Goal: Task Accomplishment & Management: Use online tool/utility

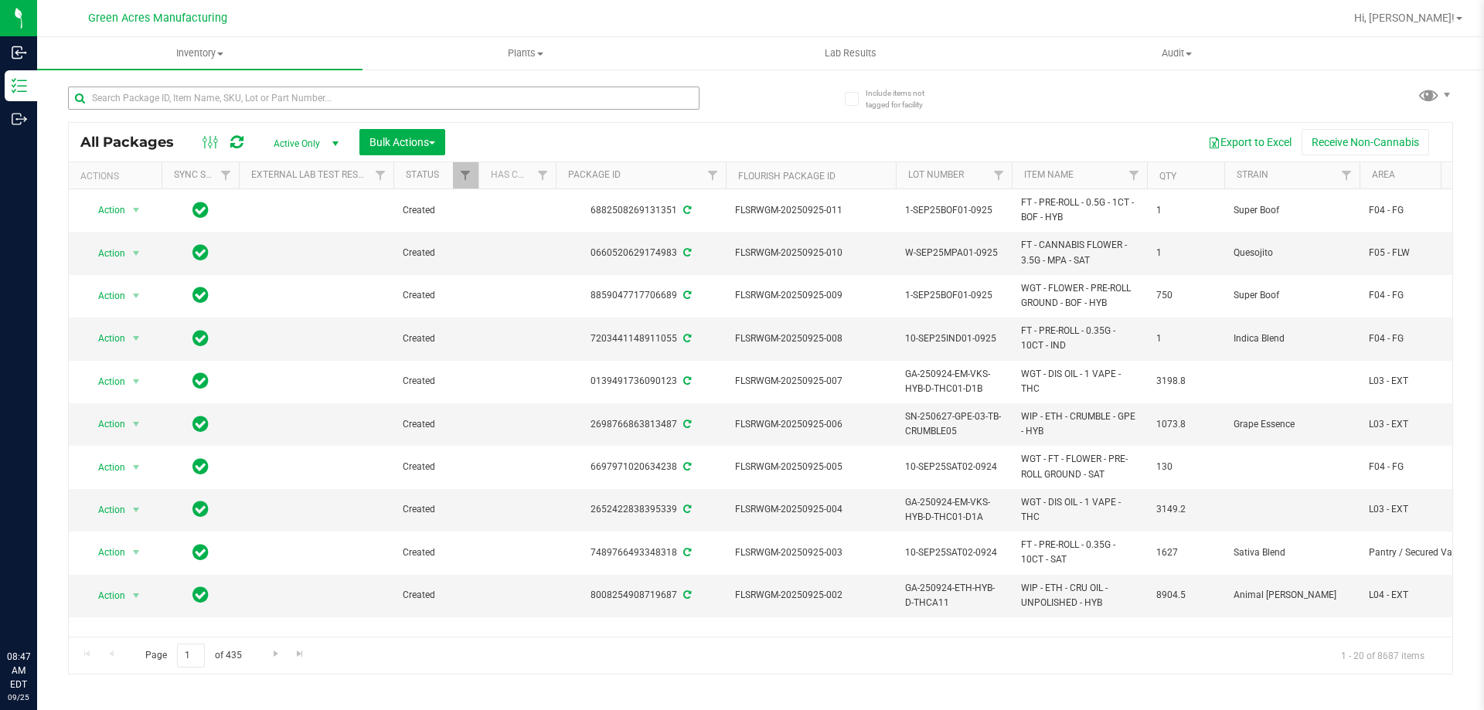
click at [334, 107] on input "text" at bounding box center [383, 98] width 631 height 23
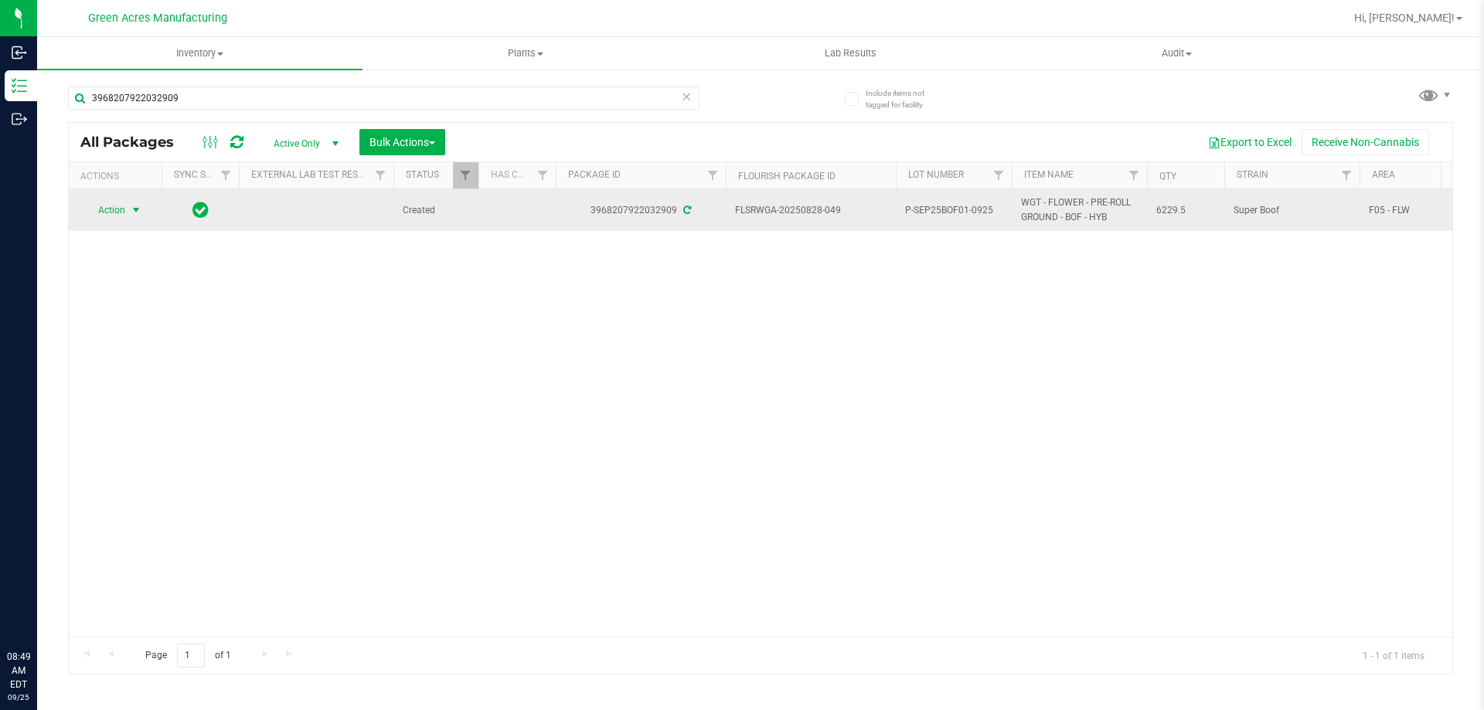
type input "3968207922032909"
click at [130, 212] on span "select" at bounding box center [136, 210] width 12 height 12
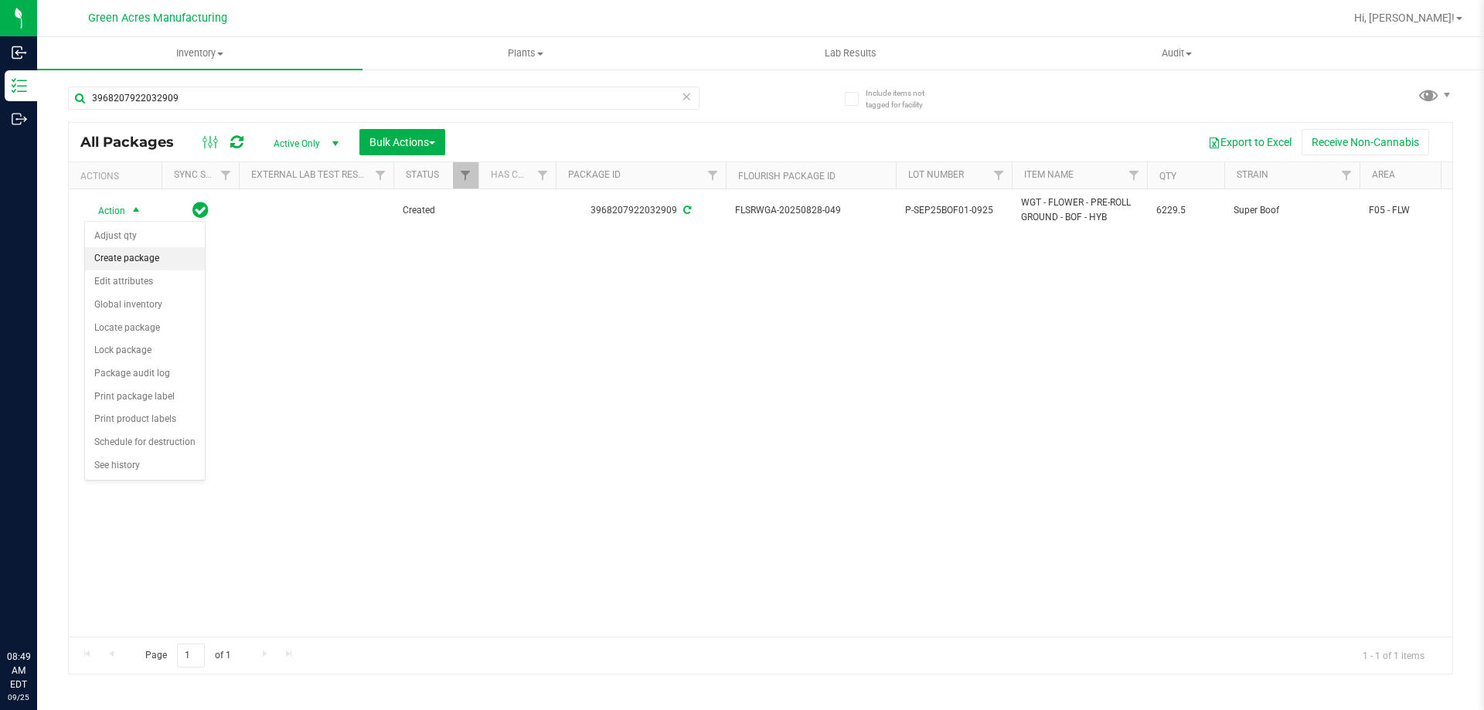
click at [158, 250] on li "Create package" at bounding box center [145, 258] width 120 height 23
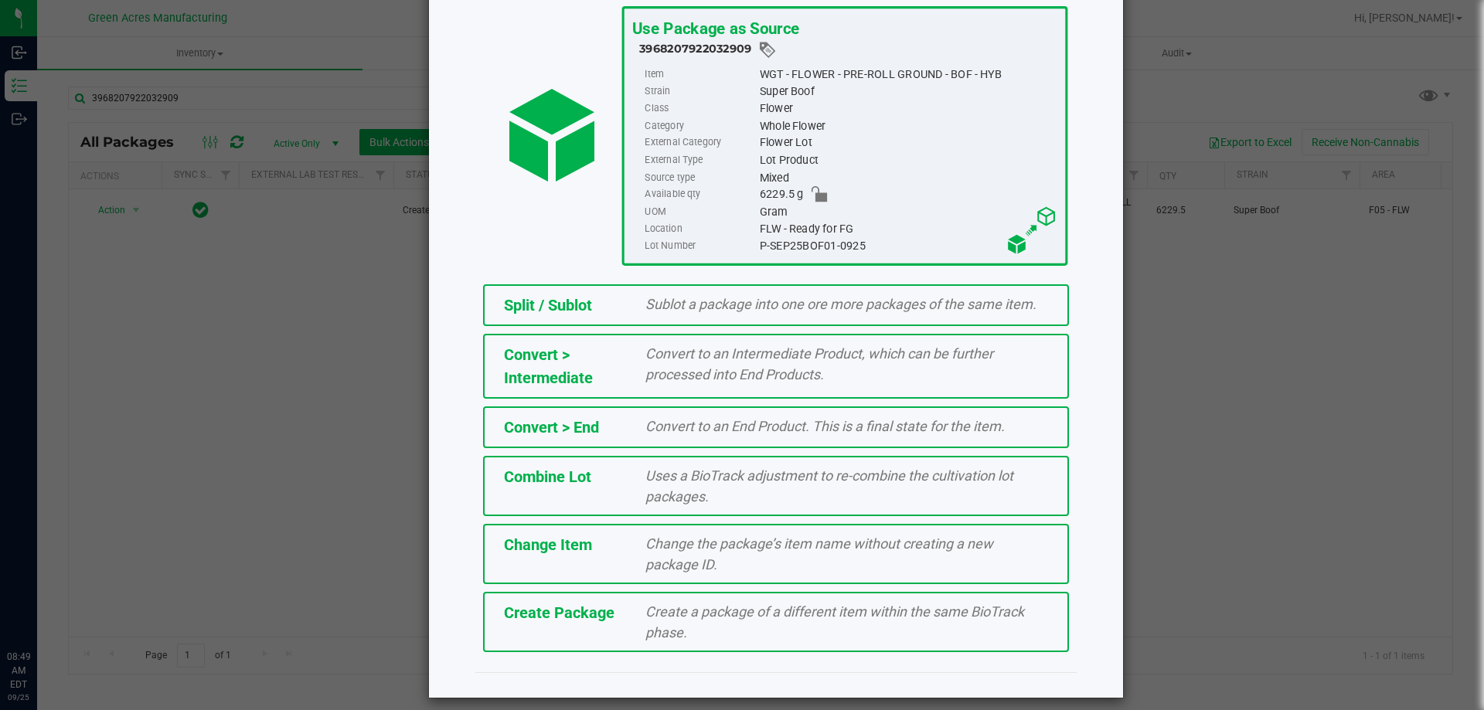
scroll to position [111, 0]
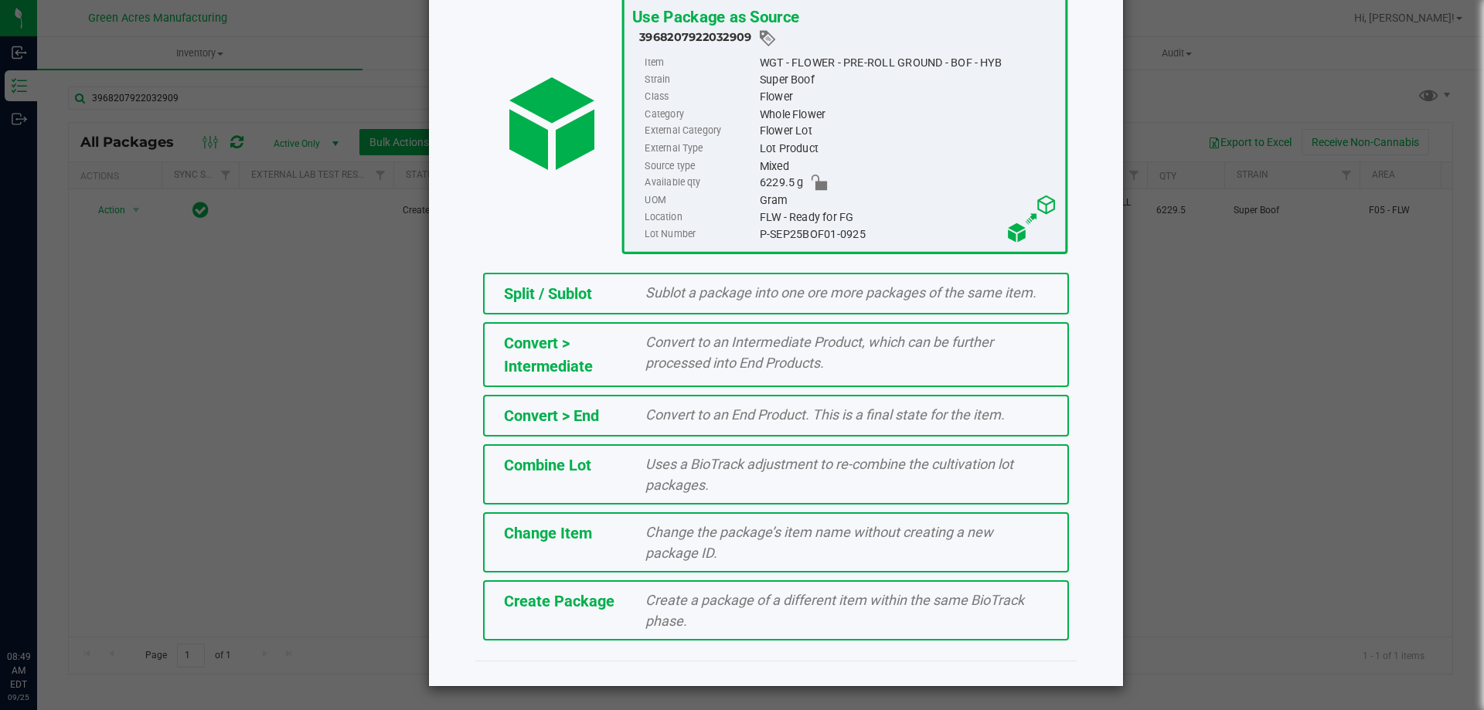
click at [634, 604] on div "Create a package of a different item within the same BioTrack phase." at bounding box center [847, 611] width 426 height 42
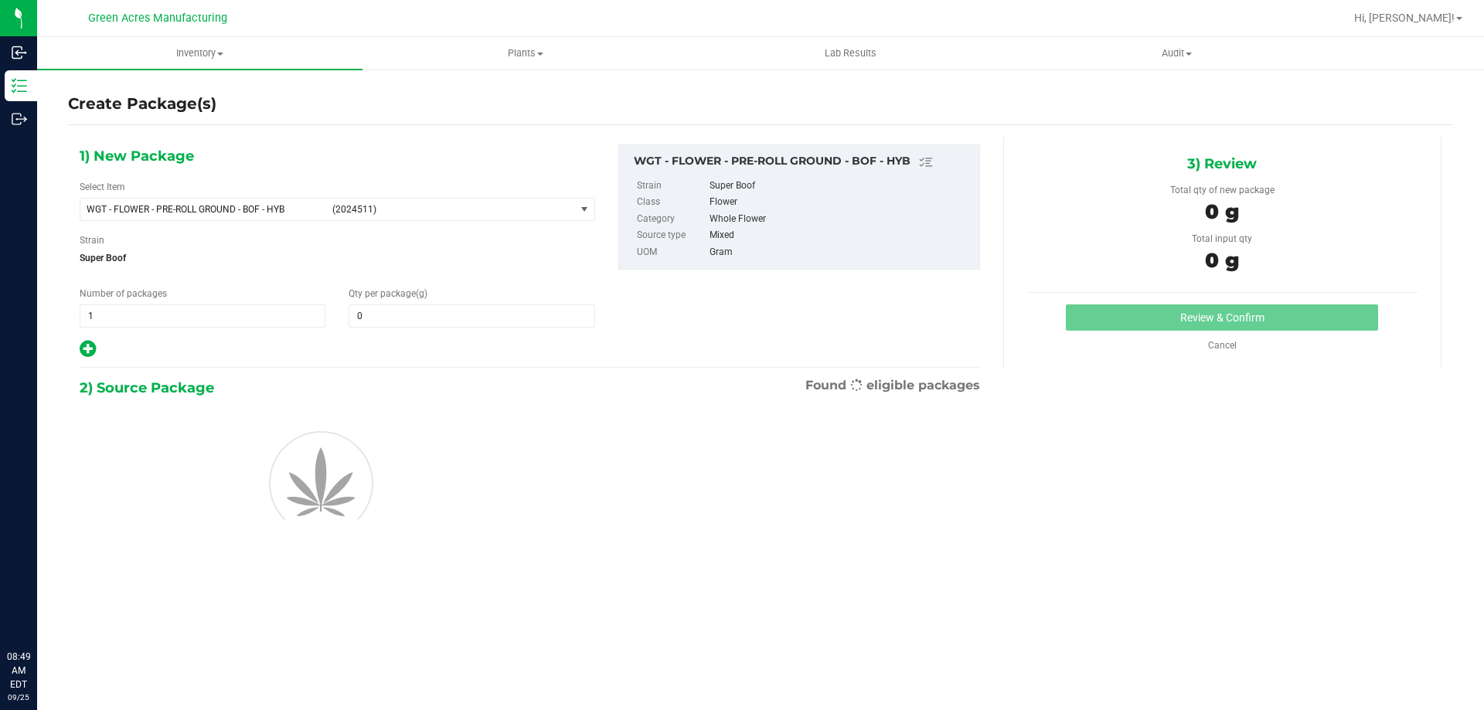
type input "0.0000"
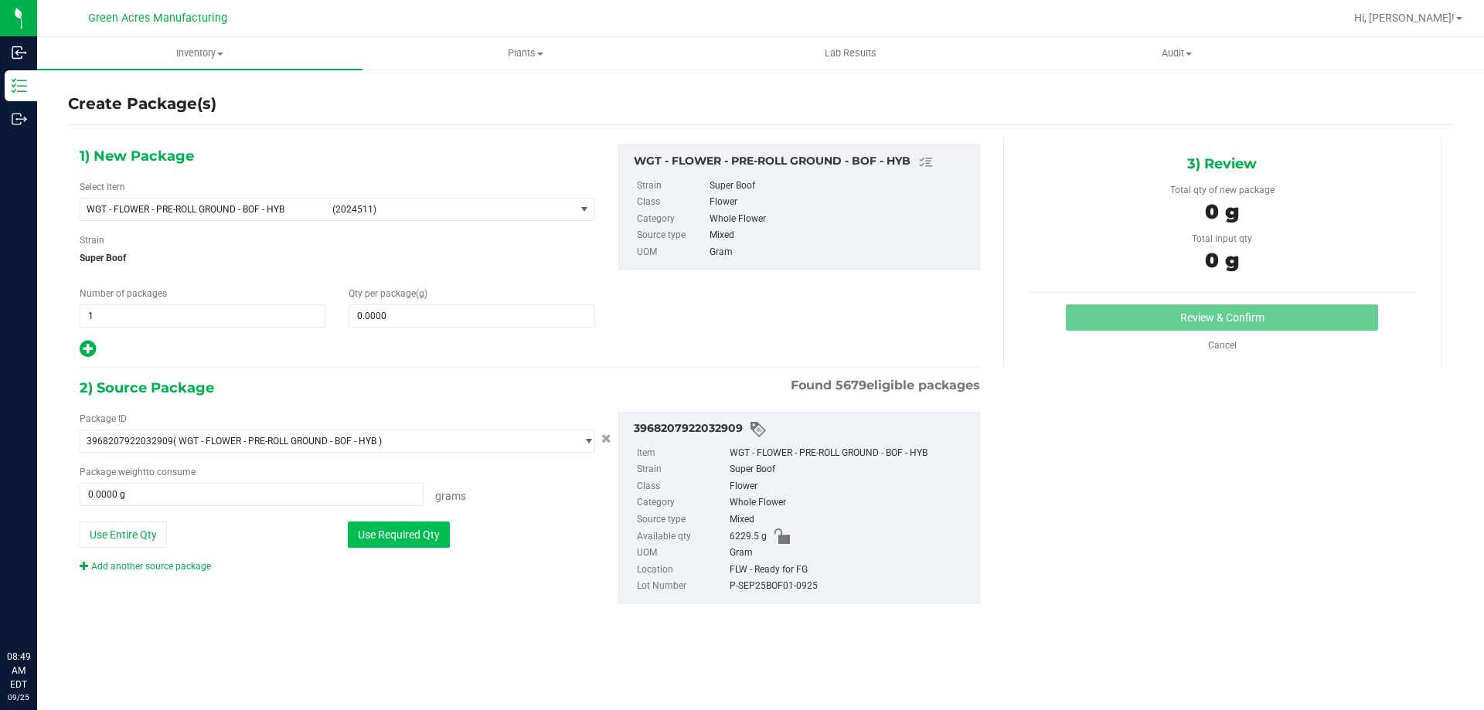
click at [363, 540] on button "Use Required Qty" at bounding box center [399, 535] width 102 height 26
click at [383, 537] on button "Use Required Qty" at bounding box center [399, 535] width 102 height 26
click at [400, 312] on span at bounding box center [472, 315] width 246 height 23
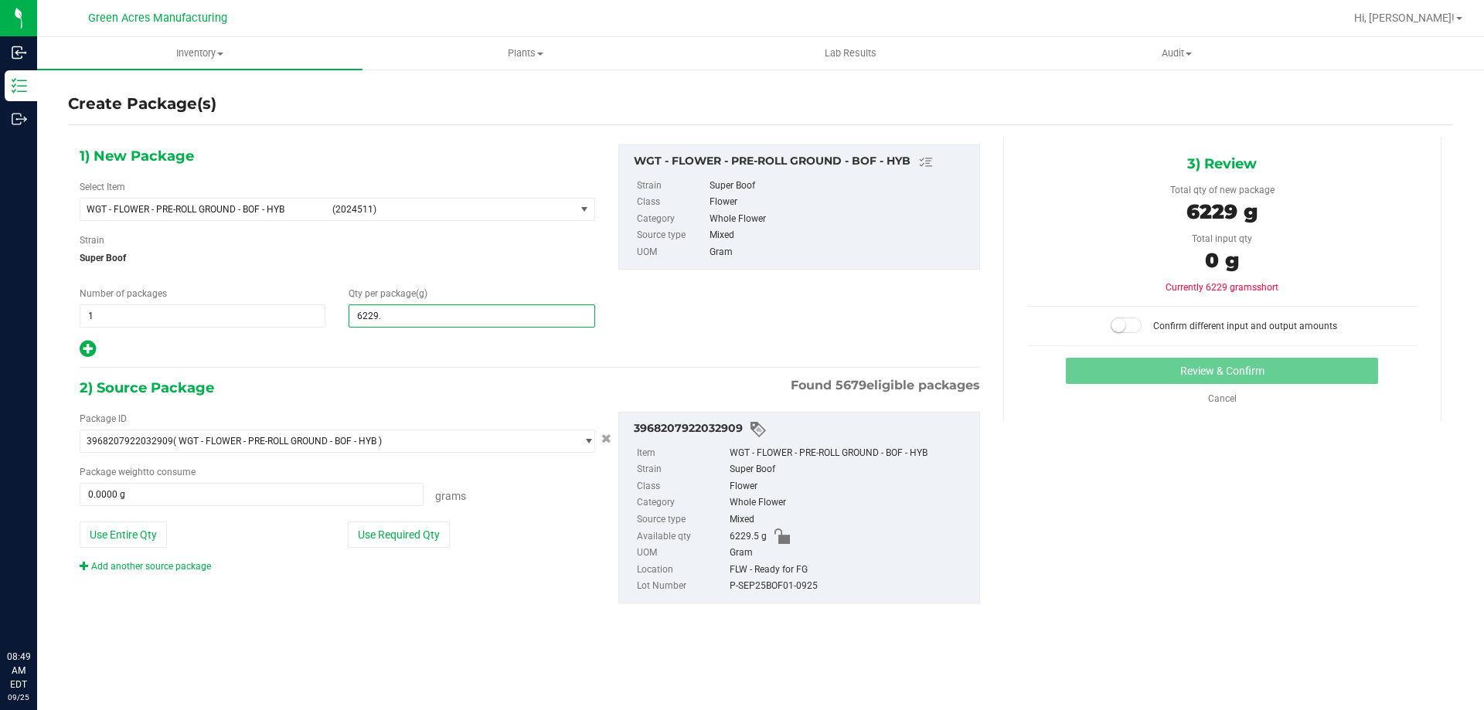
type input "6229.5"
type input "6,229.5000"
click at [401, 526] on button "Use Required Qty" at bounding box center [399, 535] width 102 height 26
type input "6229.5000 g"
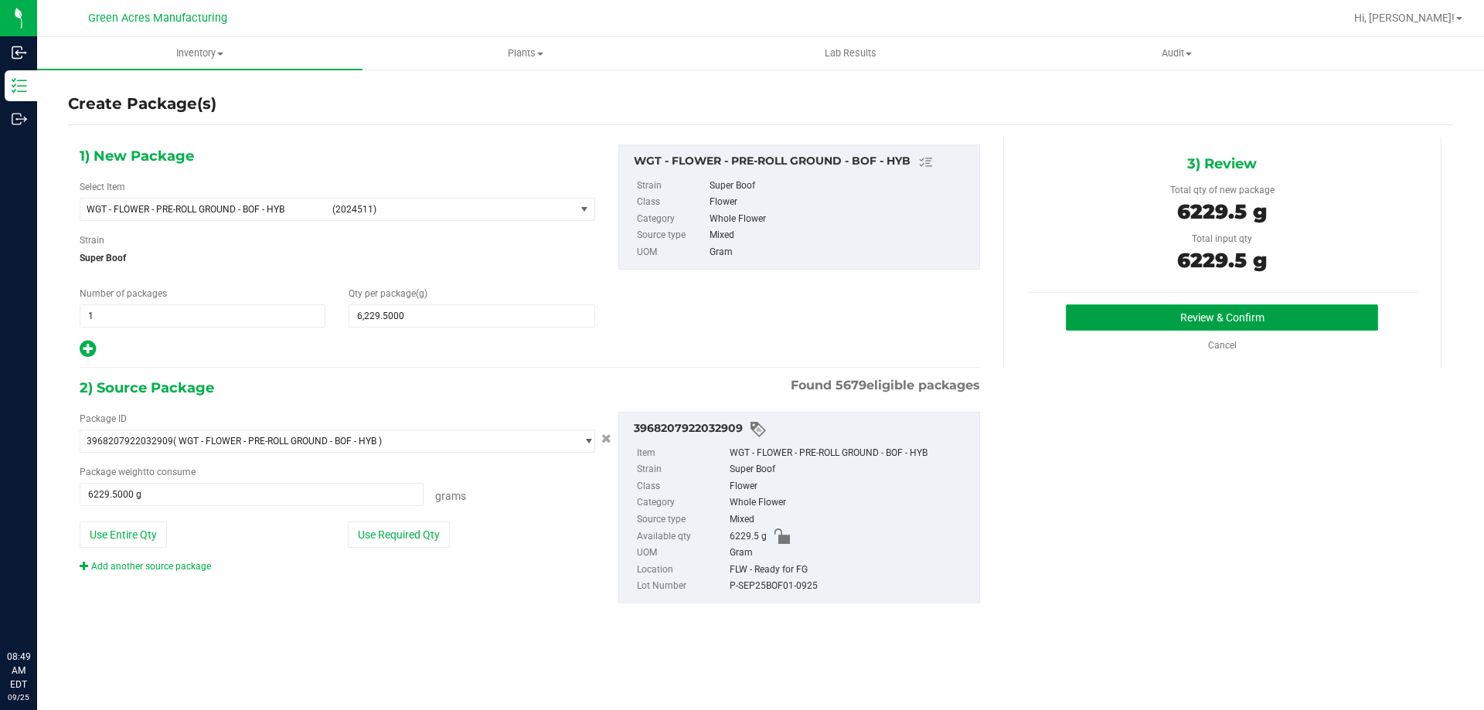
click at [1312, 316] on button "Review & Confirm" at bounding box center [1222, 317] width 312 height 26
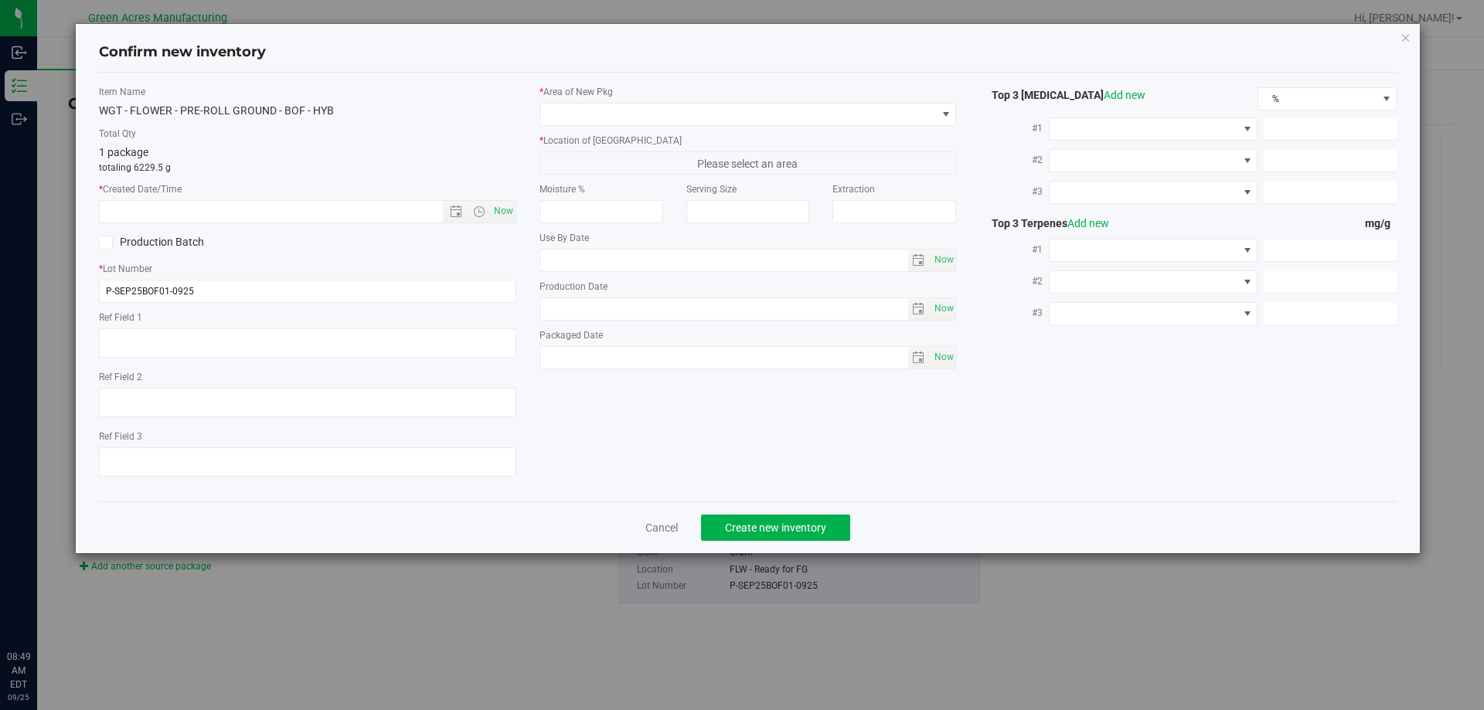
type textarea "52.7 PBO"
click at [108, 288] on input "P-SEP25BOF01-0925" at bounding box center [307, 291] width 417 height 23
type input "5-SEP25BOF01-0925"
click at [504, 216] on span "Now" at bounding box center [503, 211] width 26 height 22
type input "9/25/2025 8:49 AM"
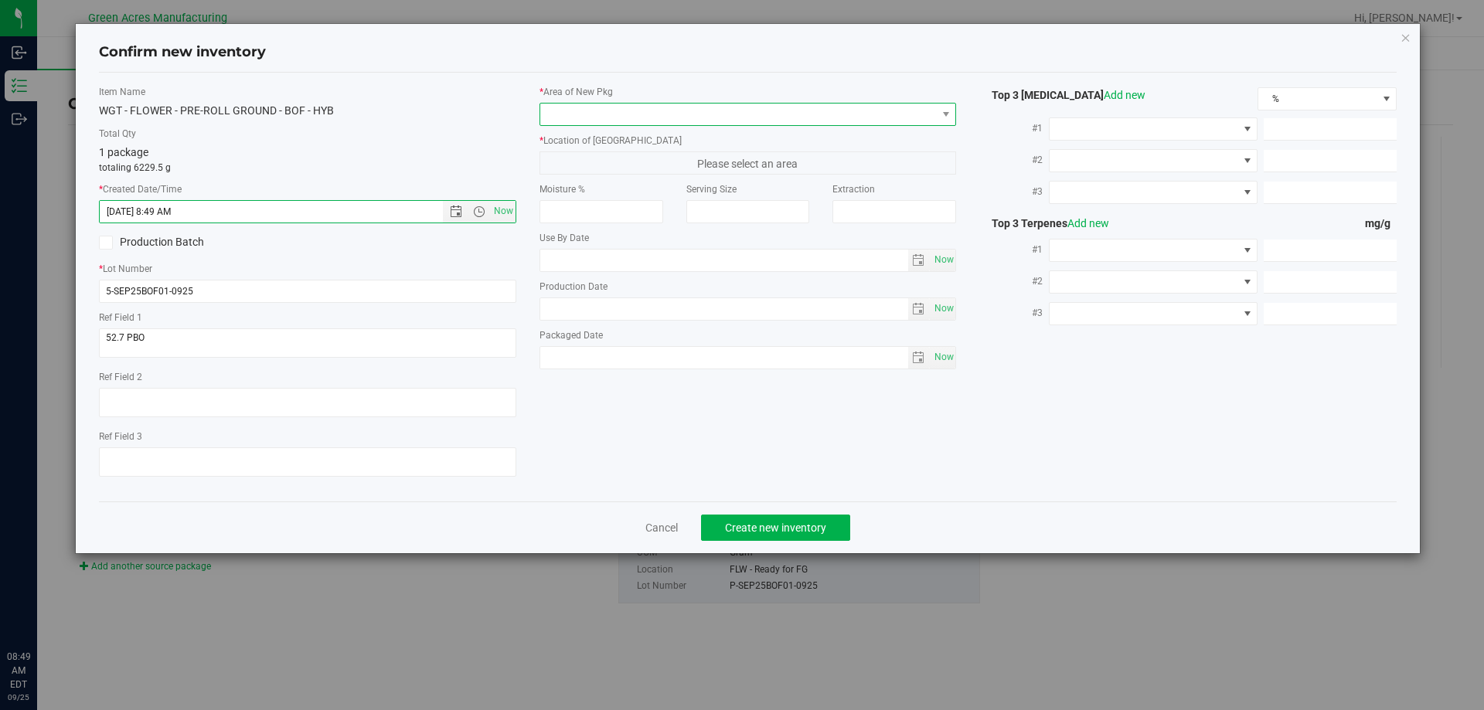
click at [585, 114] on span at bounding box center [738, 115] width 396 height 22
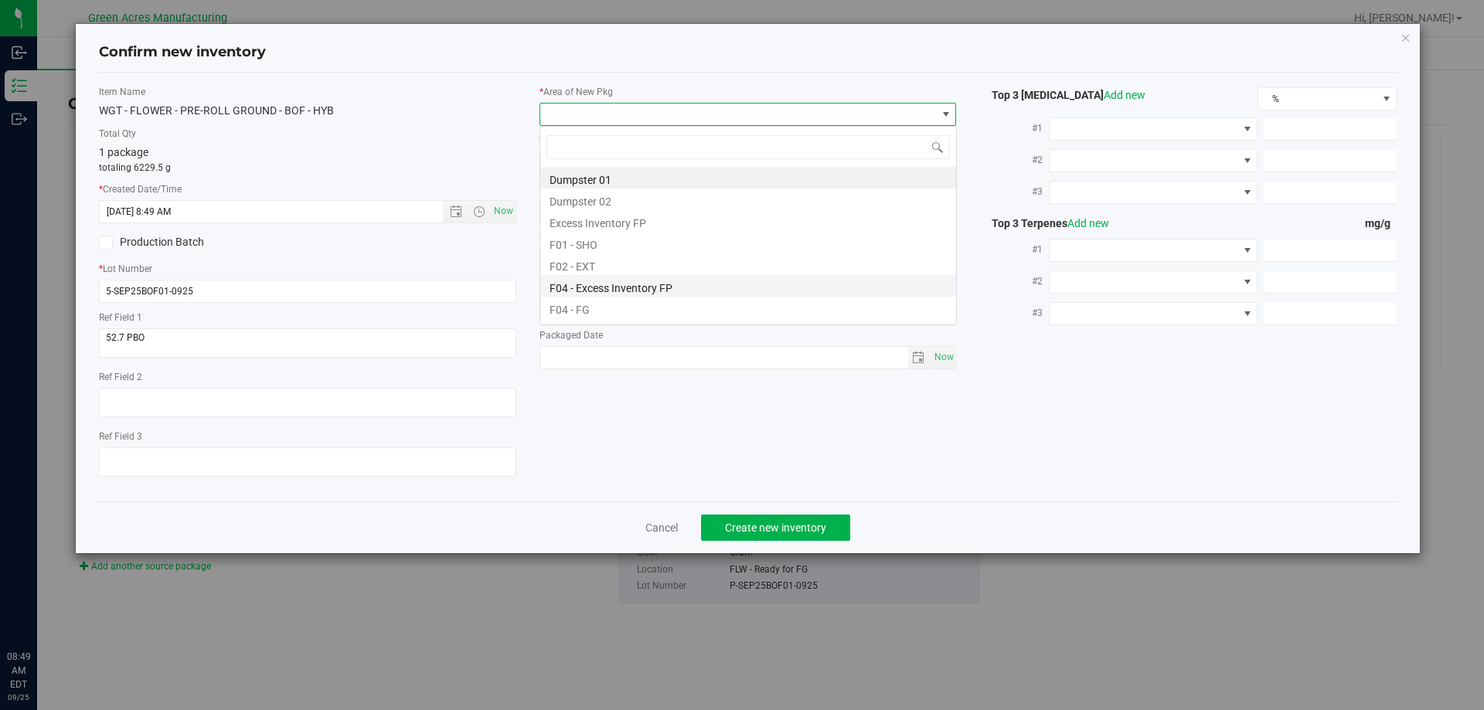
scroll to position [23, 417]
click at [630, 311] on li "F04 - FG" at bounding box center [748, 308] width 416 height 22
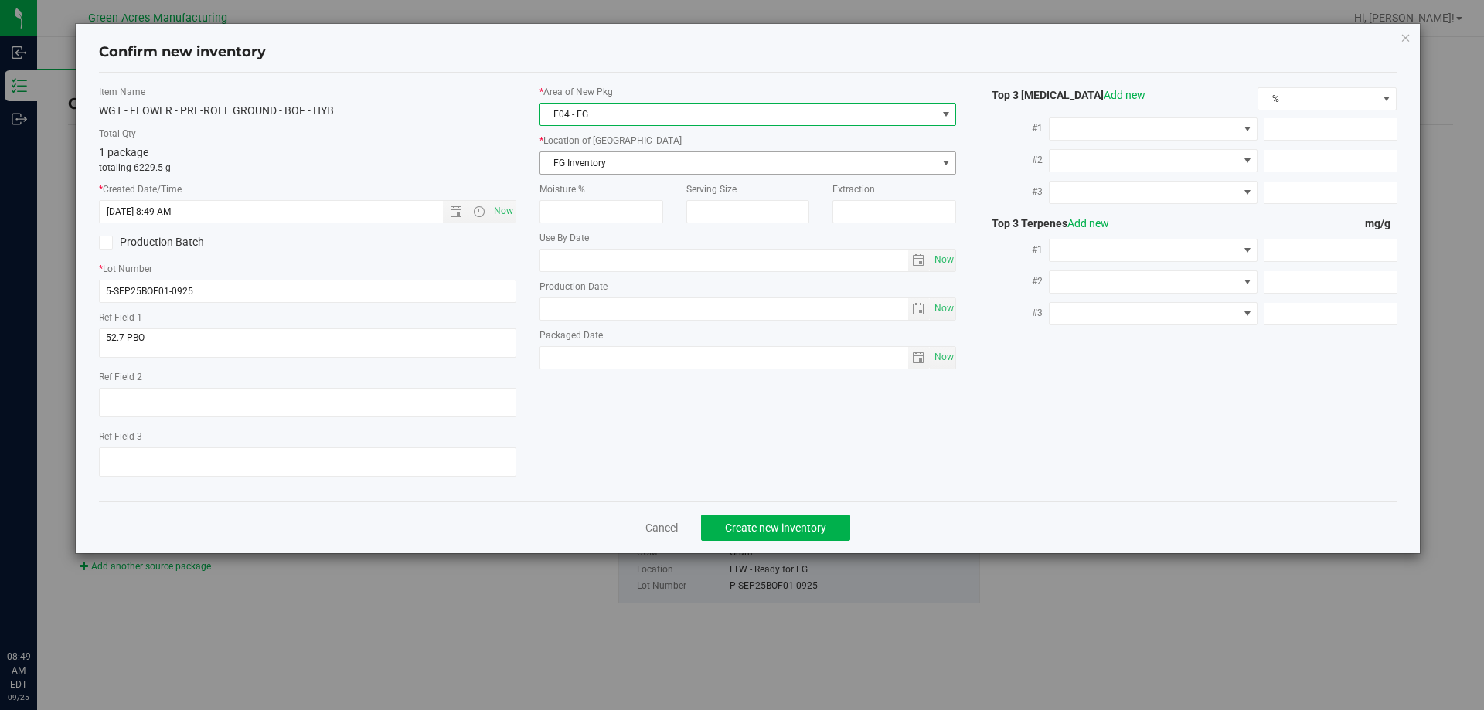
click at [619, 168] on span "FG Inventory" at bounding box center [738, 163] width 396 height 22
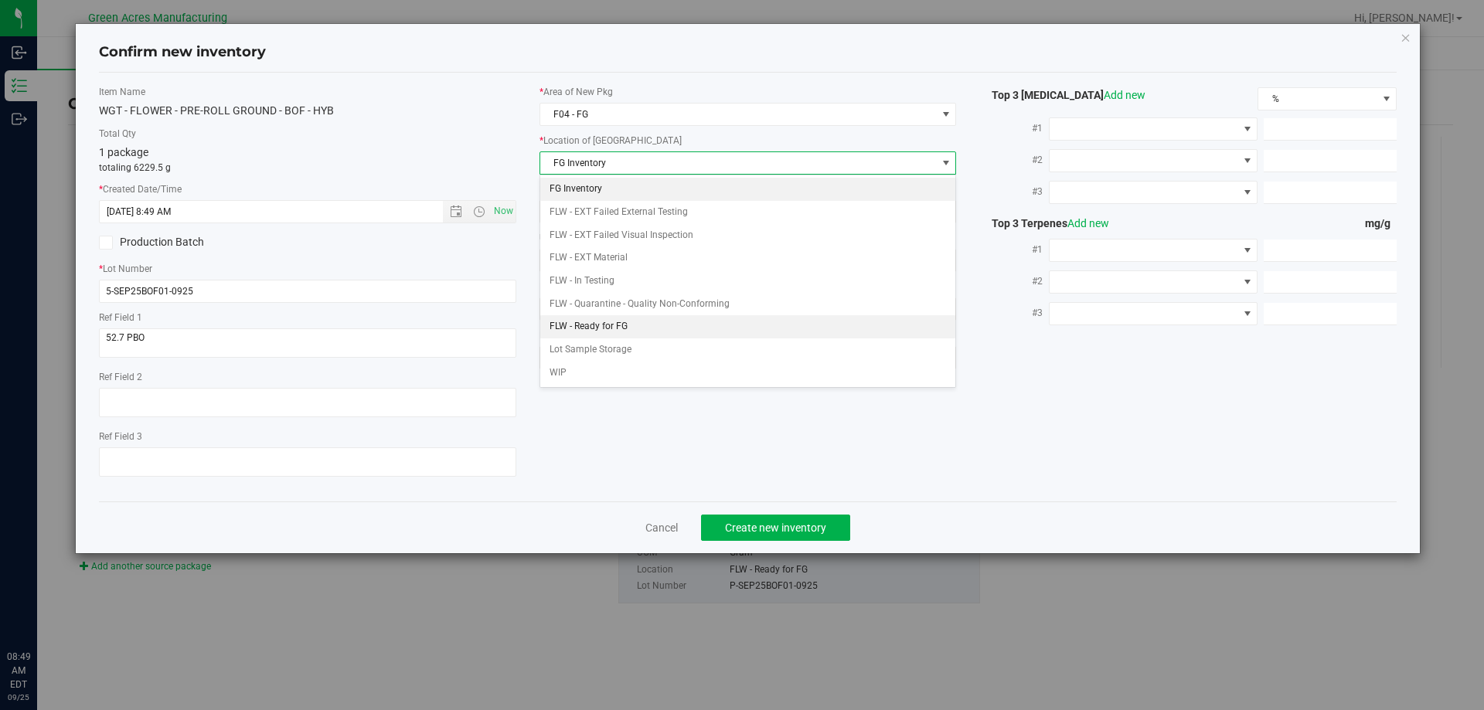
click at [629, 335] on li "FLW - Ready for FG" at bounding box center [748, 326] width 416 height 23
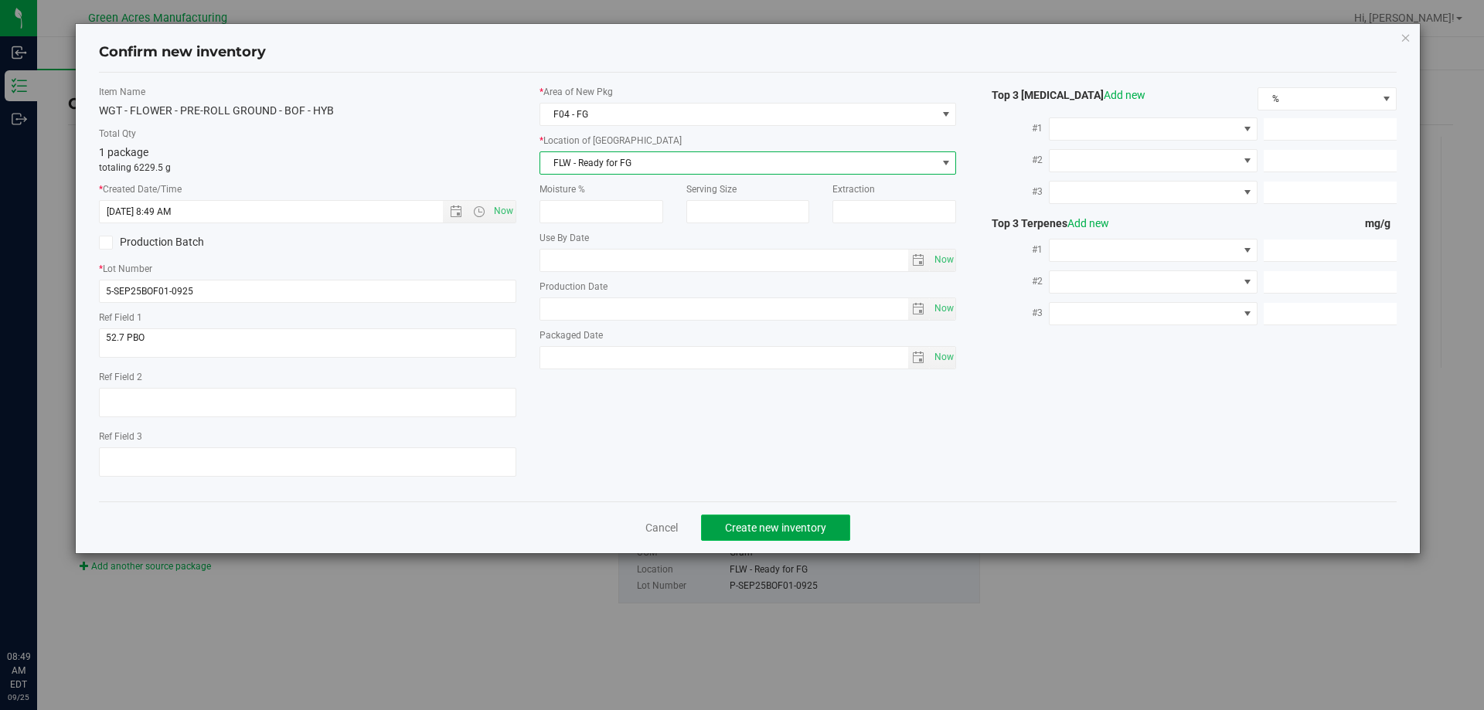
click at [708, 519] on button "Create new inventory" at bounding box center [775, 528] width 149 height 26
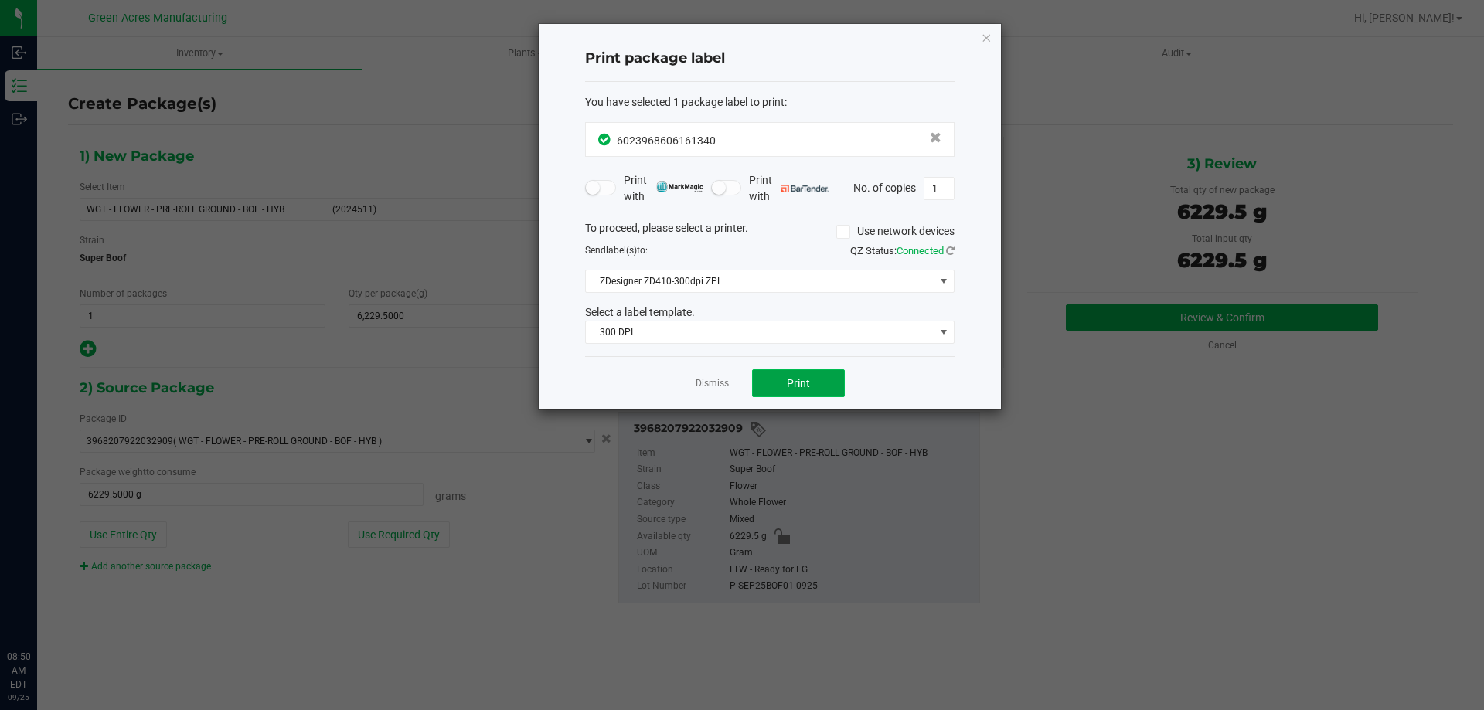
click at [777, 383] on button "Print" at bounding box center [798, 383] width 93 height 28
click at [987, 43] on icon "button" at bounding box center [986, 37] width 11 height 19
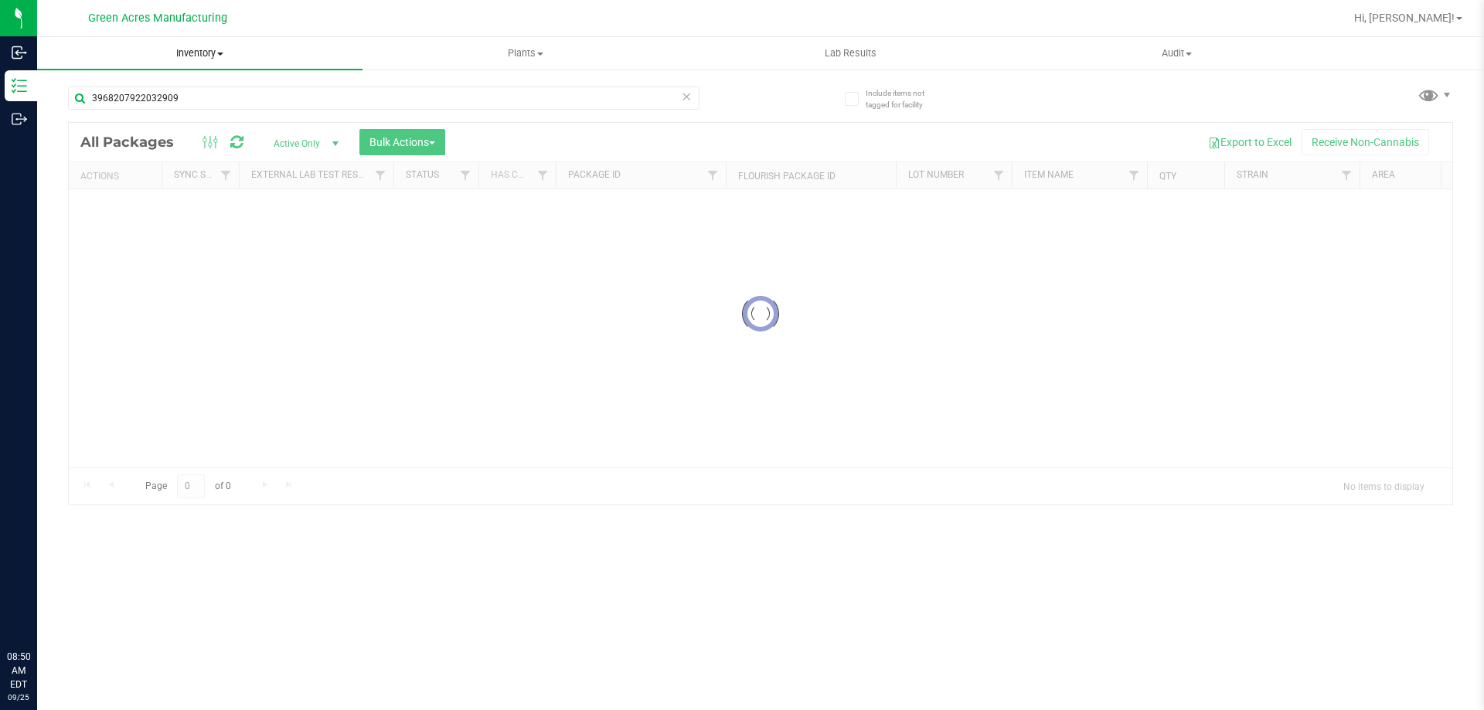
click at [189, 57] on span "Inventory" at bounding box center [199, 53] width 325 height 14
click at [182, 190] on li "From bill of materials" at bounding box center [199, 186] width 325 height 19
click at [179, 51] on span "Inventory" at bounding box center [199, 53] width 325 height 14
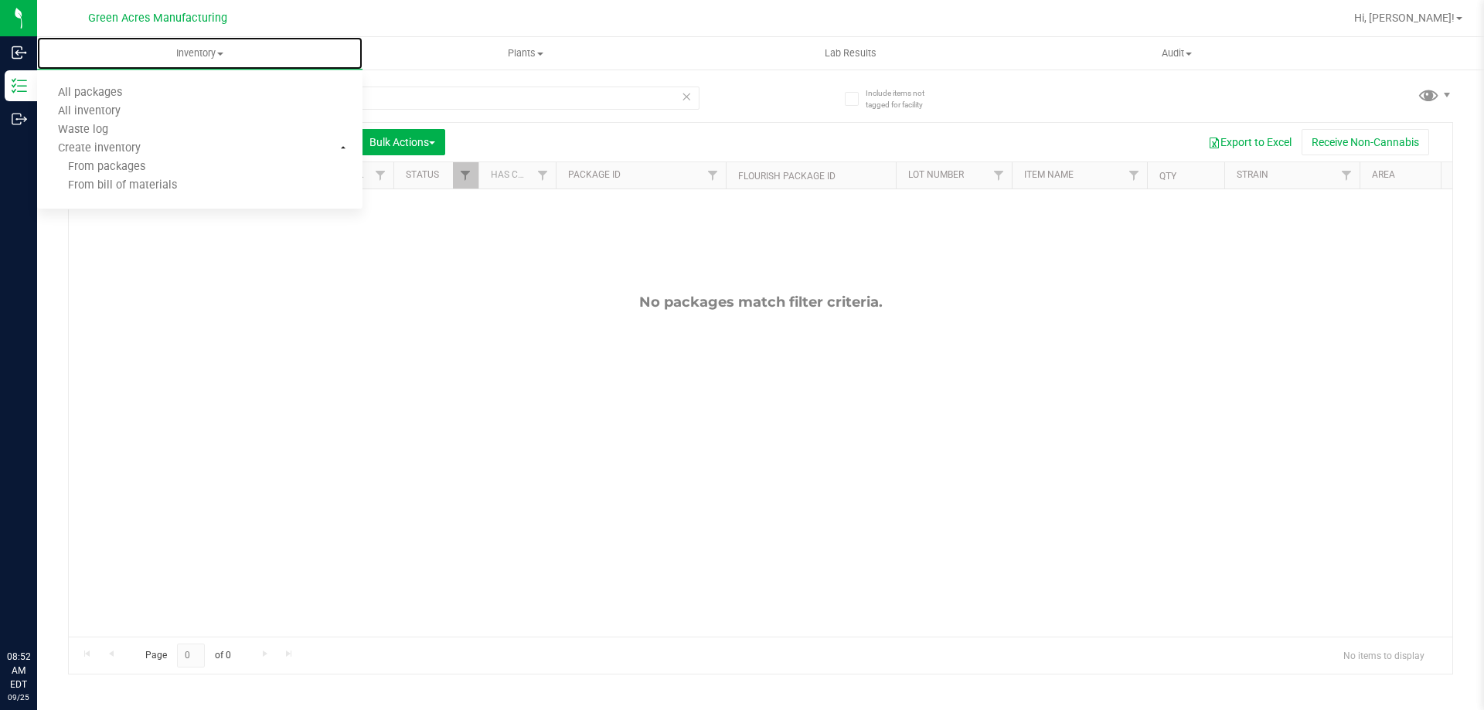
click at [203, 193] on li "From bill of materials" at bounding box center [199, 186] width 325 height 19
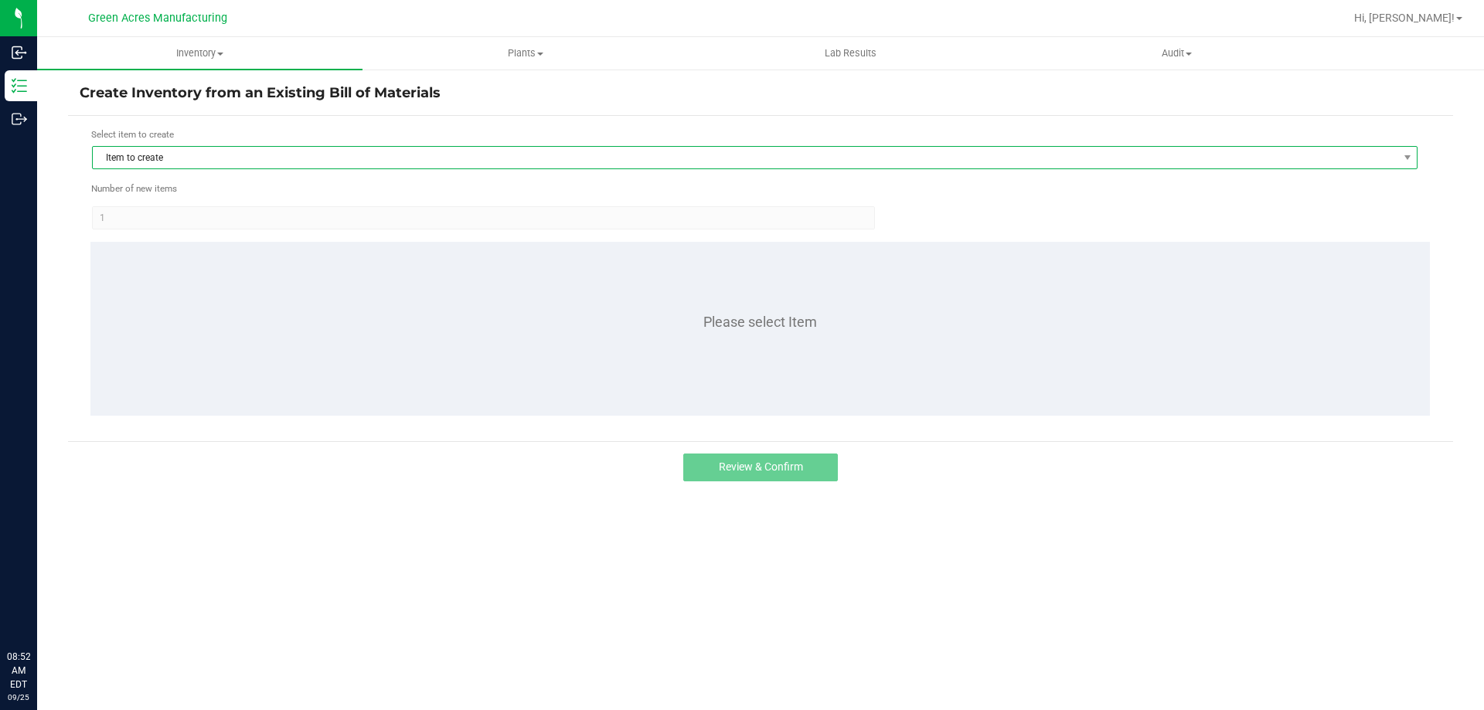
click at [939, 166] on span "Item to create" at bounding box center [745, 158] width 1305 height 22
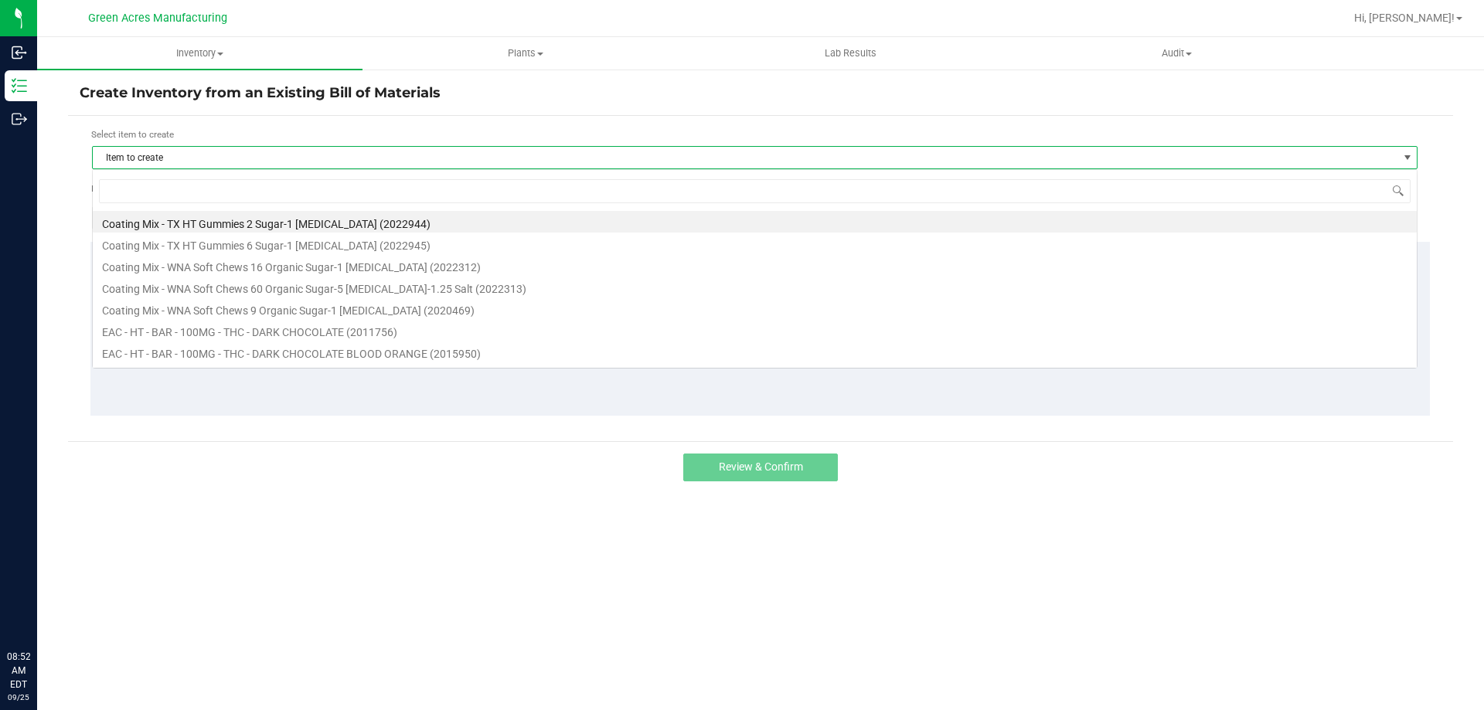
scroll to position [23, 1325]
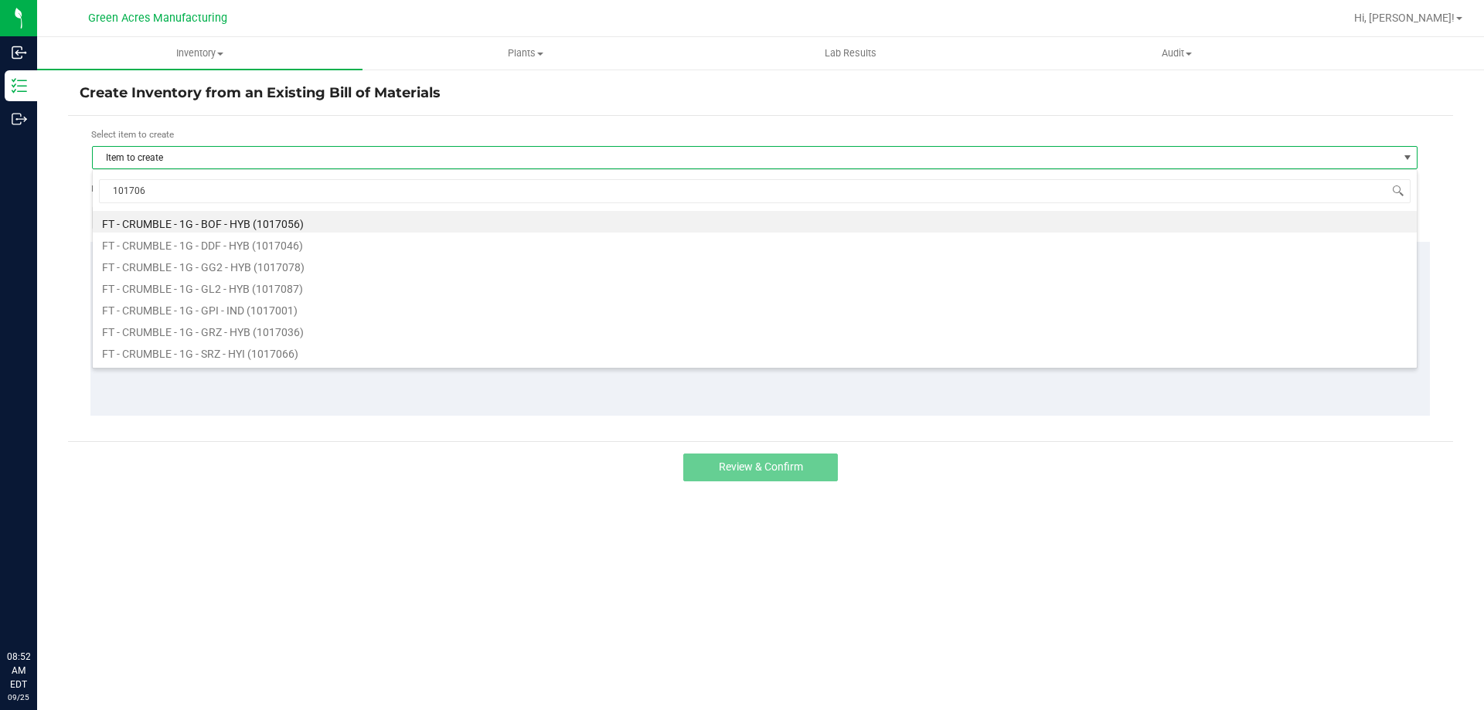
type input "1017061"
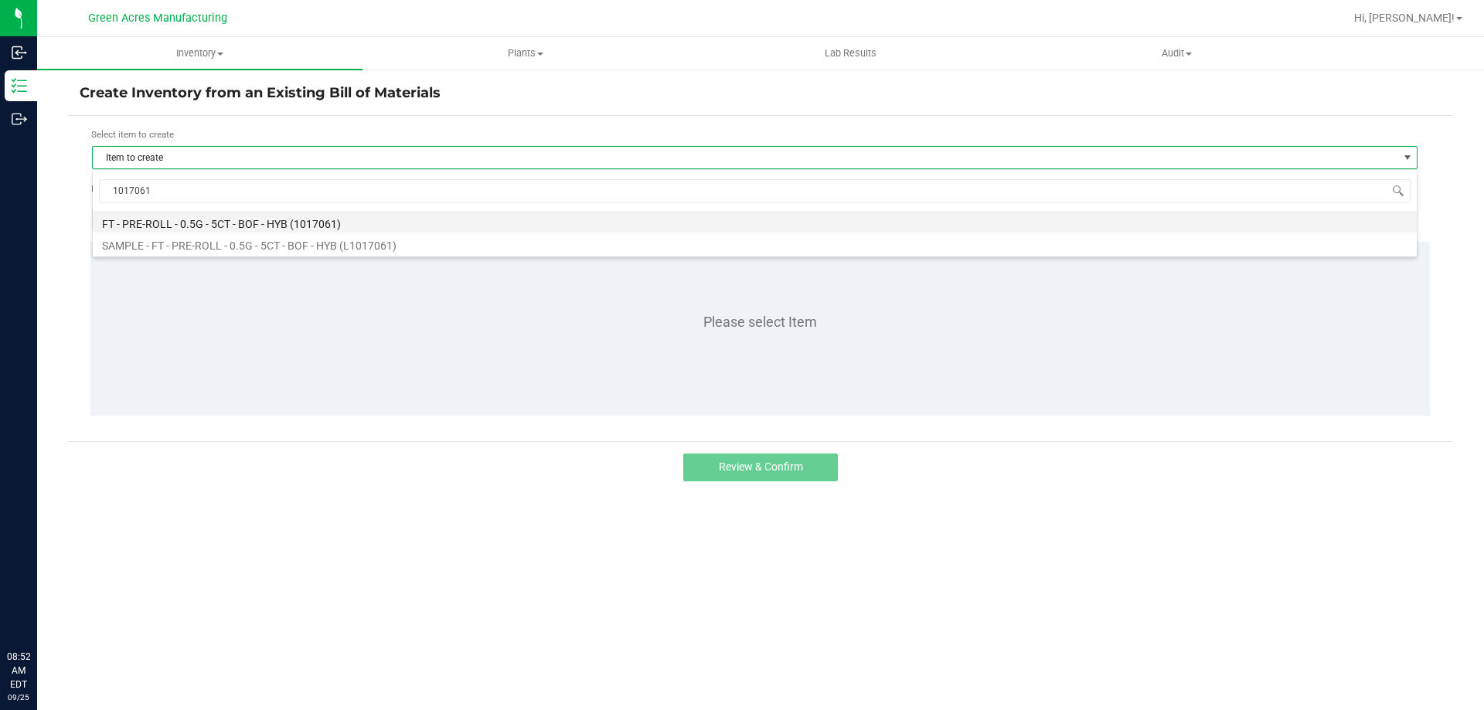
click at [543, 220] on li "FT - PRE-ROLL - 0.5G - 5CT - BOF - HYB (1017061)" at bounding box center [755, 222] width 1324 height 22
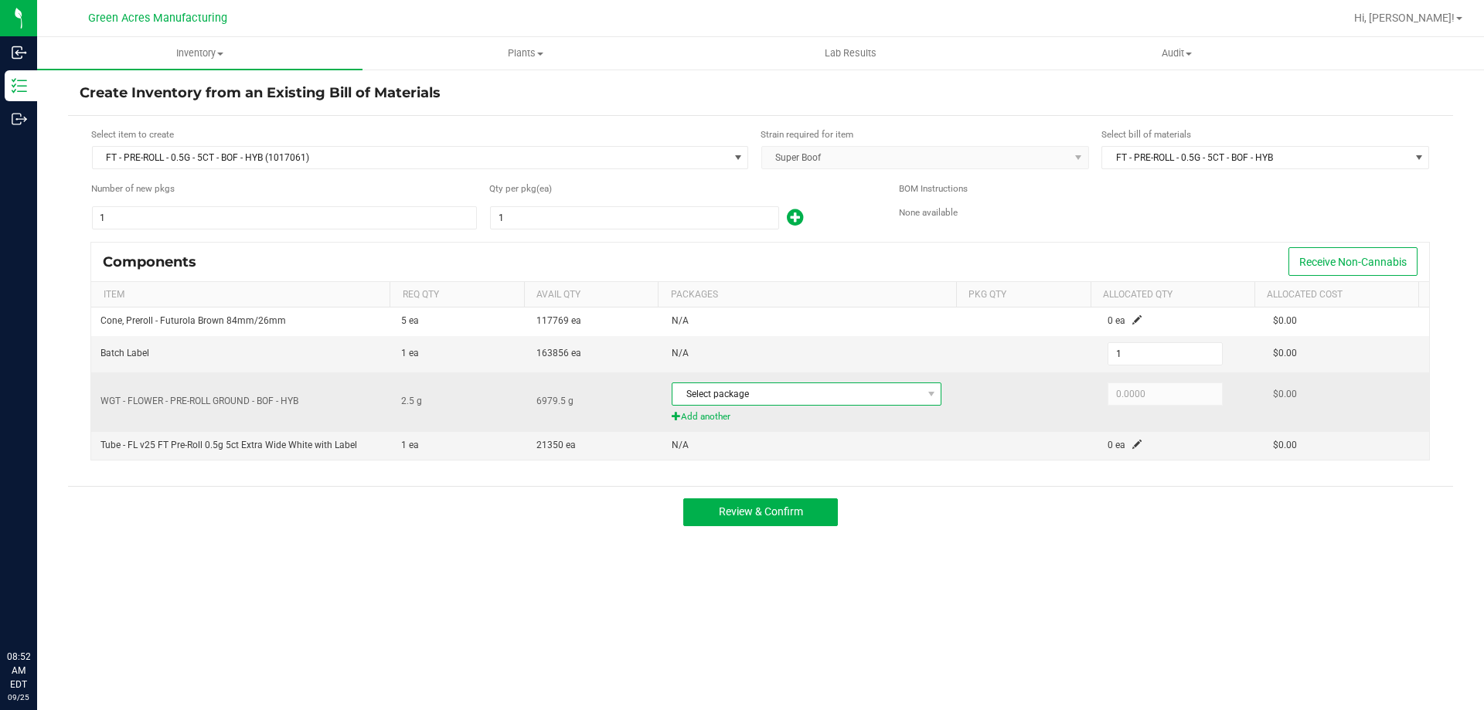
click at [845, 392] on span "Select package" at bounding box center [796, 394] width 249 height 22
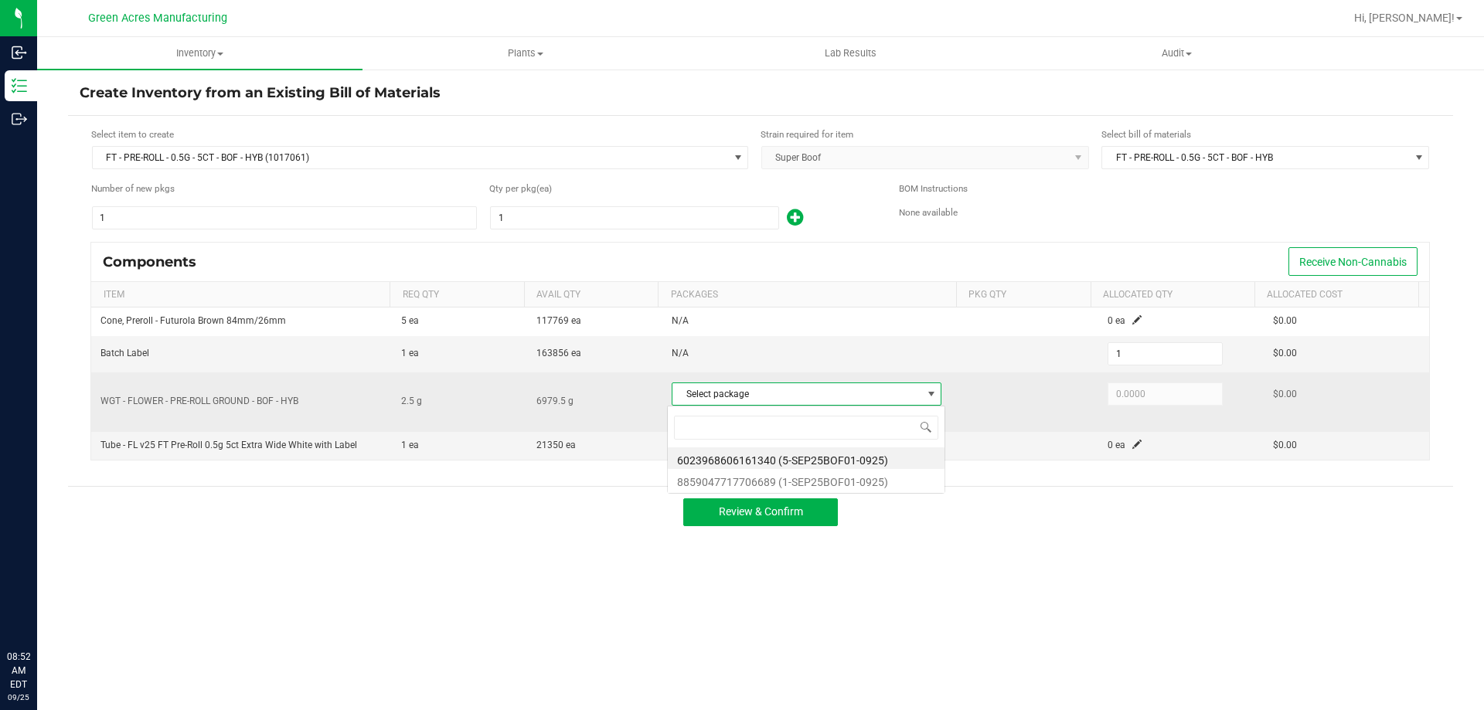
scroll to position [23, 267]
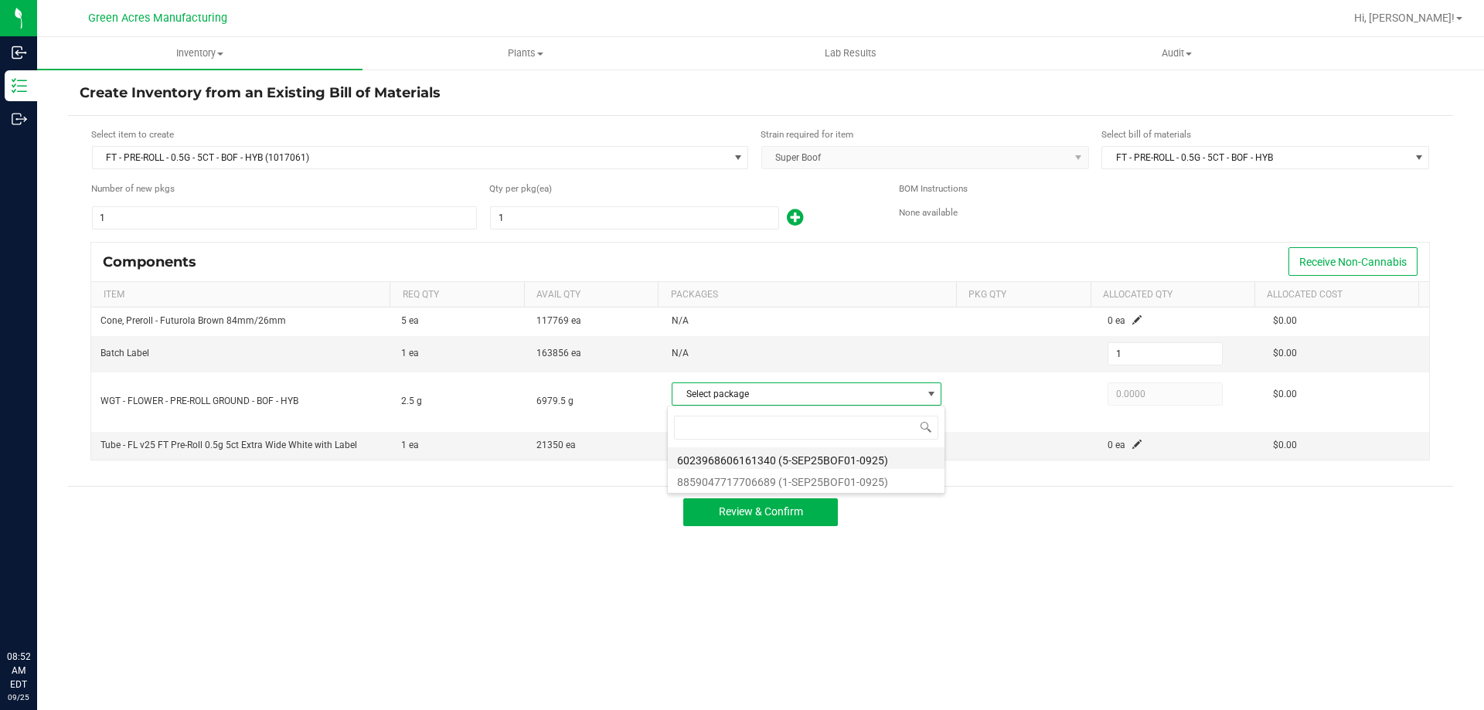
click at [871, 463] on li "6023968606161340 (5-SEP25BOF01-0925)" at bounding box center [806, 458] width 277 height 22
type input "2.5000"
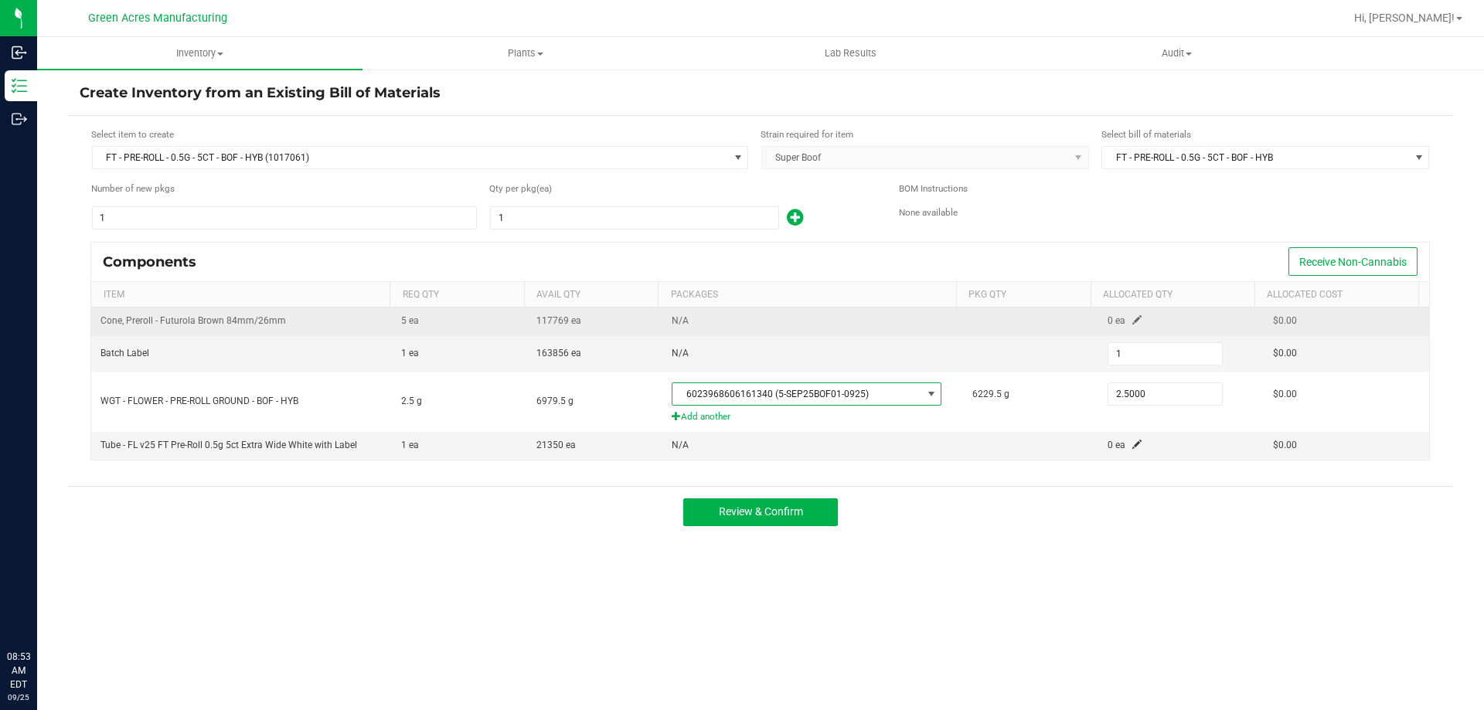
click at [1132, 317] on span at bounding box center [1136, 319] width 9 height 9
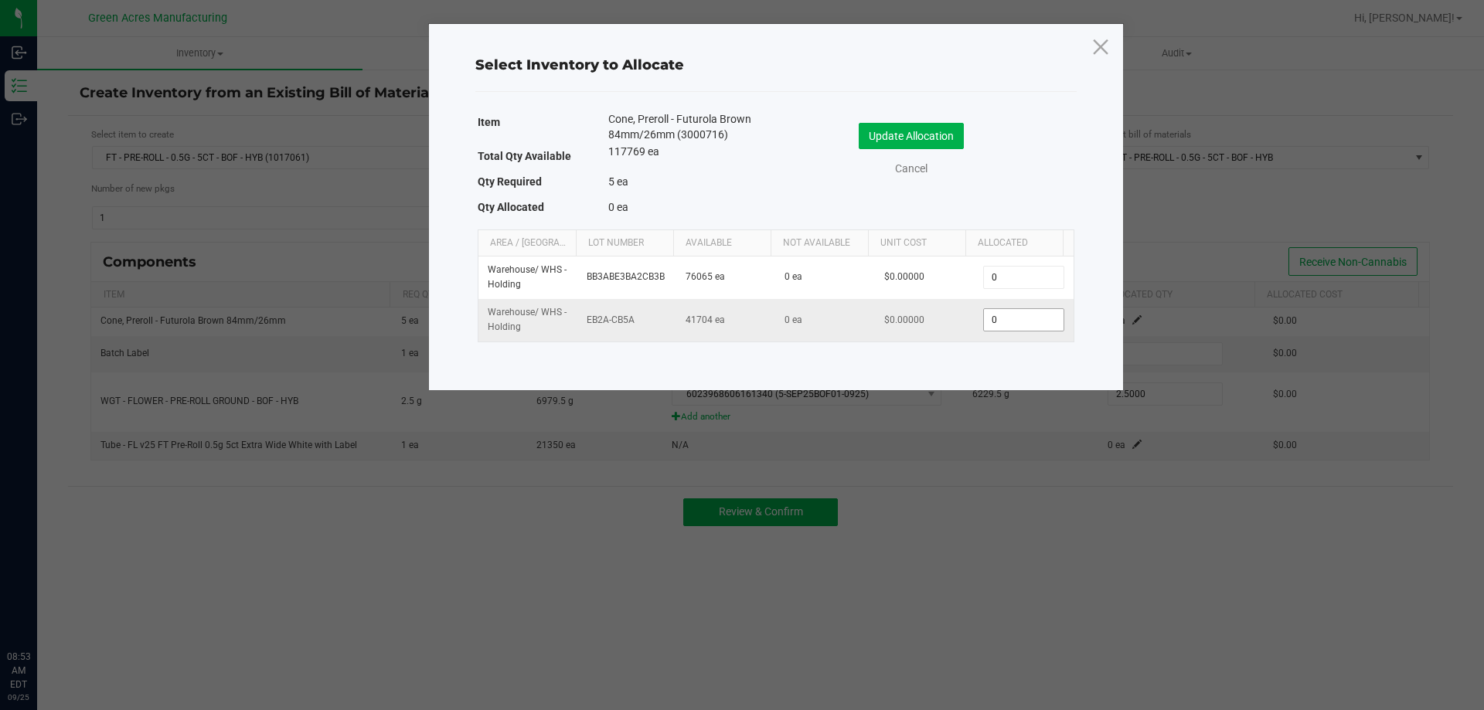
click at [988, 322] on input "0" at bounding box center [1023, 320] width 79 height 22
type input "5"
click at [920, 131] on button "Update Allocation" at bounding box center [911, 136] width 105 height 26
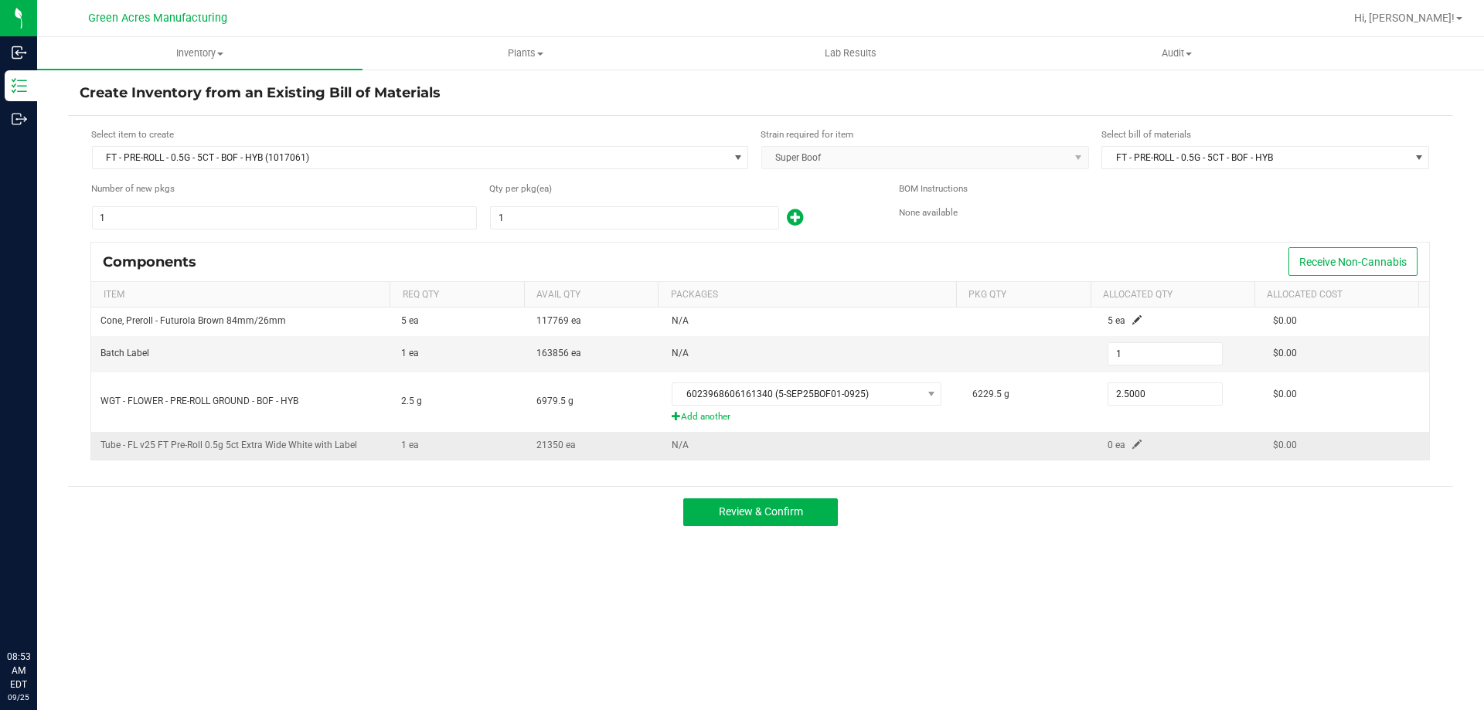
click at [1132, 447] on span at bounding box center [1136, 444] width 9 height 9
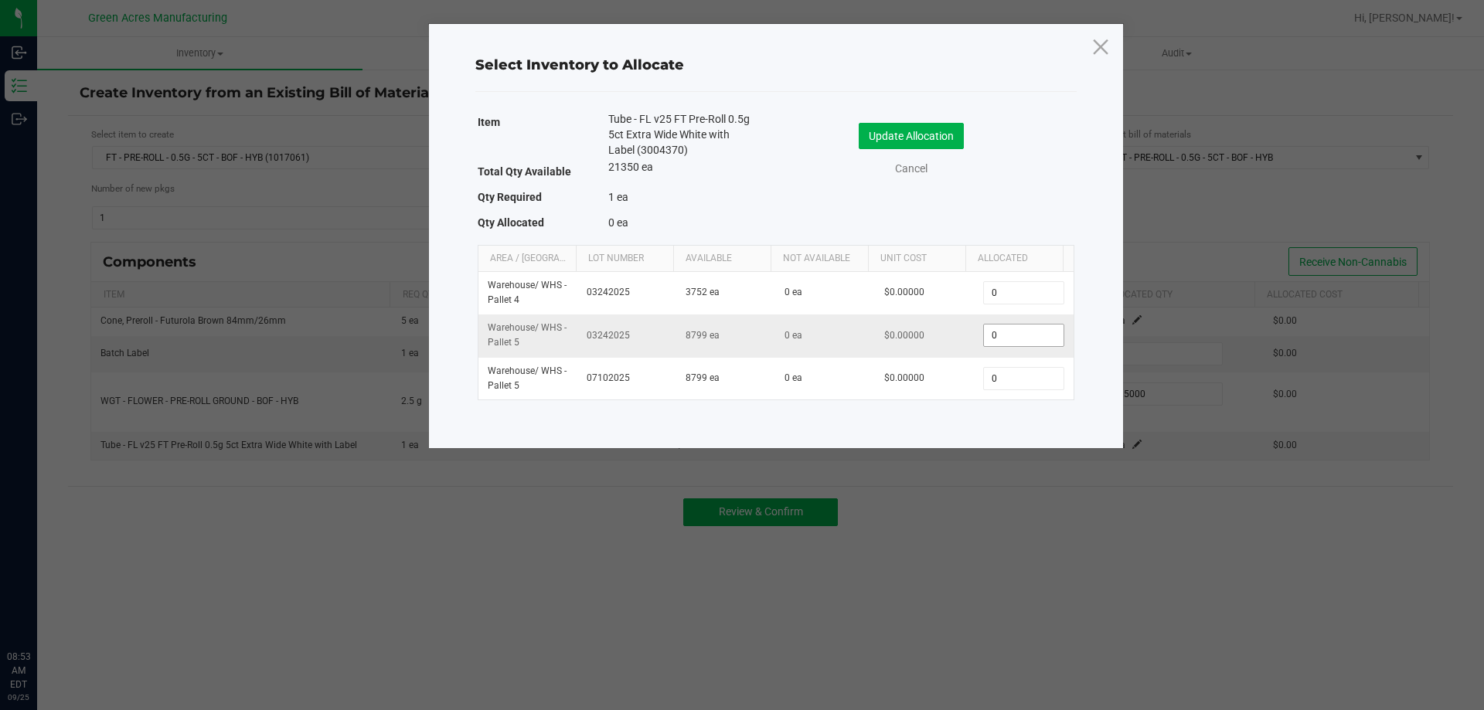
click at [1039, 332] on input "0" at bounding box center [1023, 336] width 79 height 22
type input "1"
click at [942, 138] on button "Update Allocation" at bounding box center [911, 136] width 105 height 26
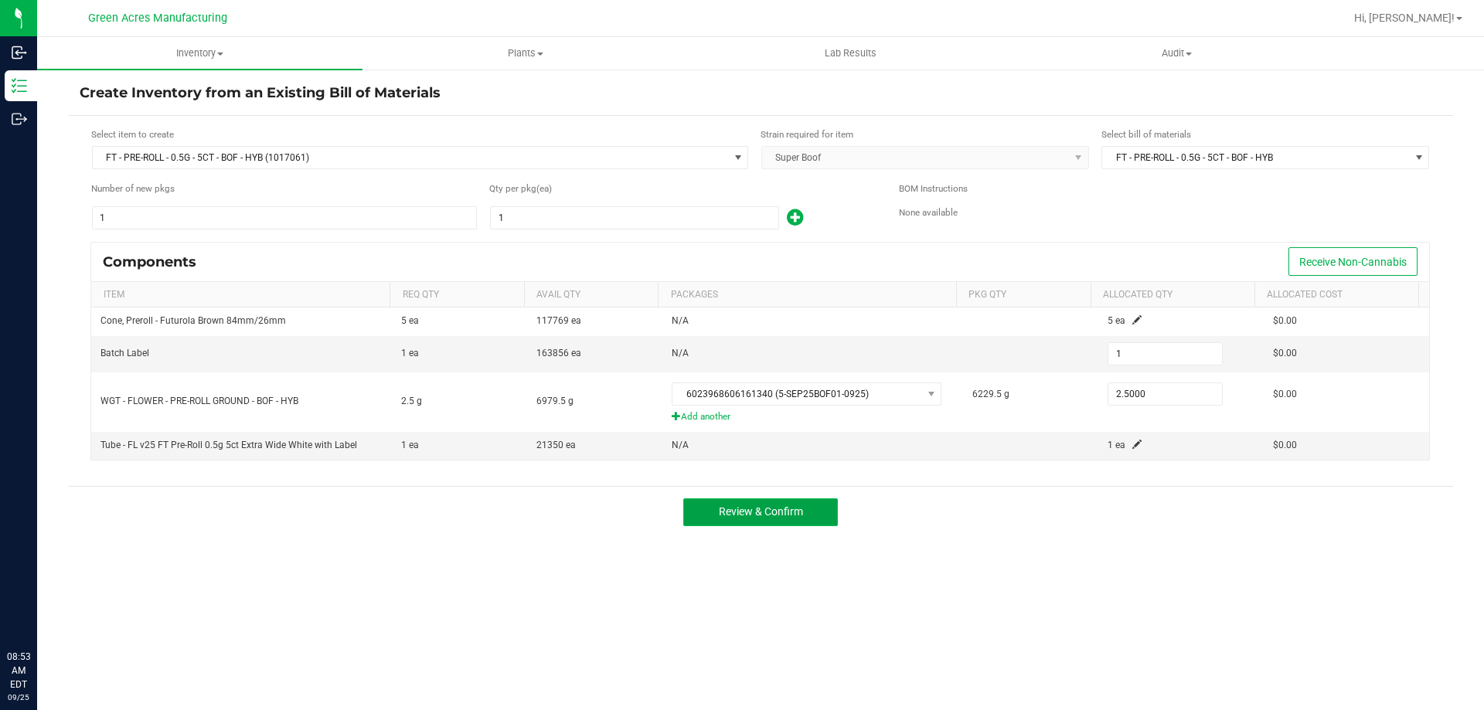
click at [796, 517] on span "Review & Confirm" at bounding box center [761, 511] width 84 height 12
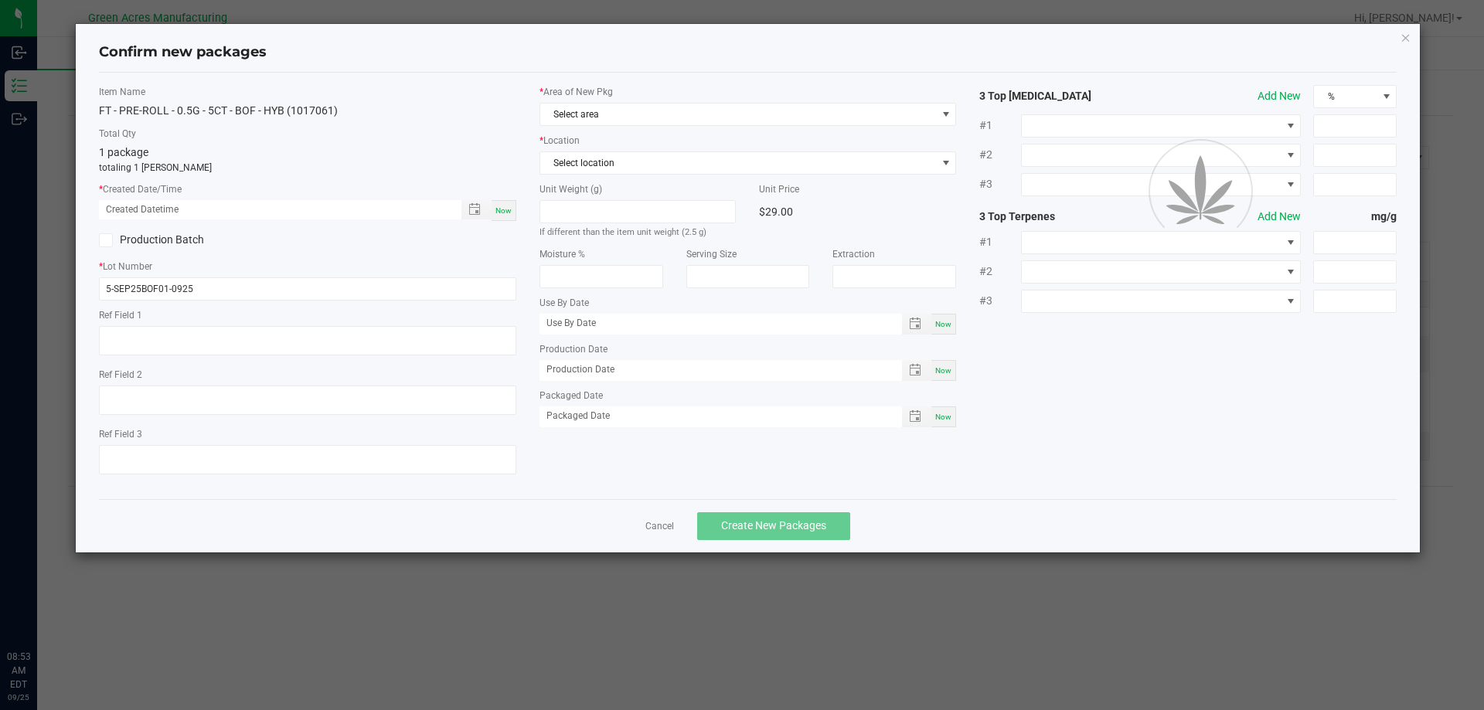
type textarea "52.7 PBO"
click at [508, 219] on div "Now" at bounding box center [504, 210] width 25 height 21
type input "09/25/2025 08:53 AM"
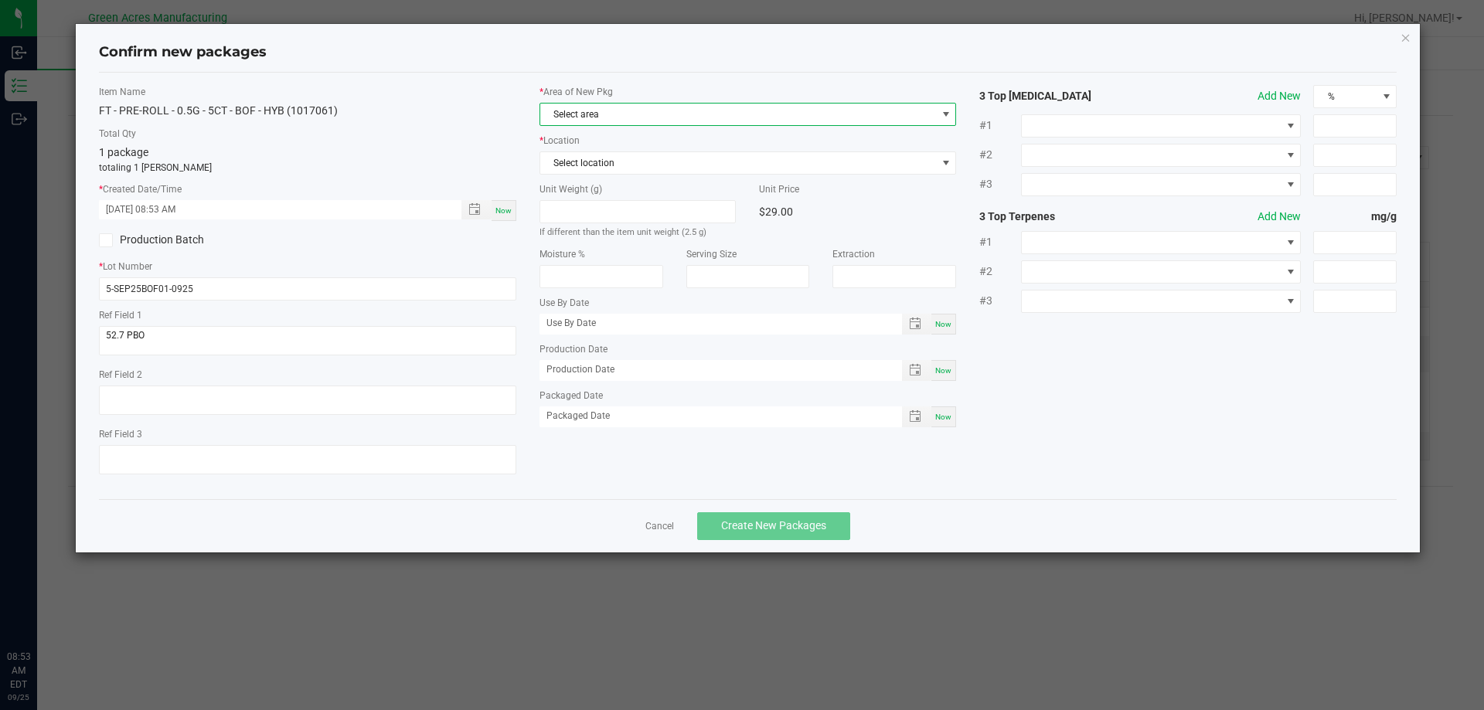
click at [599, 117] on span "Select area" at bounding box center [738, 115] width 396 height 22
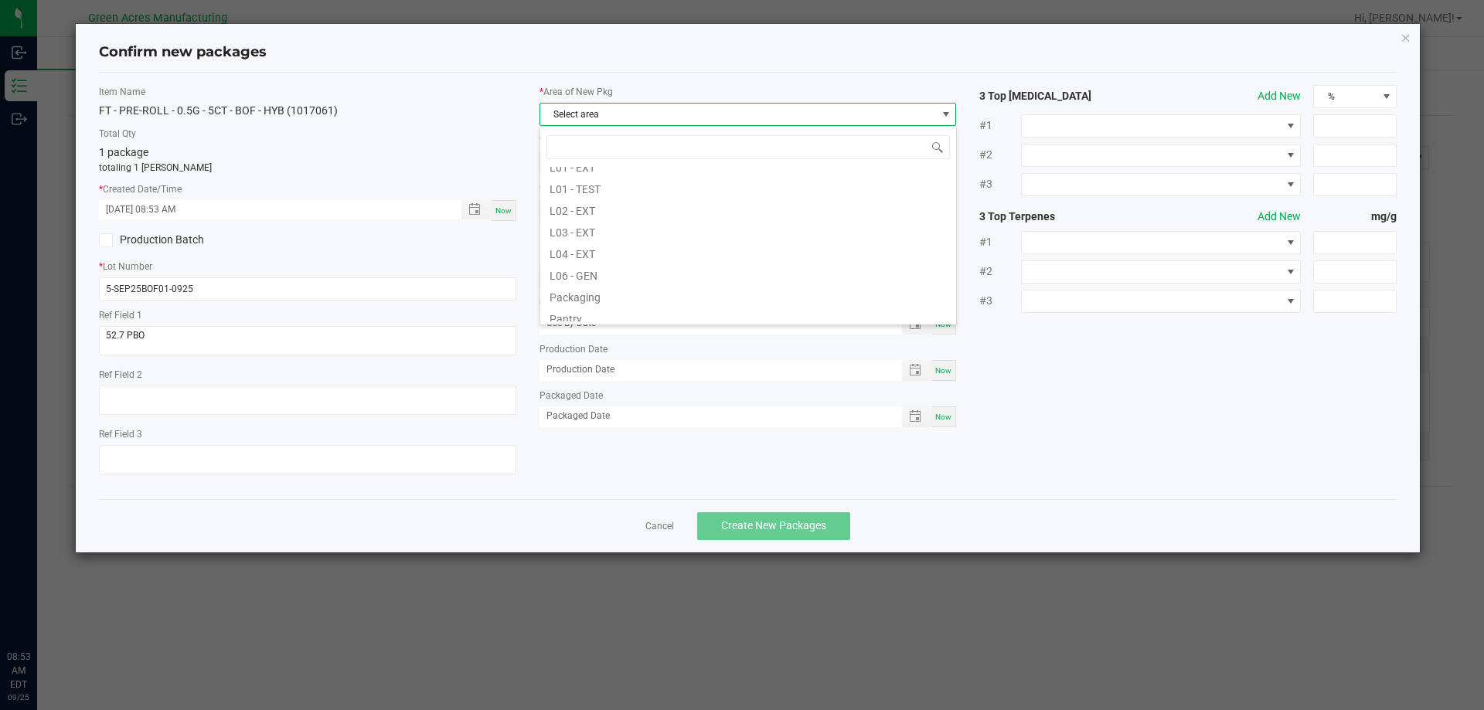
scroll to position [0, 0]
click at [724, 298] on li "F04 - FG" at bounding box center [748, 308] width 416 height 22
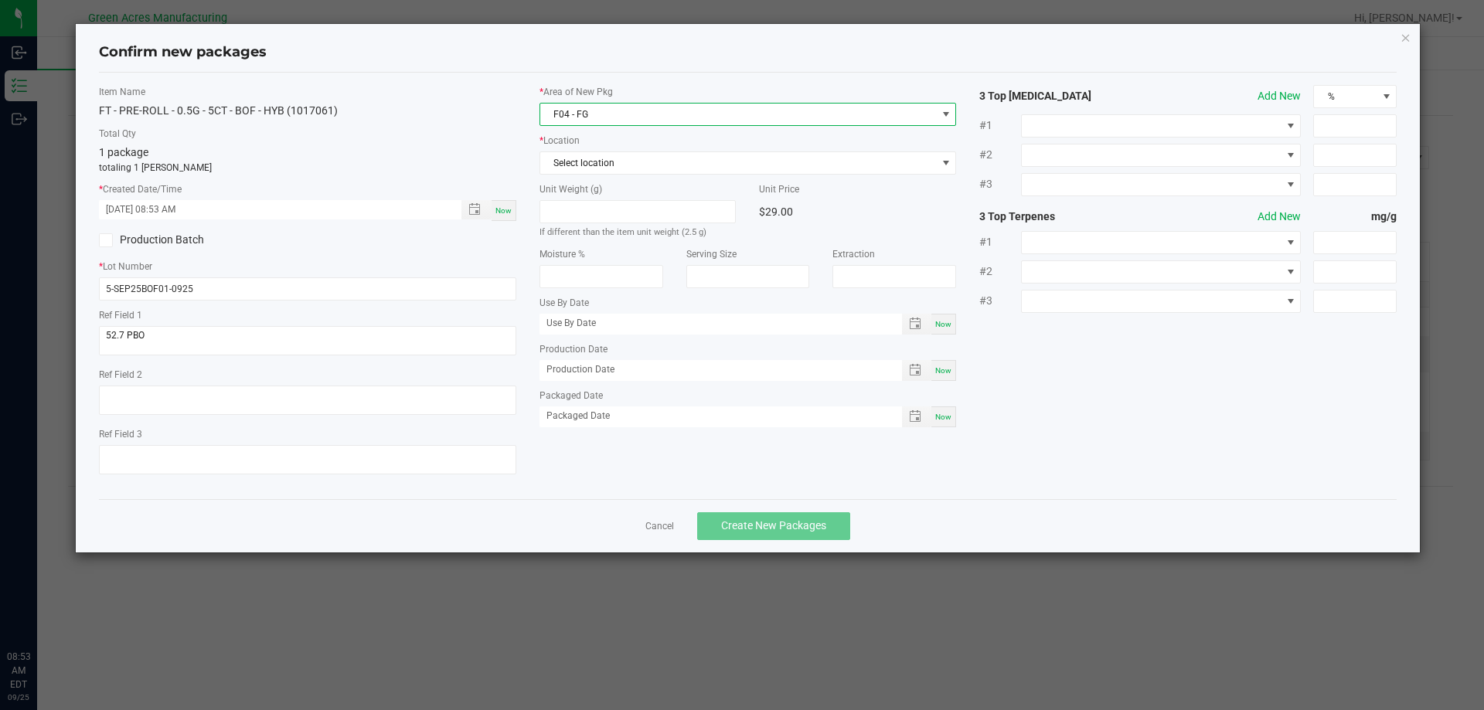
click at [614, 150] on div "* Location Select location" at bounding box center [747, 154] width 417 height 41
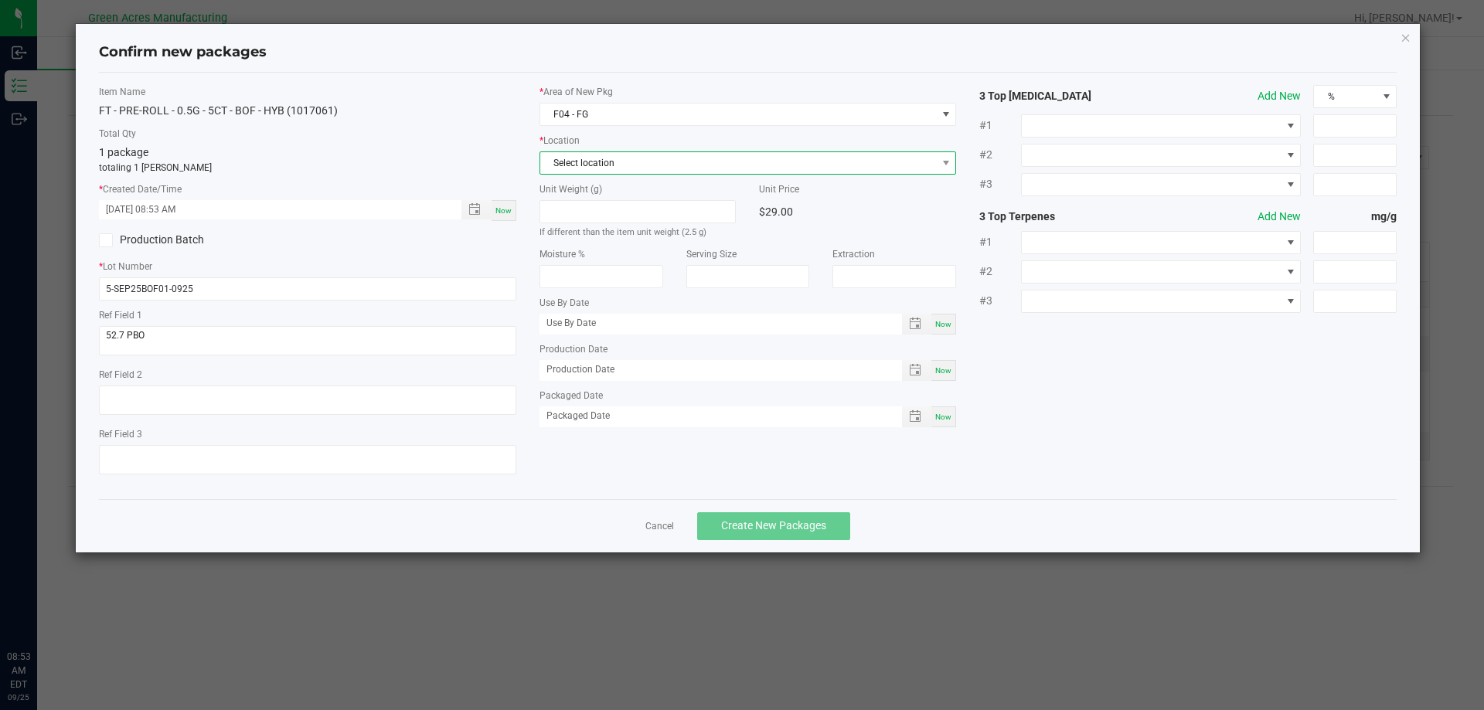
click at [611, 157] on span "Select location" at bounding box center [738, 163] width 396 height 22
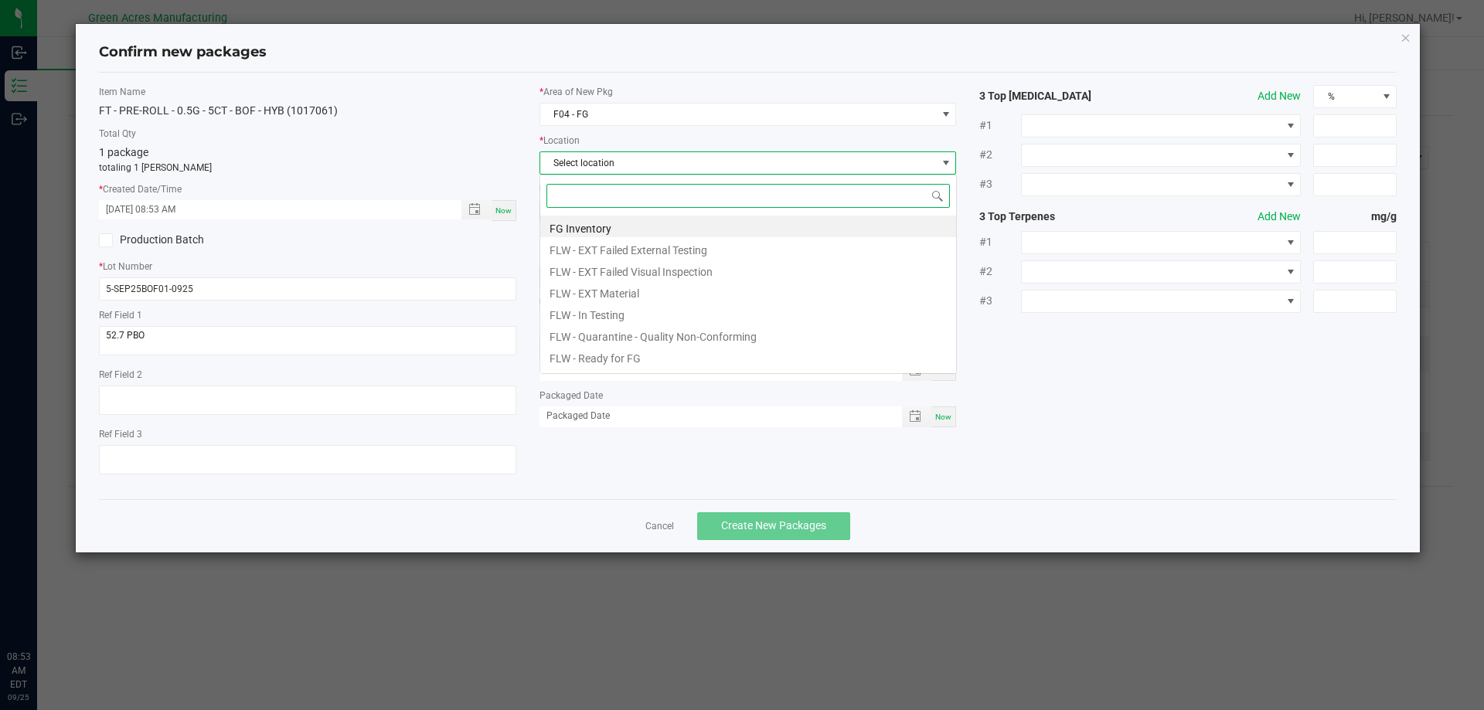
scroll to position [23, 417]
click at [607, 223] on li "FG Inventory" at bounding box center [748, 227] width 416 height 22
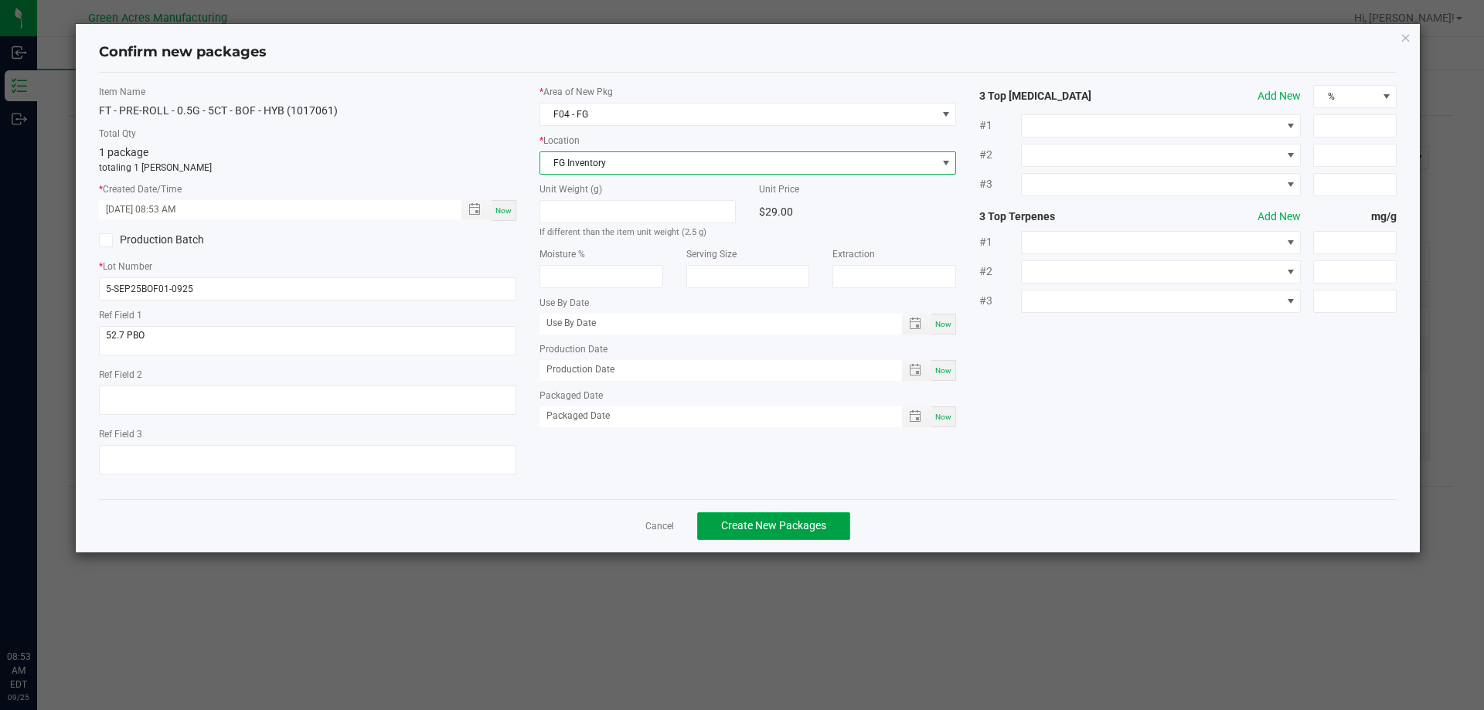
click at [777, 530] on span "Create New Packages" at bounding box center [773, 525] width 105 height 12
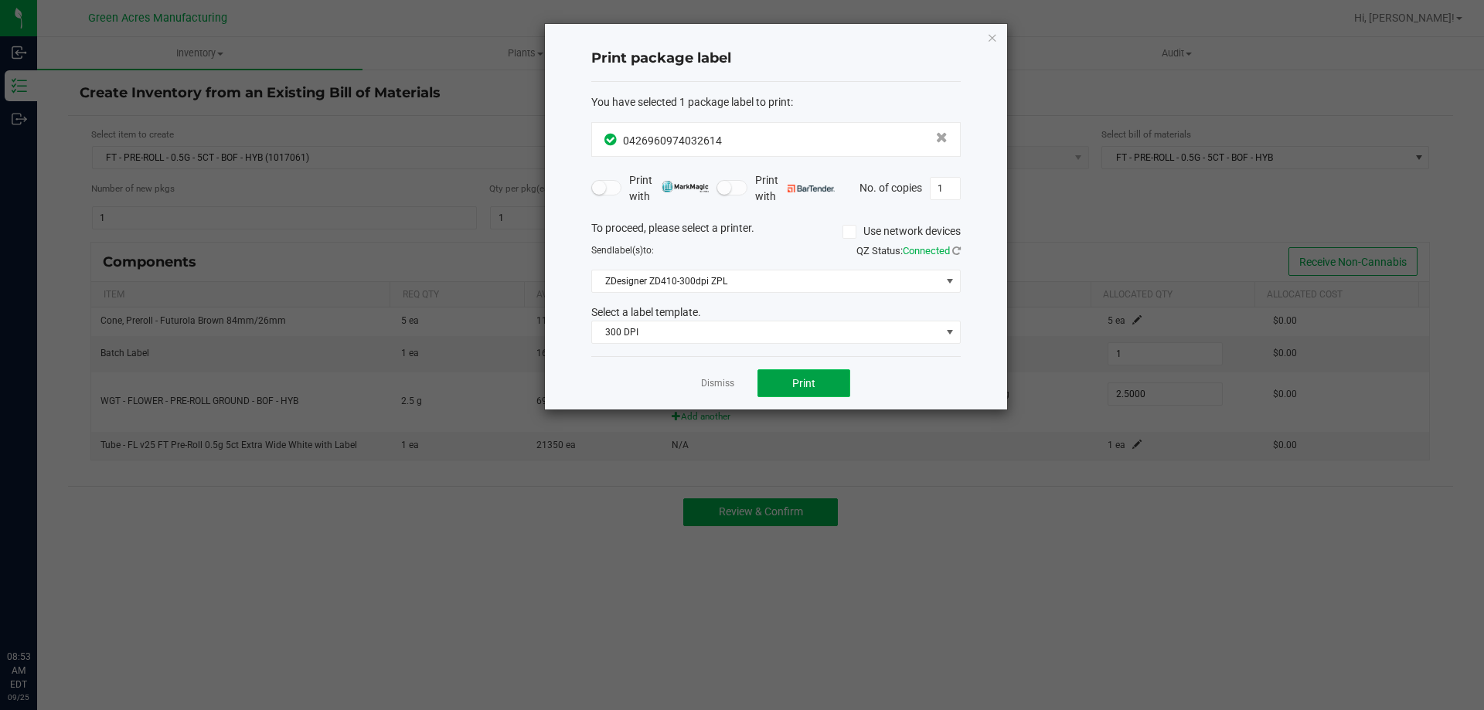
click at [804, 394] on button "Print" at bounding box center [803, 383] width 93 height 28
click at [987, 39] on icon "button" at bounding box center [992, 37] width 11 height 19
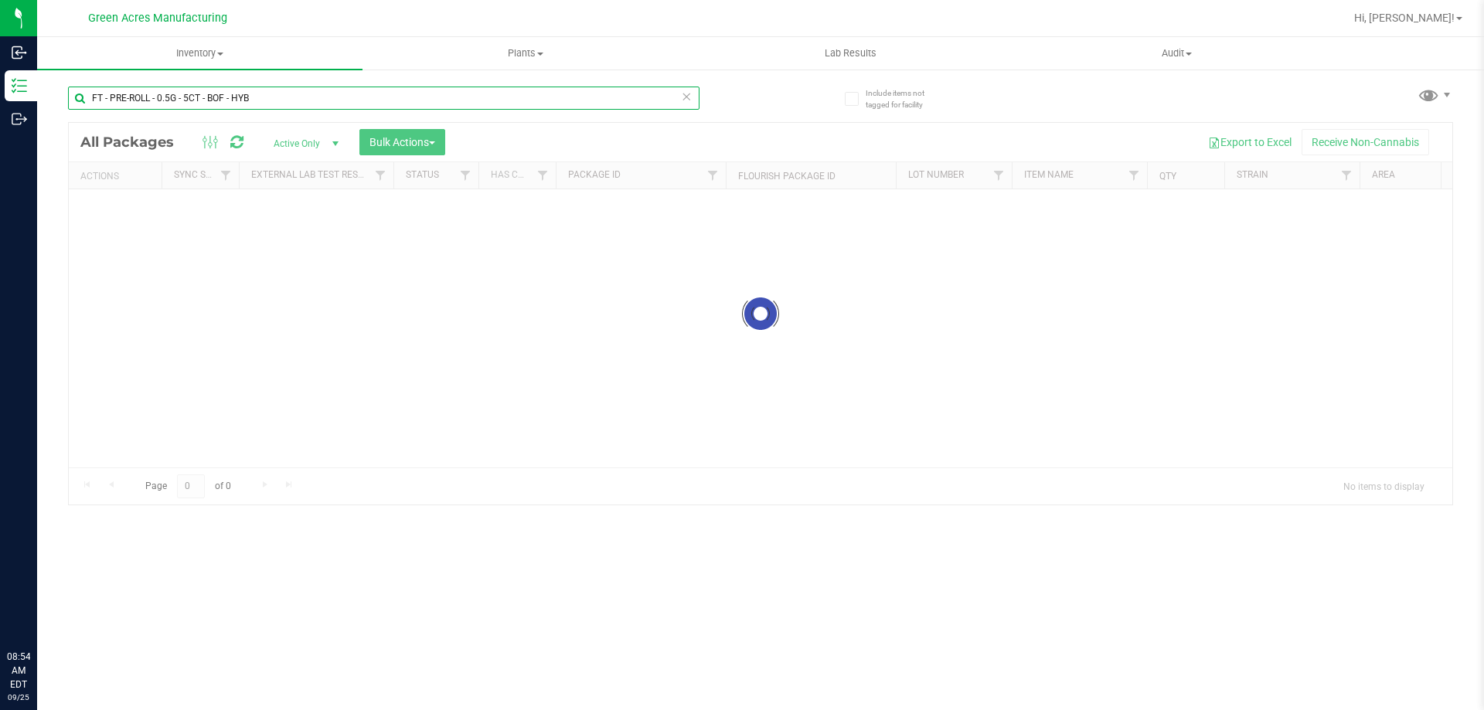
click at [151, 87] on input "FT - PRE-ROLL - 0.5G - 5CT - BOF - HYB" at bounding box center [383, 98] width 631 height 23
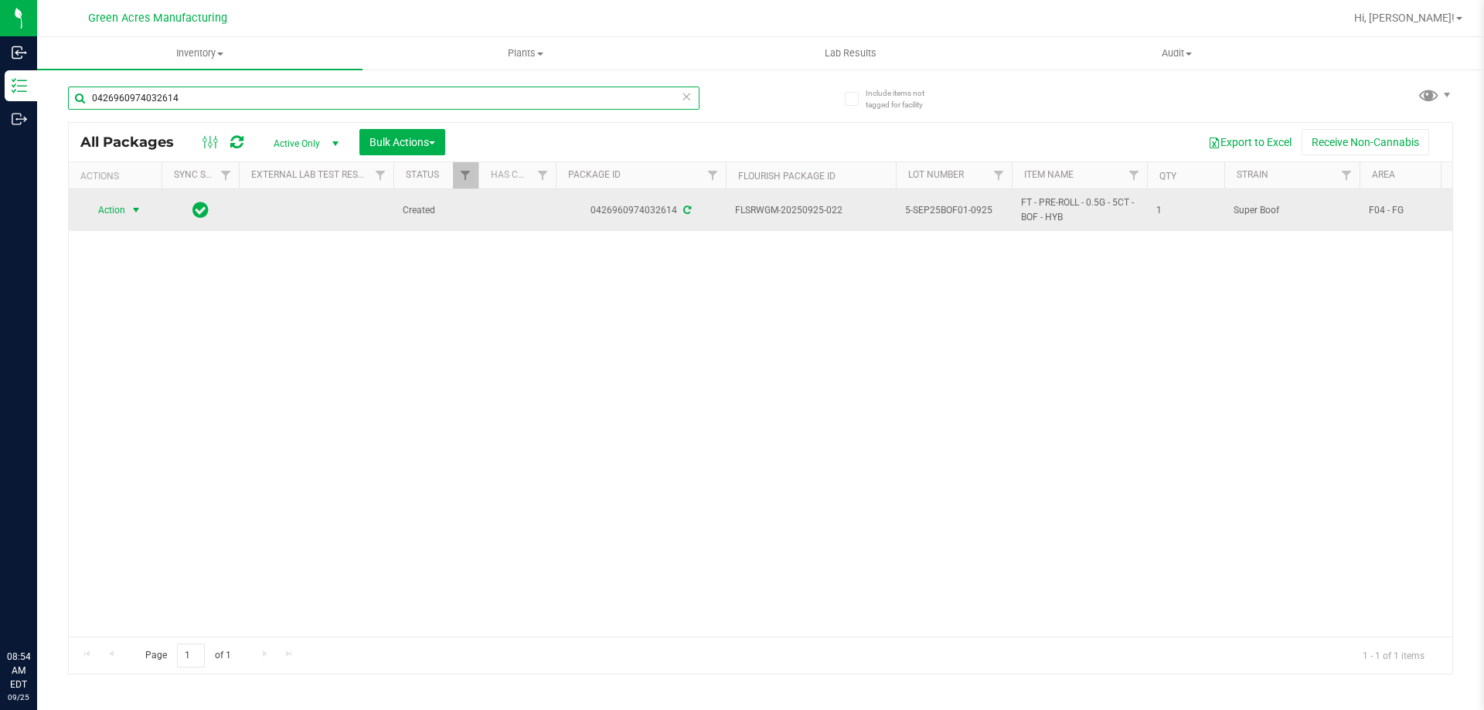
type input "0426960974032614"
click at [111, 207] on span "Action" at bounding box center [105, 210] width 42 height 22
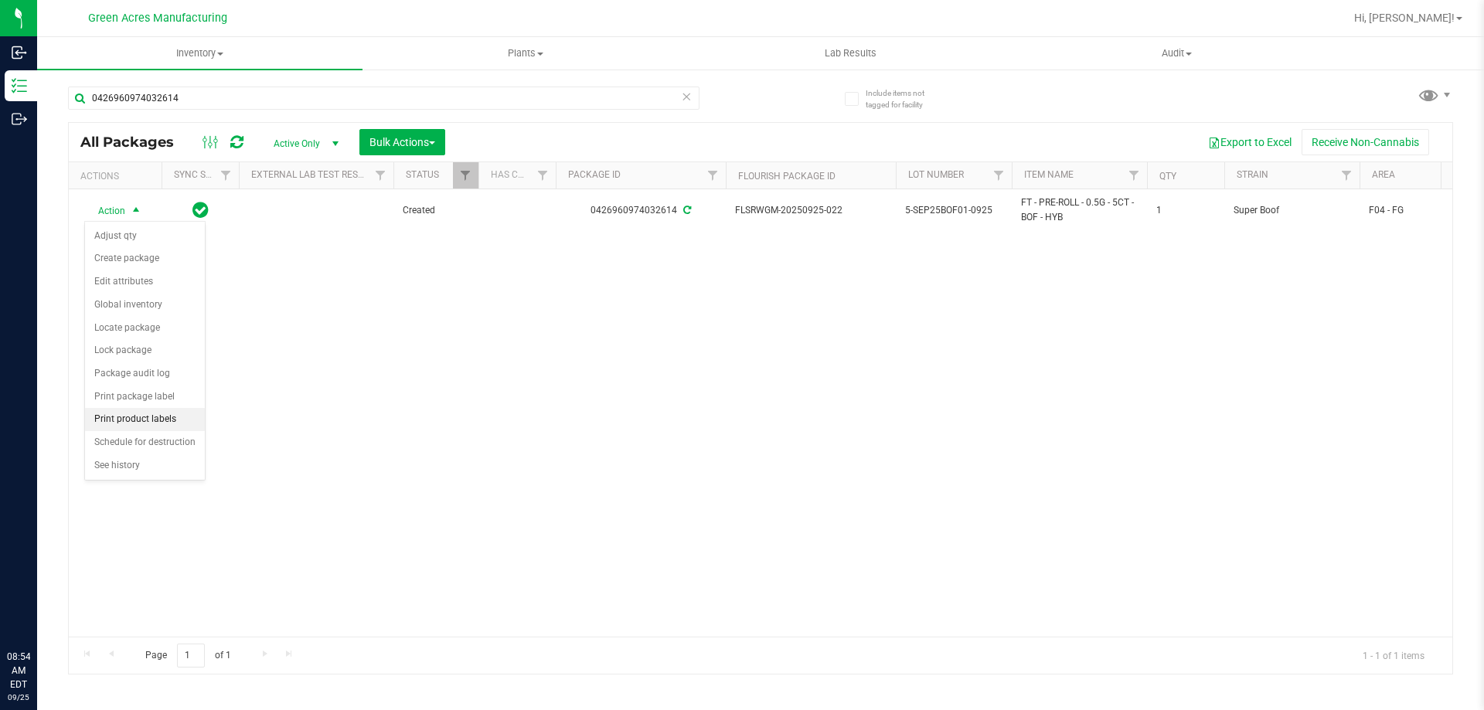
click at [174, 426] on li "Print product labels" at bounding box center [145, 419] width 120 height 23
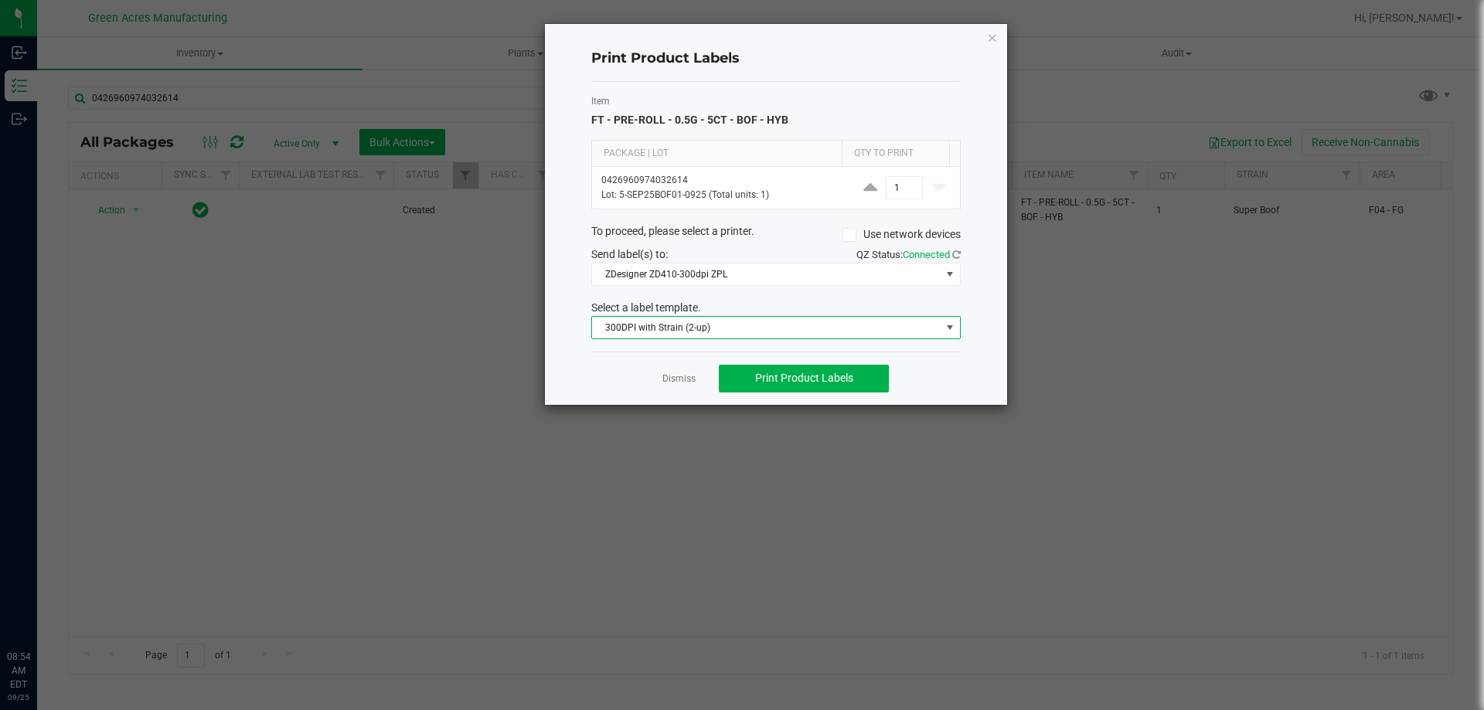
click at [715, 317] on span "300DPI with Strain (2-up)" at bounding box center [766, 328] width 349 height 22
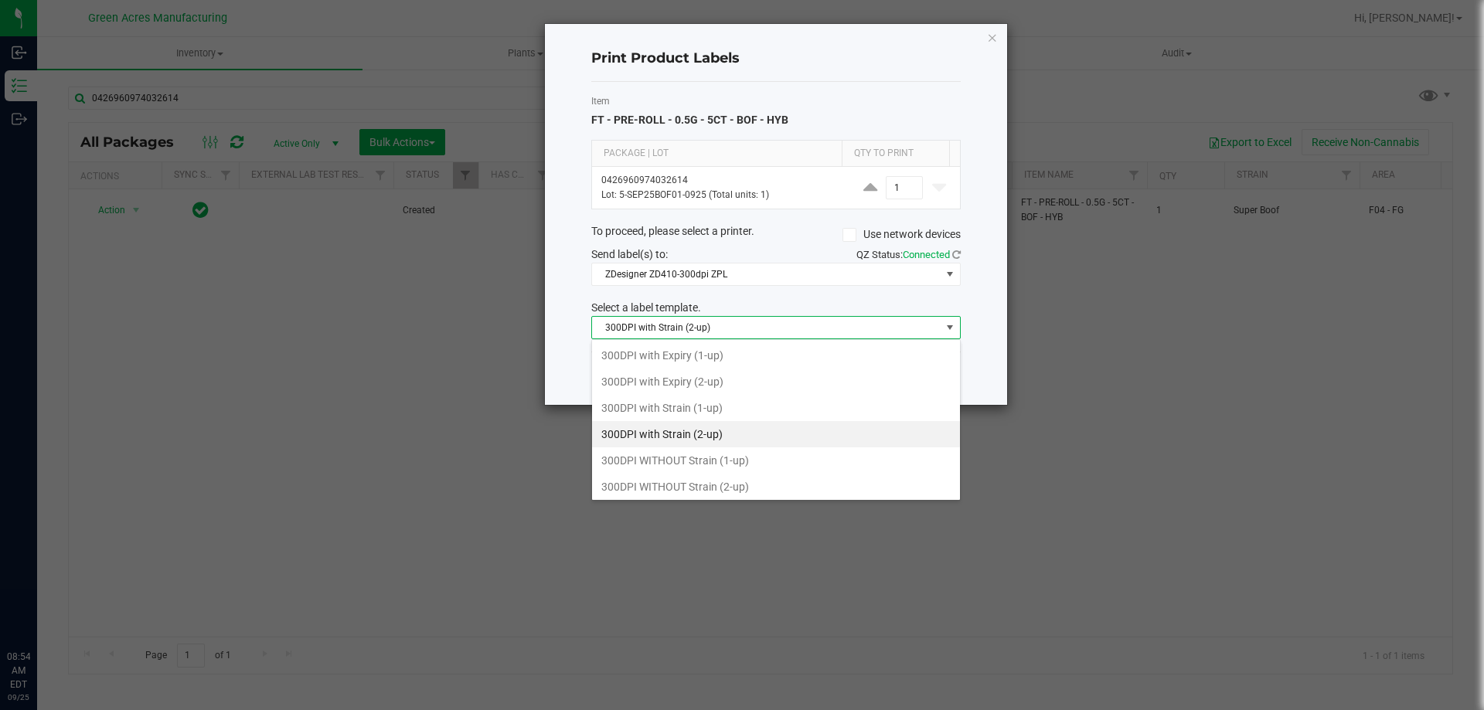
scroll to position [23, 369]
click at [685, 440] on li "300DPI with Strain (2-up)" at bounding box center [776, 434] width 368 height 26
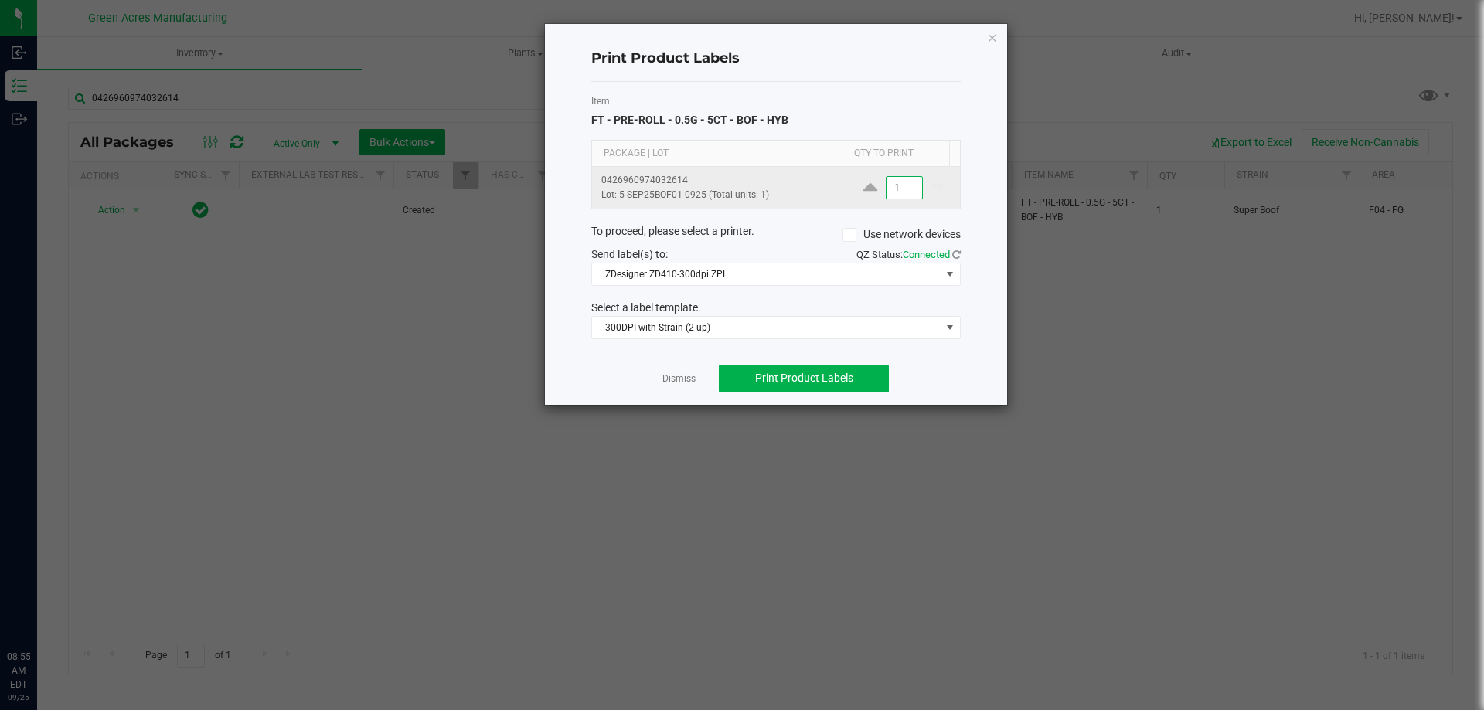
click at [892, 189] on input "1" at bounding box center [904, 188] width 36 height 22
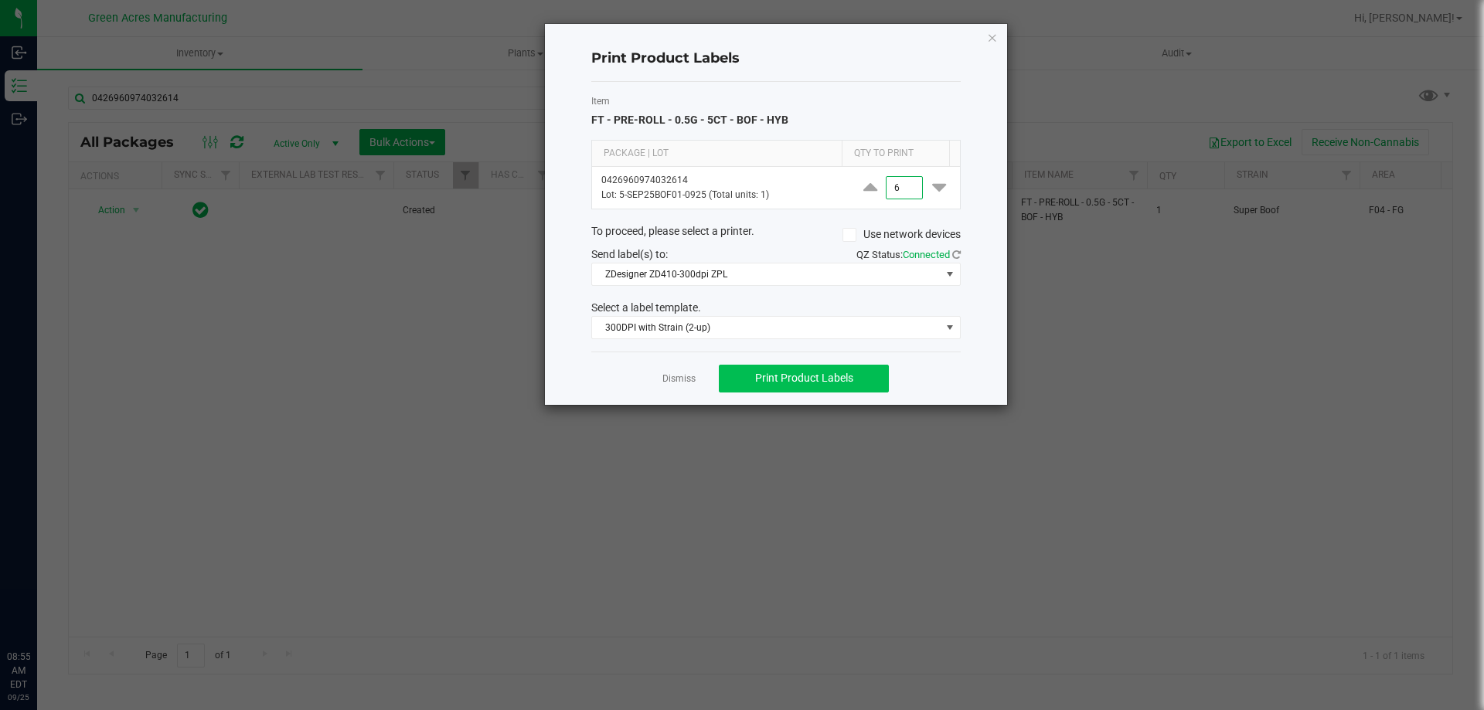
type input "6"
click at [824, 378] on span "Print Product Labels" at bounding box center [804, 378] width 98 height 12
click at [816, 380] on span "Print Product Labels" at bounding box center [804, 378] width 98 height 12
drag, startPoint x: 837, startPoint y: 405, endPoint x: 831, endPoint y: 399, distance: 8.7
click at [831, 399] on div "Print Product Labels Item FT - PRE-ROLL - 0.5G - 5CT - BOF - HYB Package | Lot …" at bounding box center [776, 214] width 464 height 383
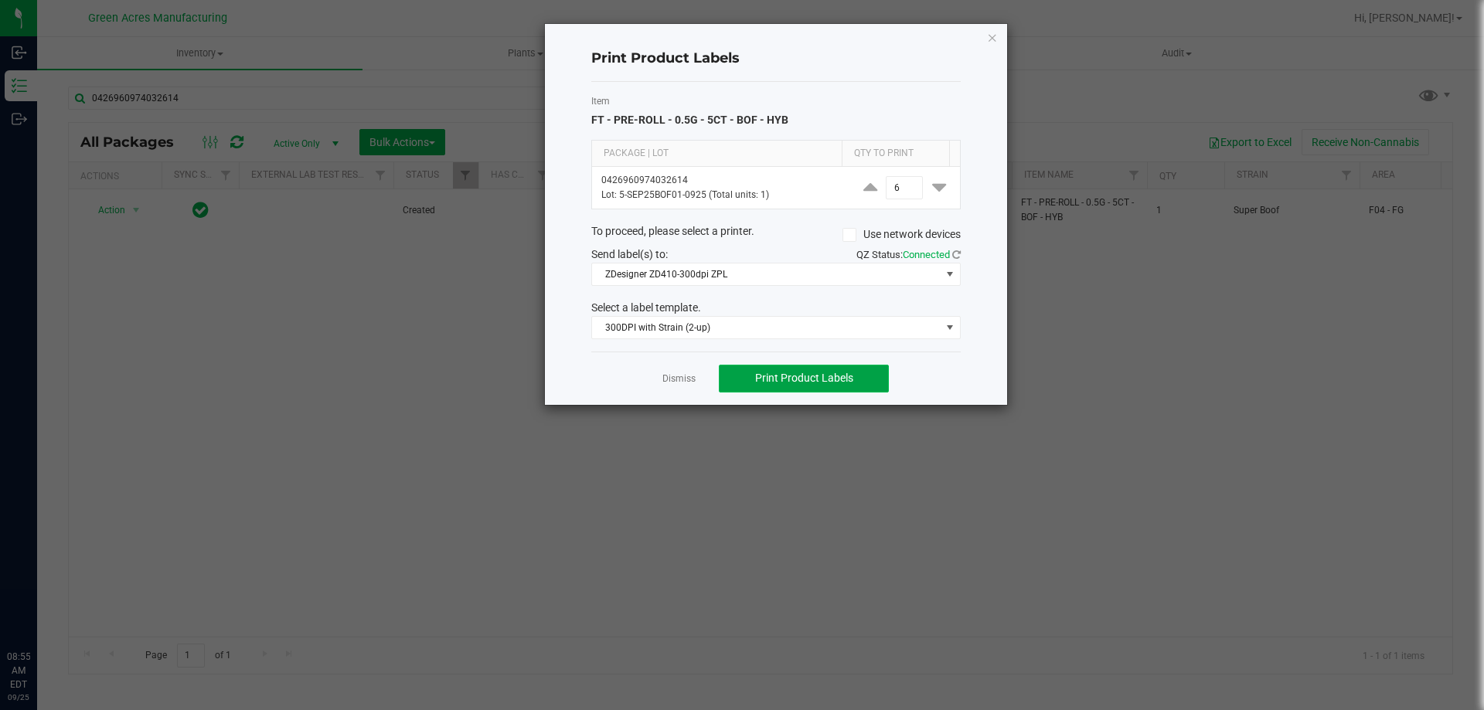
click at [825, 380] on span "Print Product Labels" at bounding box center [804, 378] width 98 height 12
click at [997, 41] on icon "button" at bounding box center [992, 37] width 11 height 19
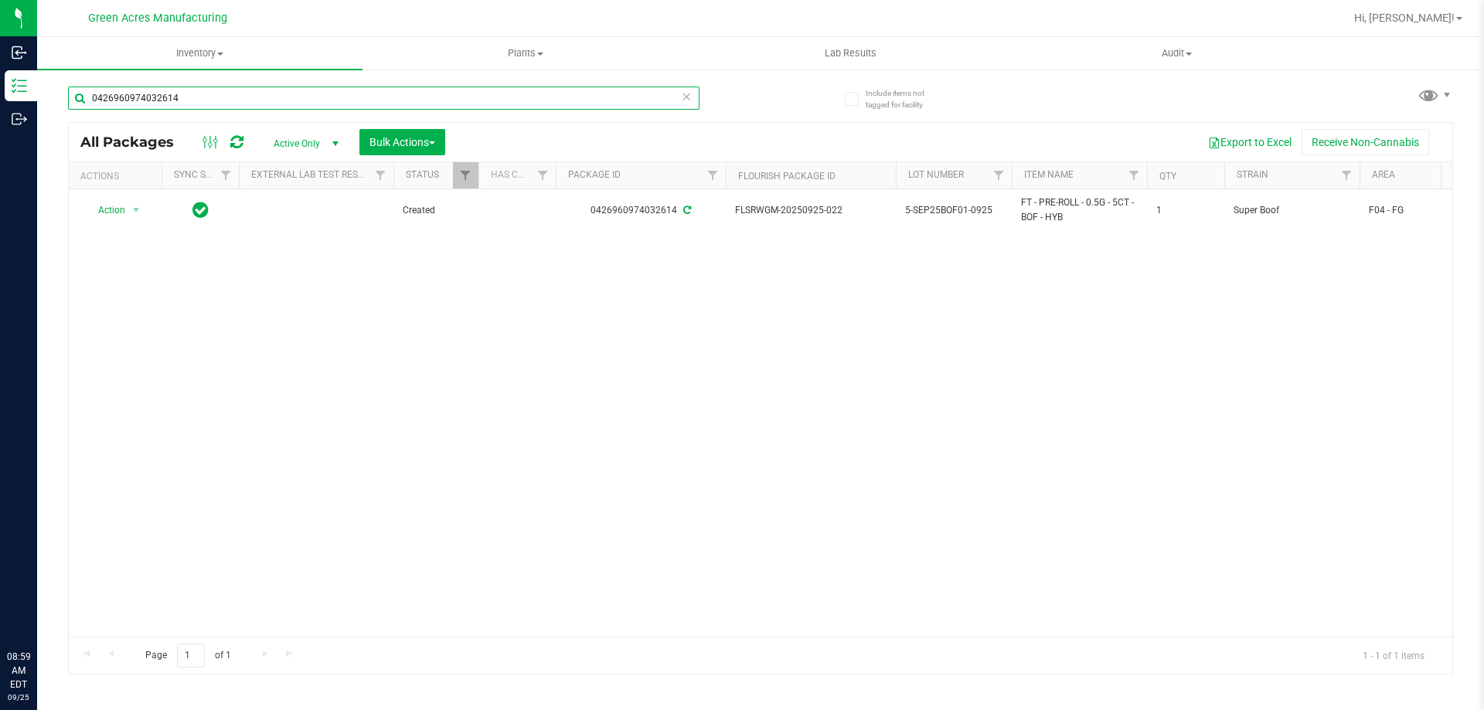
click at [456, 97] on input "0426960974032614" at bounding box center [383, 98] width 631 height 23
type input "7203441148911055"
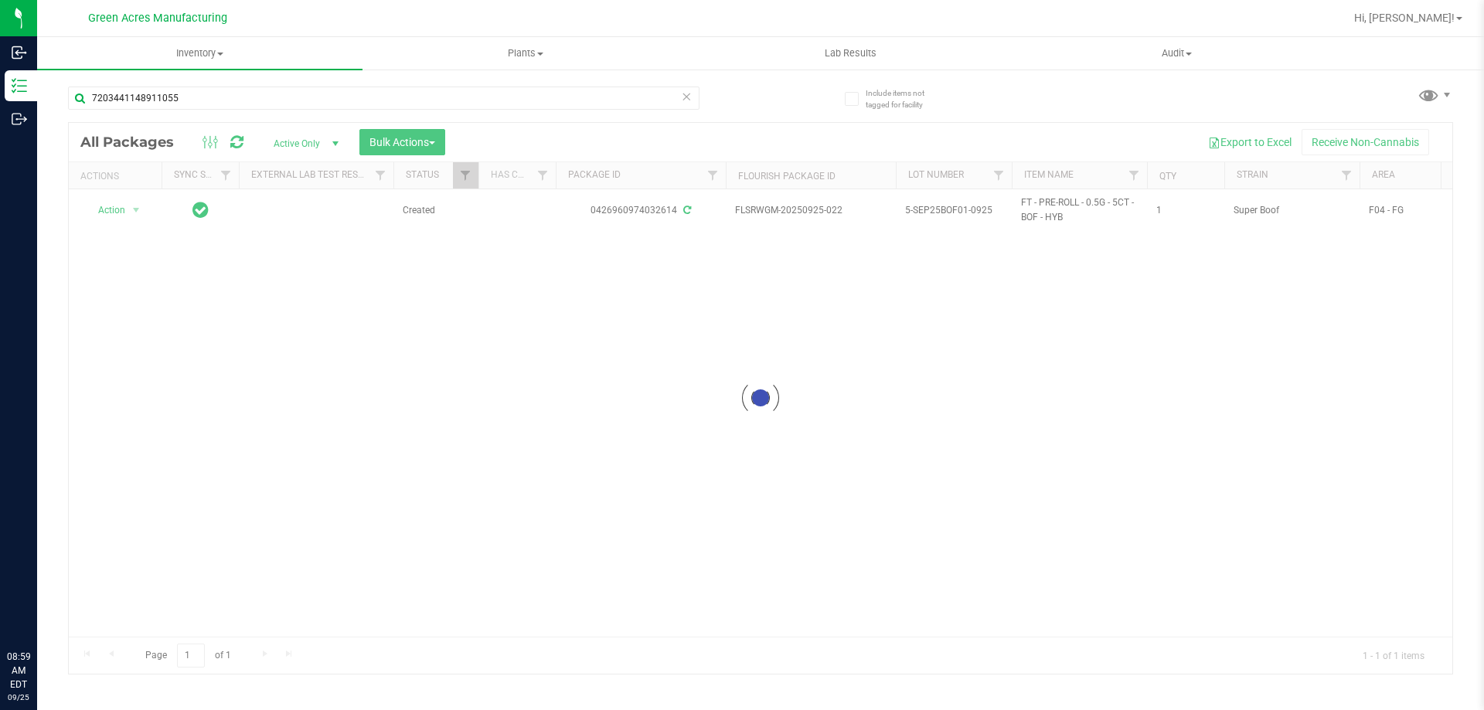
click at [130, 212] on div at bounding box center [760, 398] width 1383 height 551
click at [134, 213] on div at bounding box center [760, 398] width 1383 height 551
click at [379, 97] on input "7203441148911055" at bounding box center [383, 98] width 631 height 23
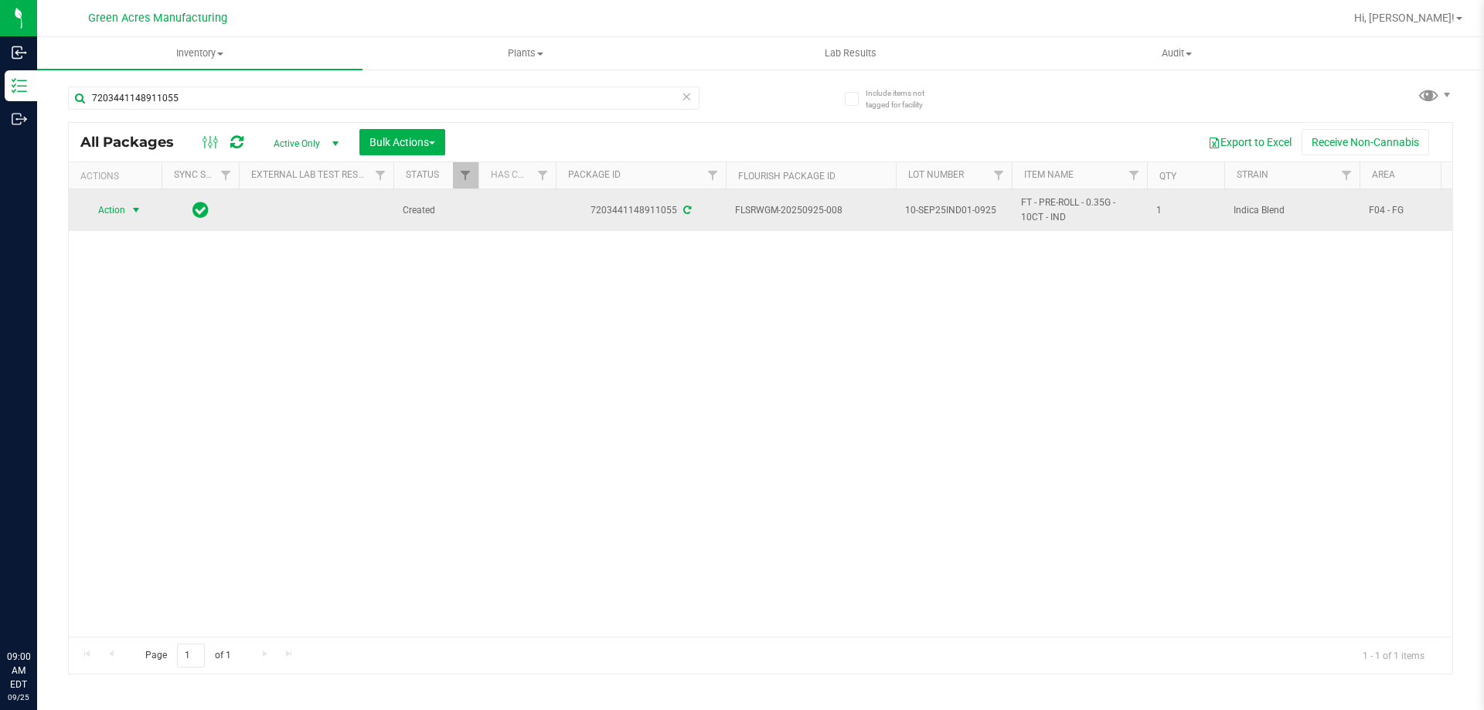
click at [129, 209] on span "select" at bounding box center [136, 210] width 19 height 22
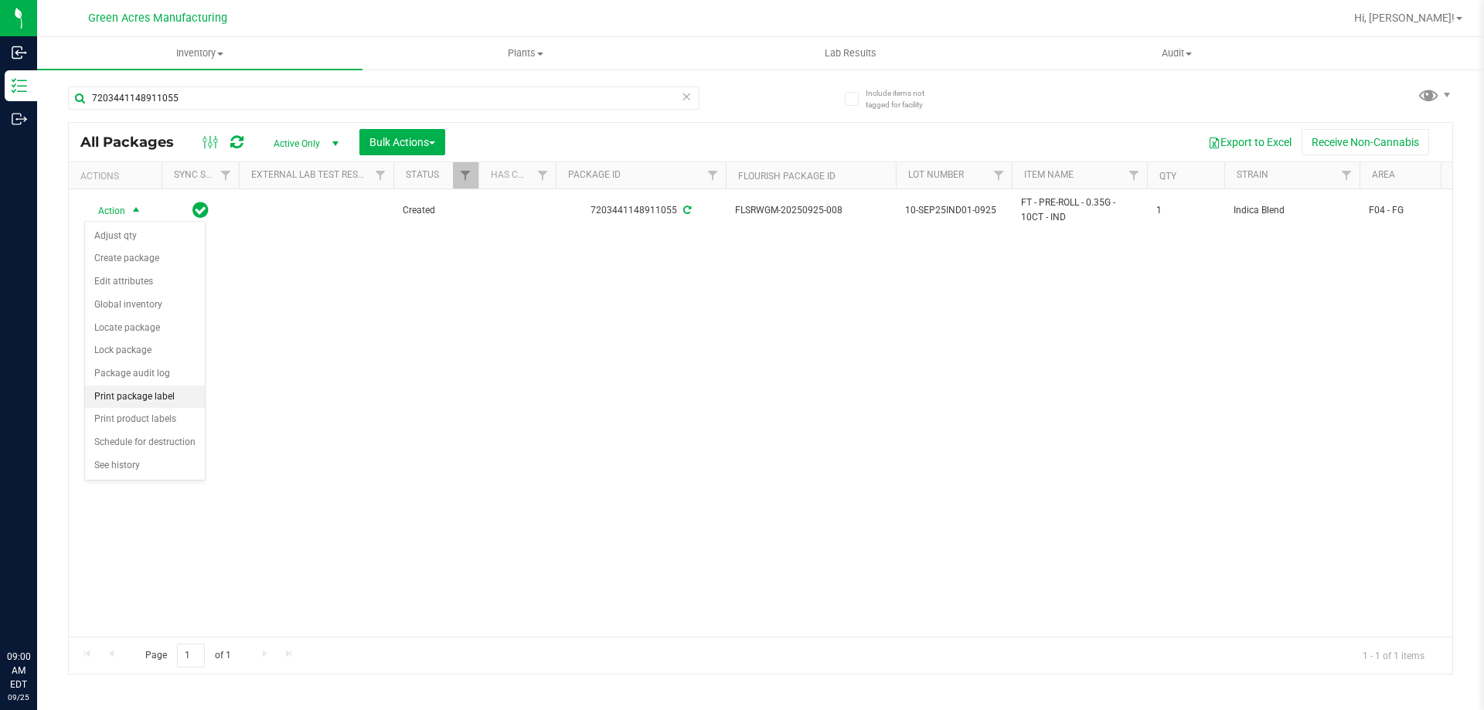
click at [145, 404] on li "Print package label" at bounding box center [145, 397] width 120 height 23
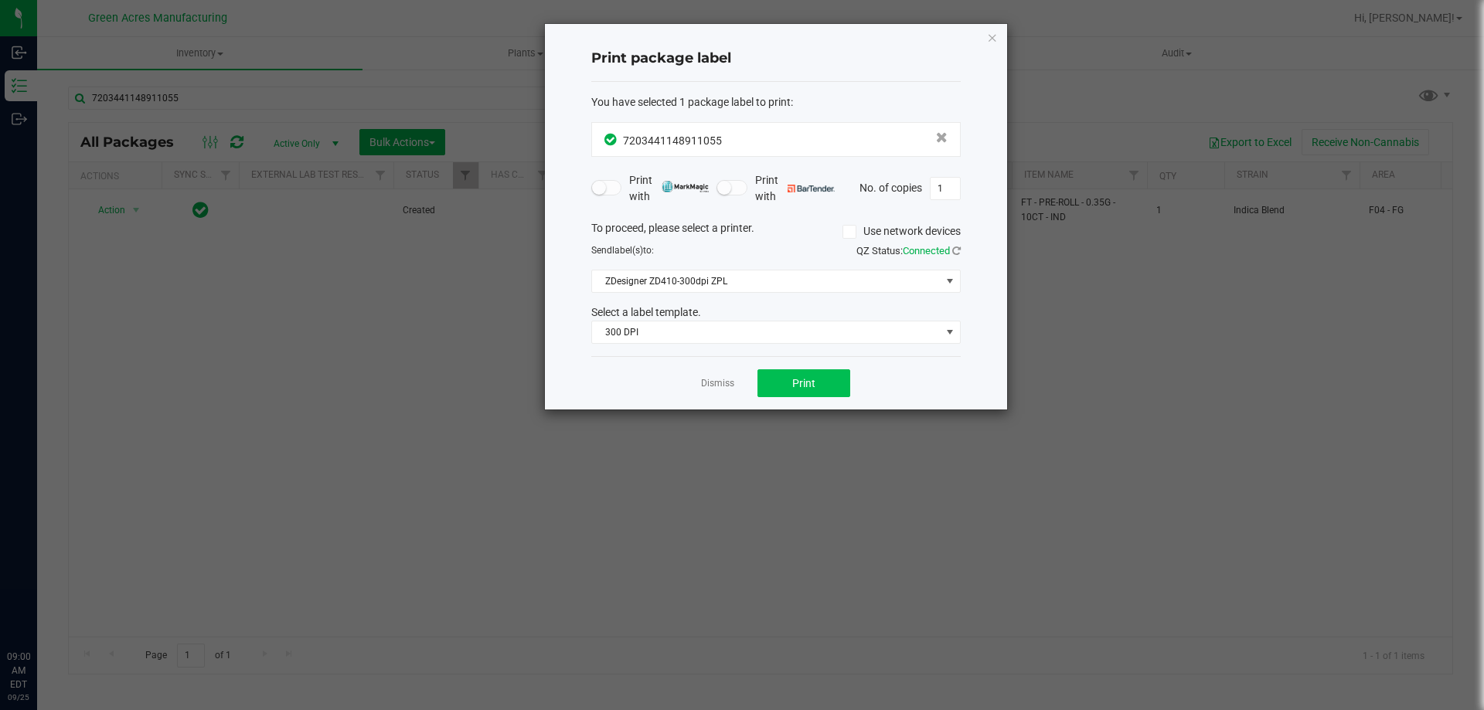
click at [779, 365] on div "Dismiss Print" at bounding box center [775, 382] width 369 height 53
click at [820, 395] on button "Print" at bounding box center [803, 383] width 93 height 28
click at [990, 37] on icon "button" at bounding box center [992, 37] width 11 height 19
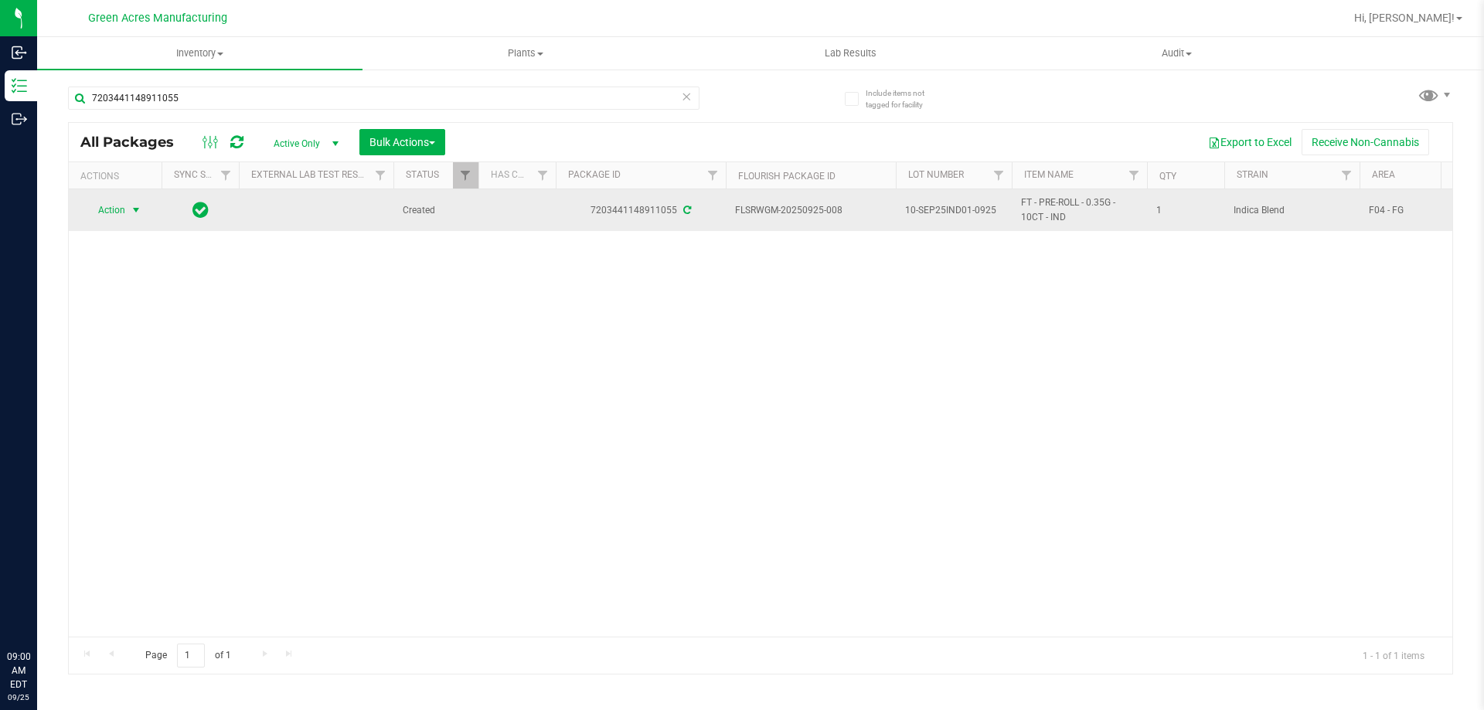
click at [138, 210] on span "select" at bounding box center [136, 210] width 12 height 12
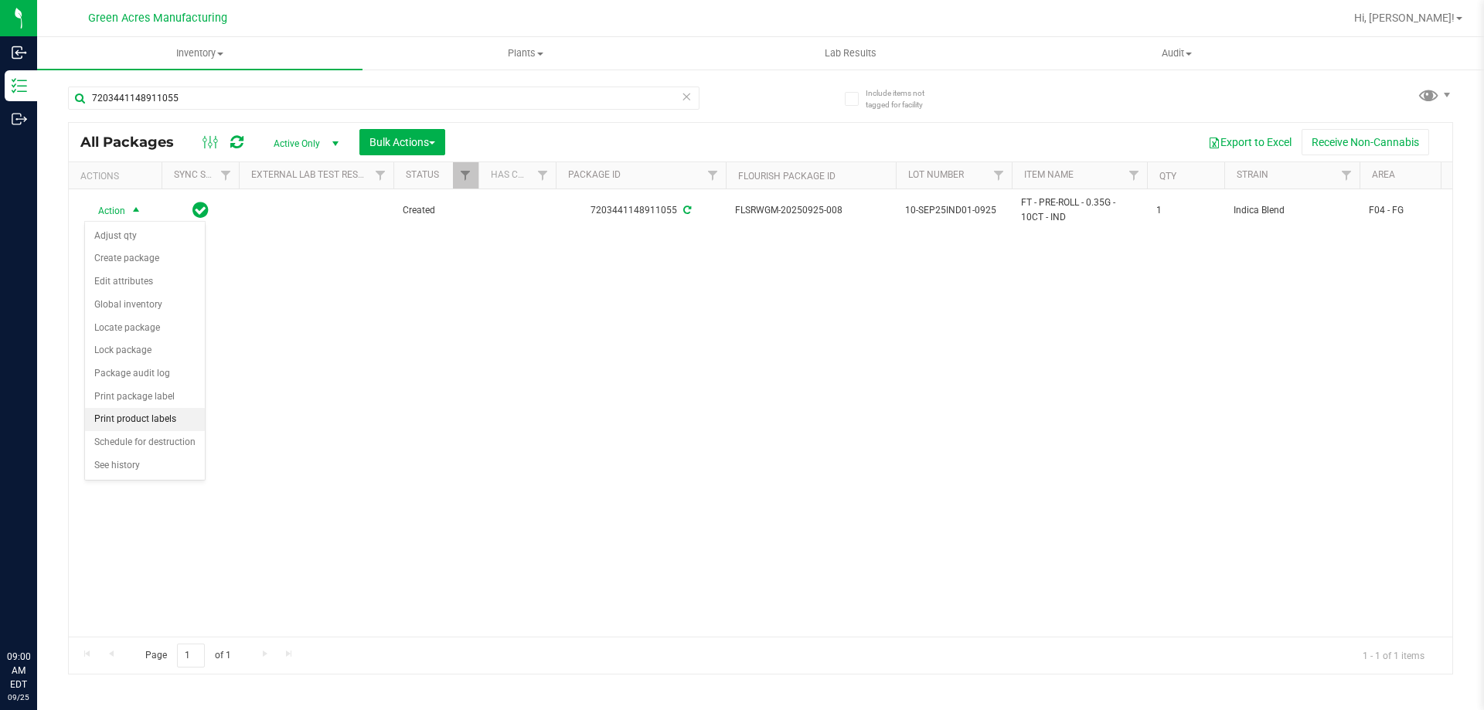
click at [141, 418] on li "Print product labels" at bounding box center [145, 419] width 120 height 23
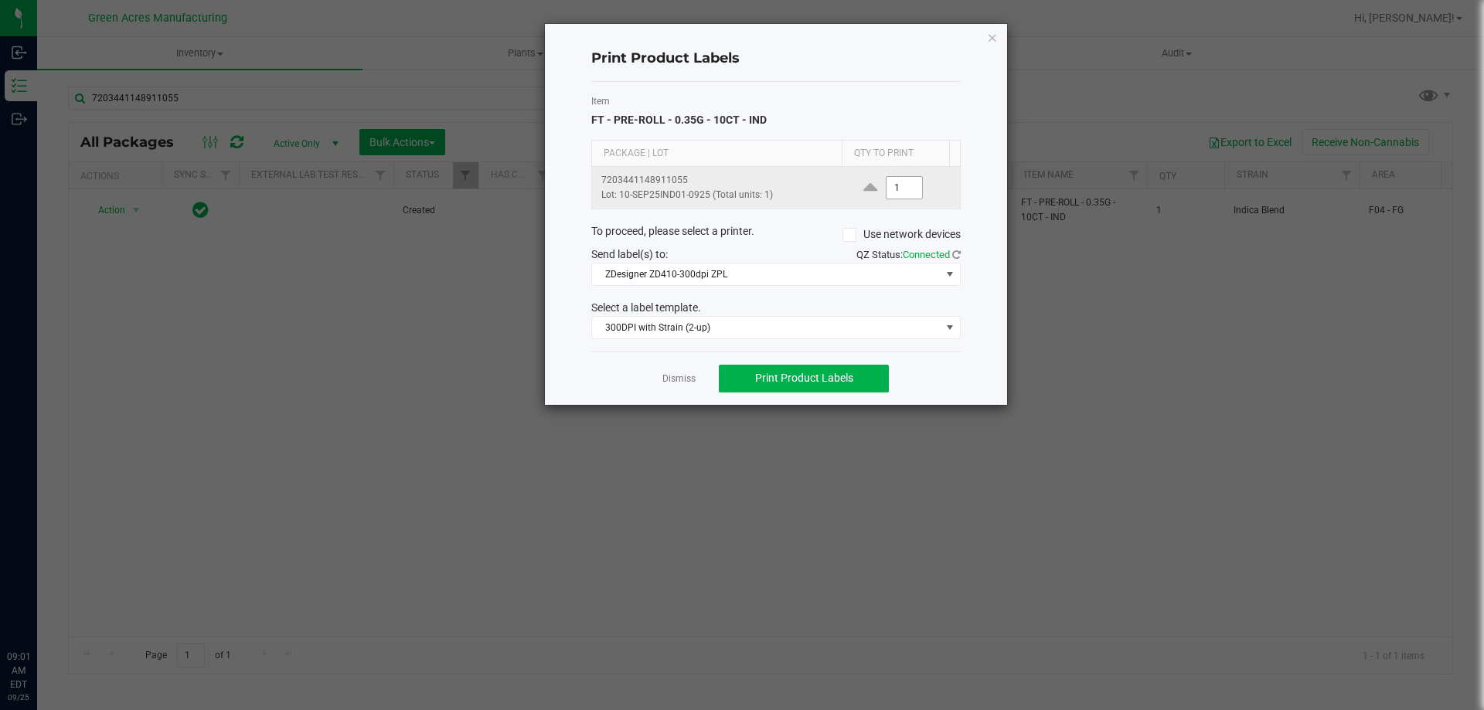
click at [905, 185] on input "1" at bounding box center [904, 188] width 36 height 22
type input "4"
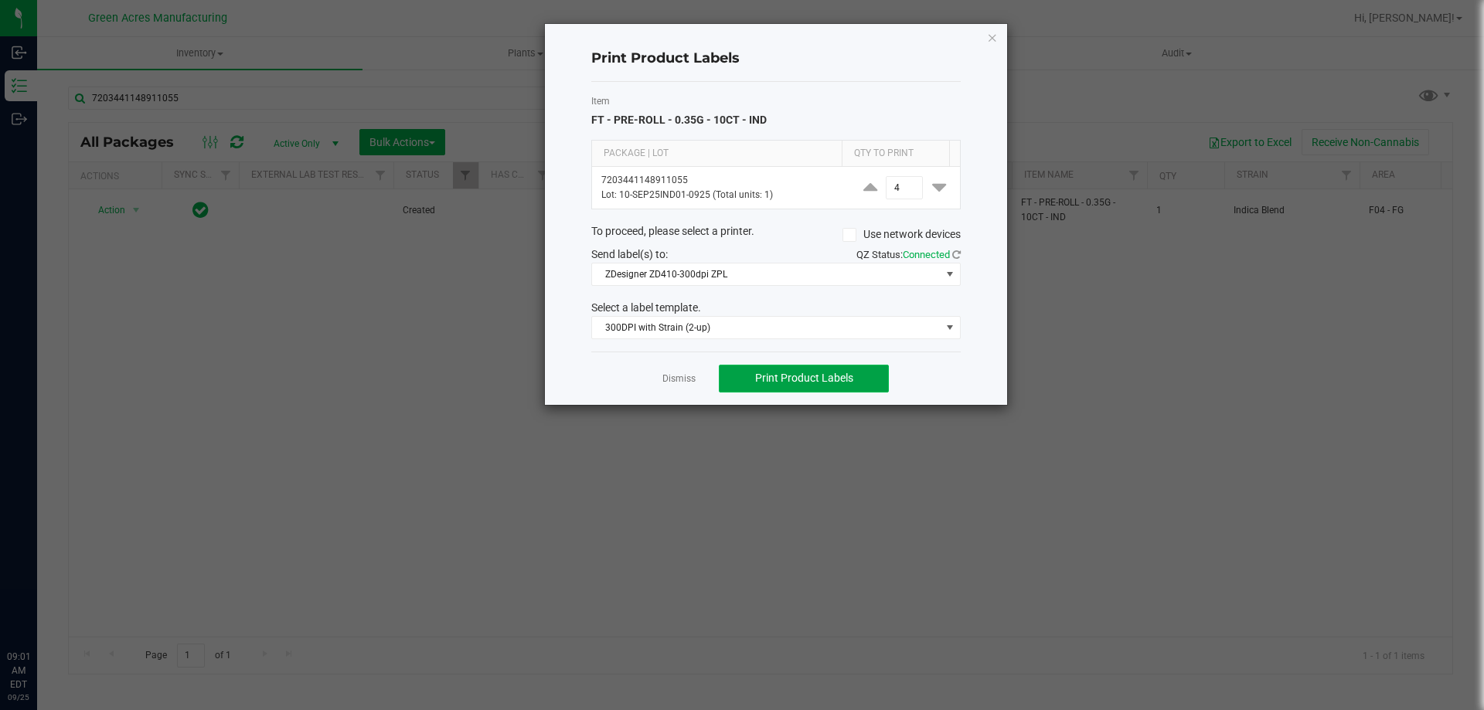
click at [843, 378] on span "Print Product Labels" at bounding box center [804, 378] width 98 height 12
click at [990, 39] on icon "button" at bounding box center [992, 37] width 11 height 19
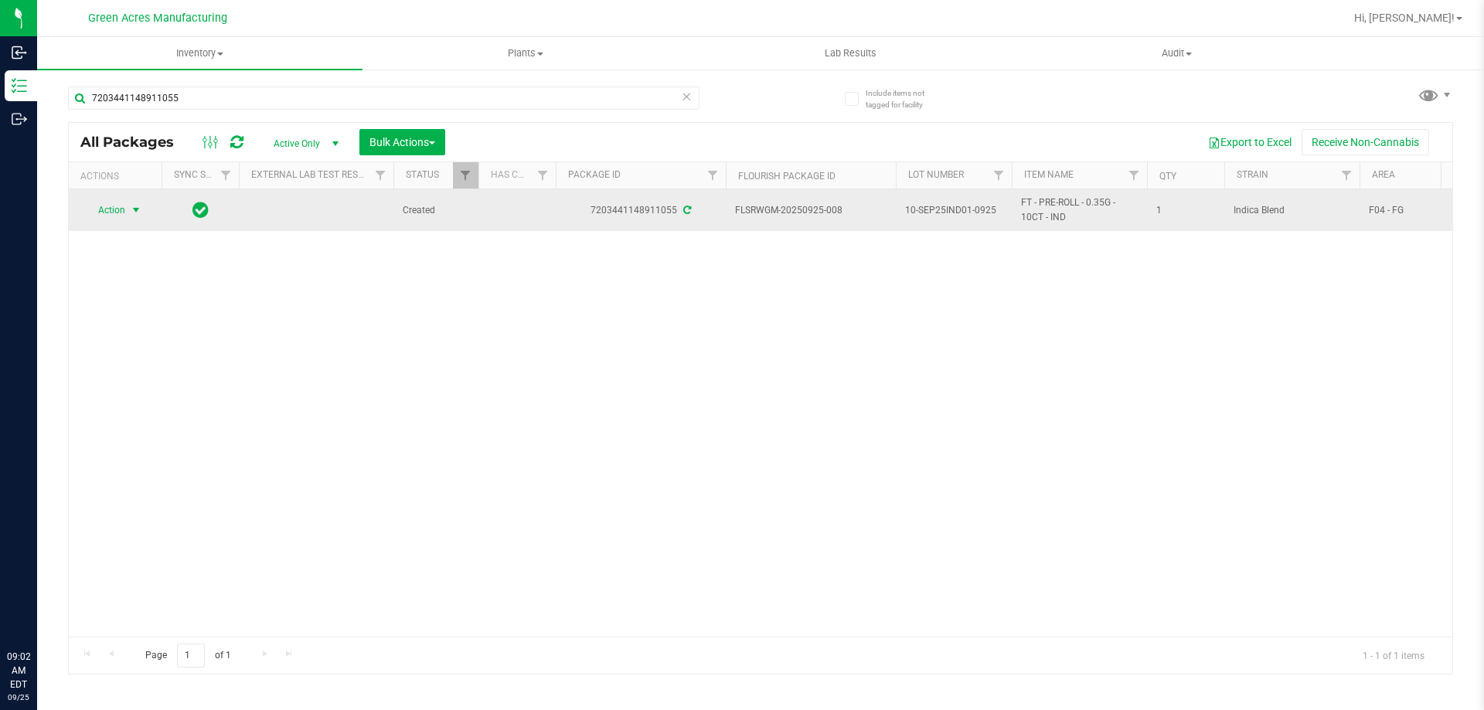
click at [133, 203] on span "select" at bounding box center [136, 210] width 19 height 22
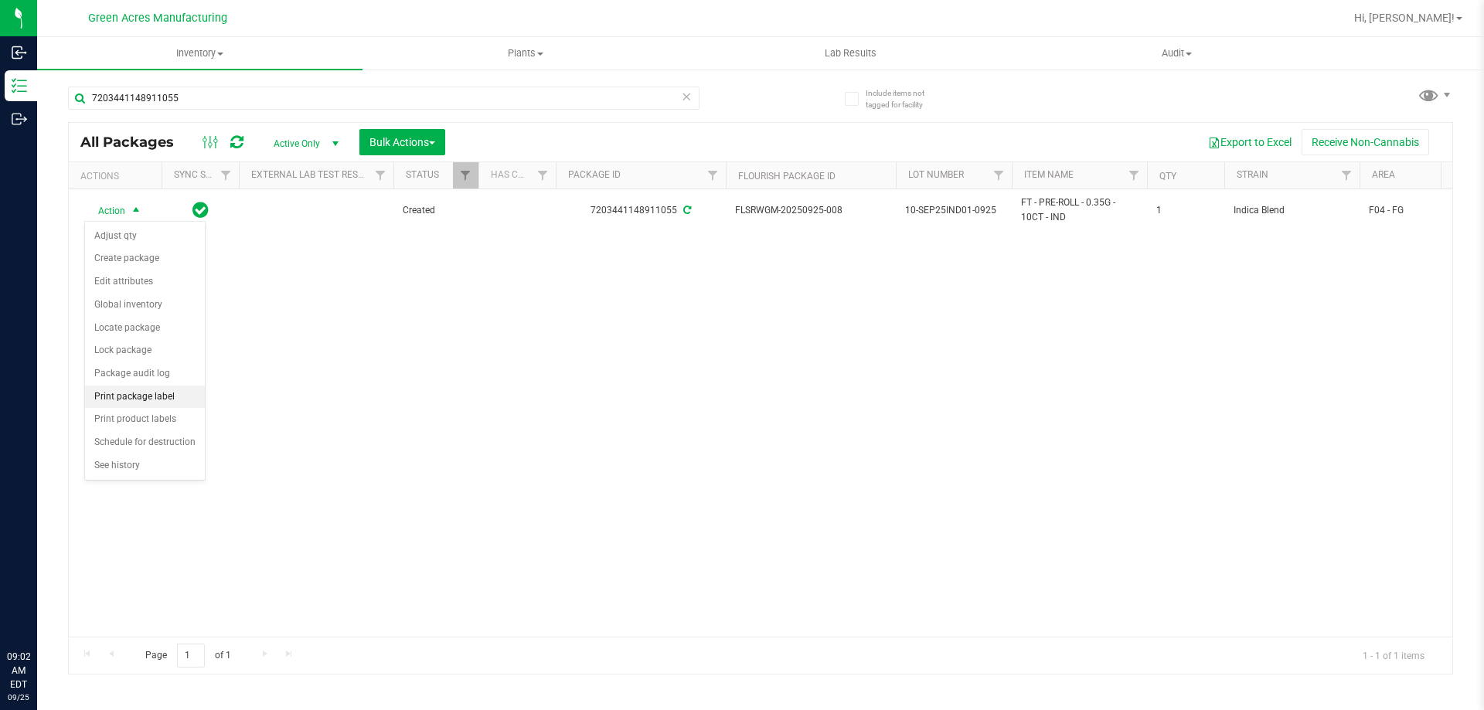
click at [147, 400] on li "Print package label" at bounding box center [145, 397] width 120 height 23
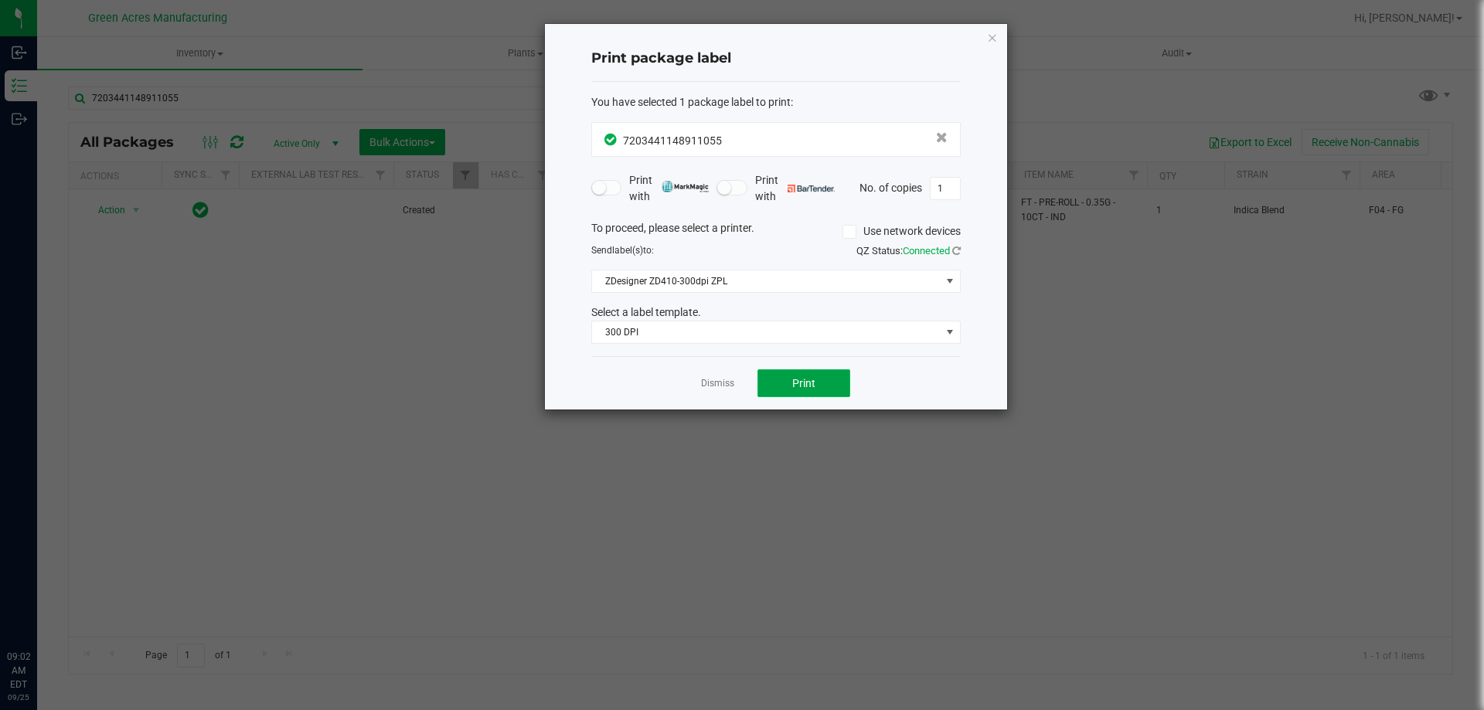
click at [771, 385] on button "Print" at bounding box center [803, 383] width 93 height 28
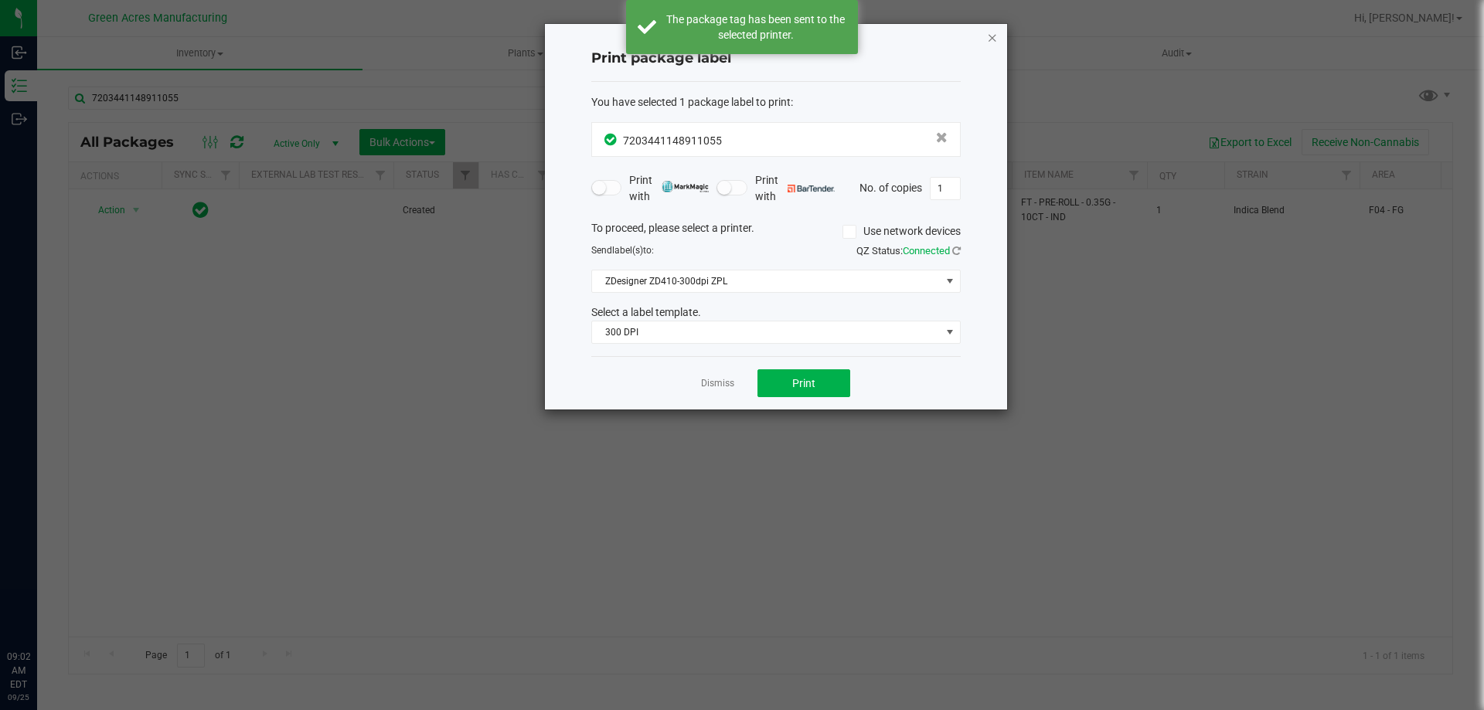
click at [996, 42] on icon "button" at bounding box center [992, 37] width 11 height 19
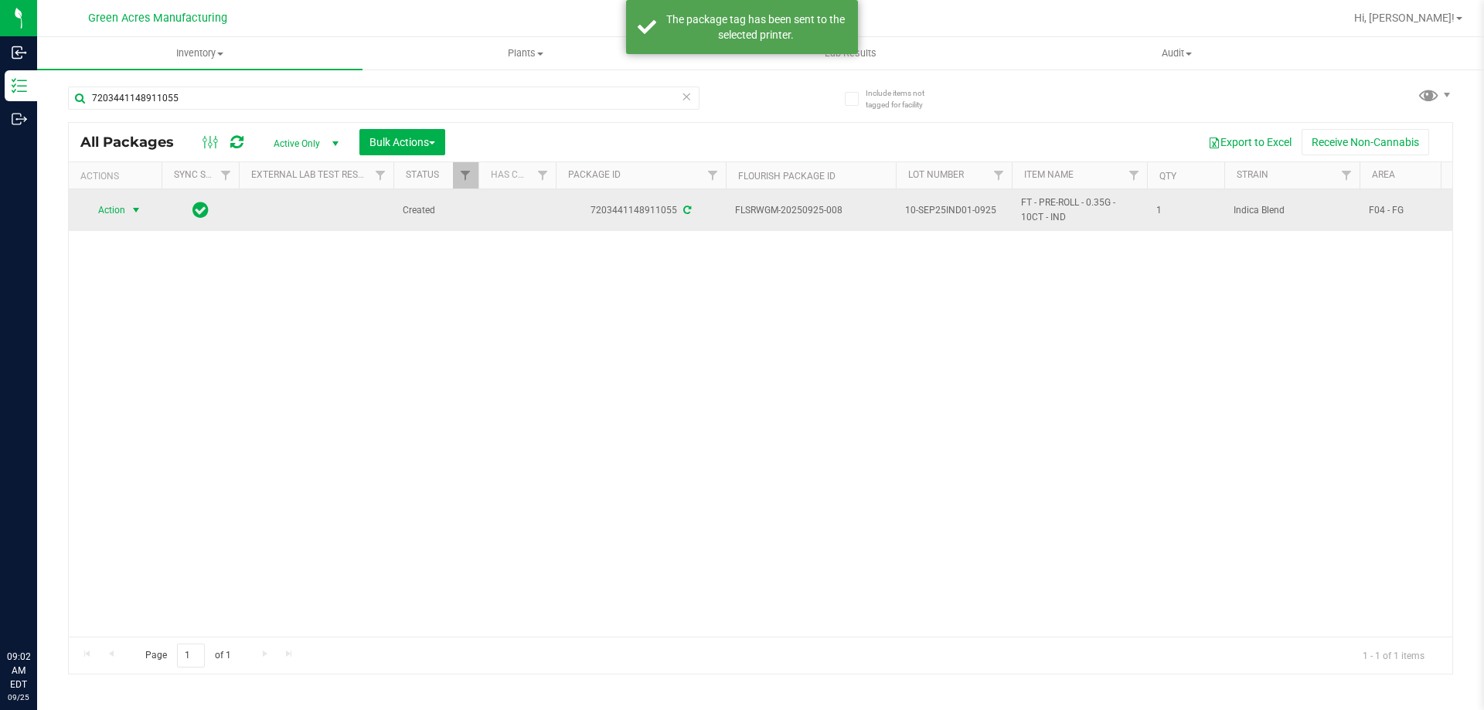
click at [133, 206] on span "select" at bounding box center [136, 210] width 12 height 12
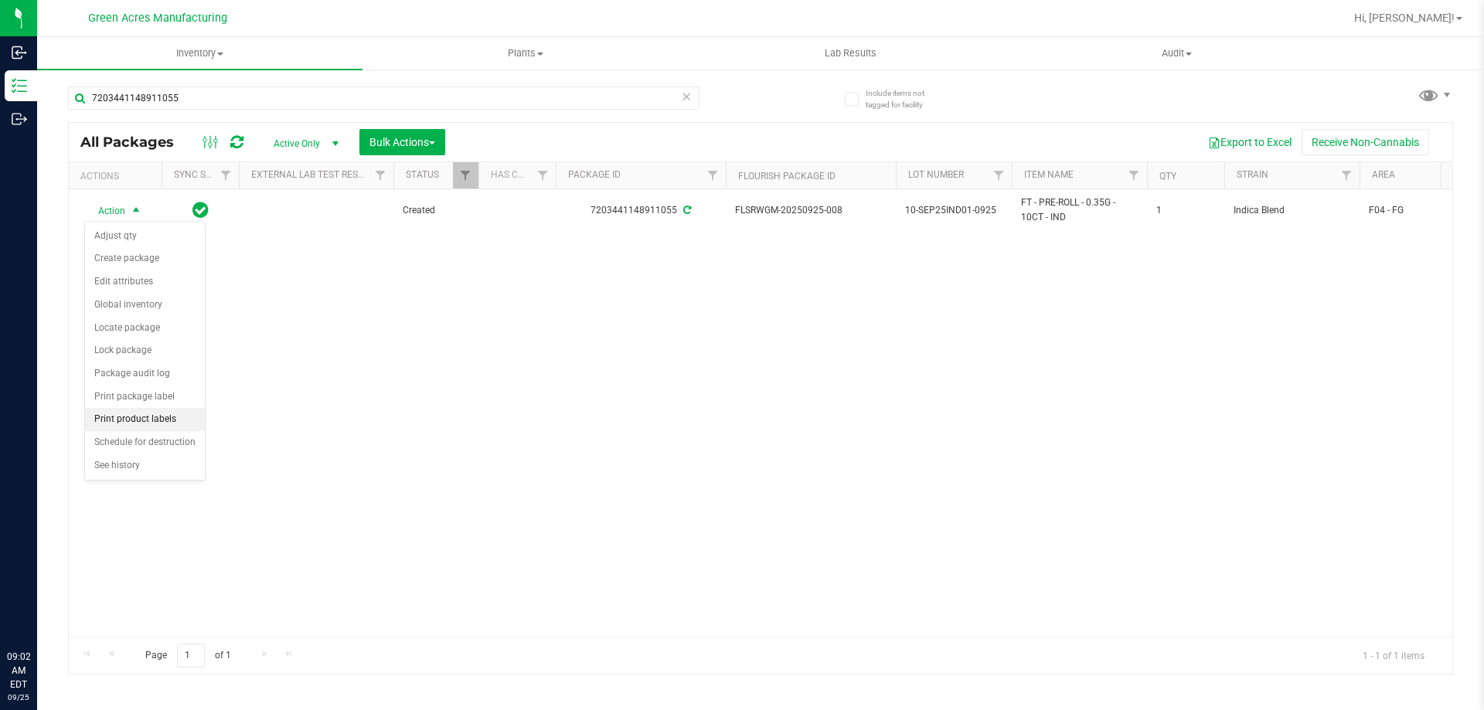
click at [143, 413] on li "Print product labels" at bounding box center [145, 419] width 120 height 23
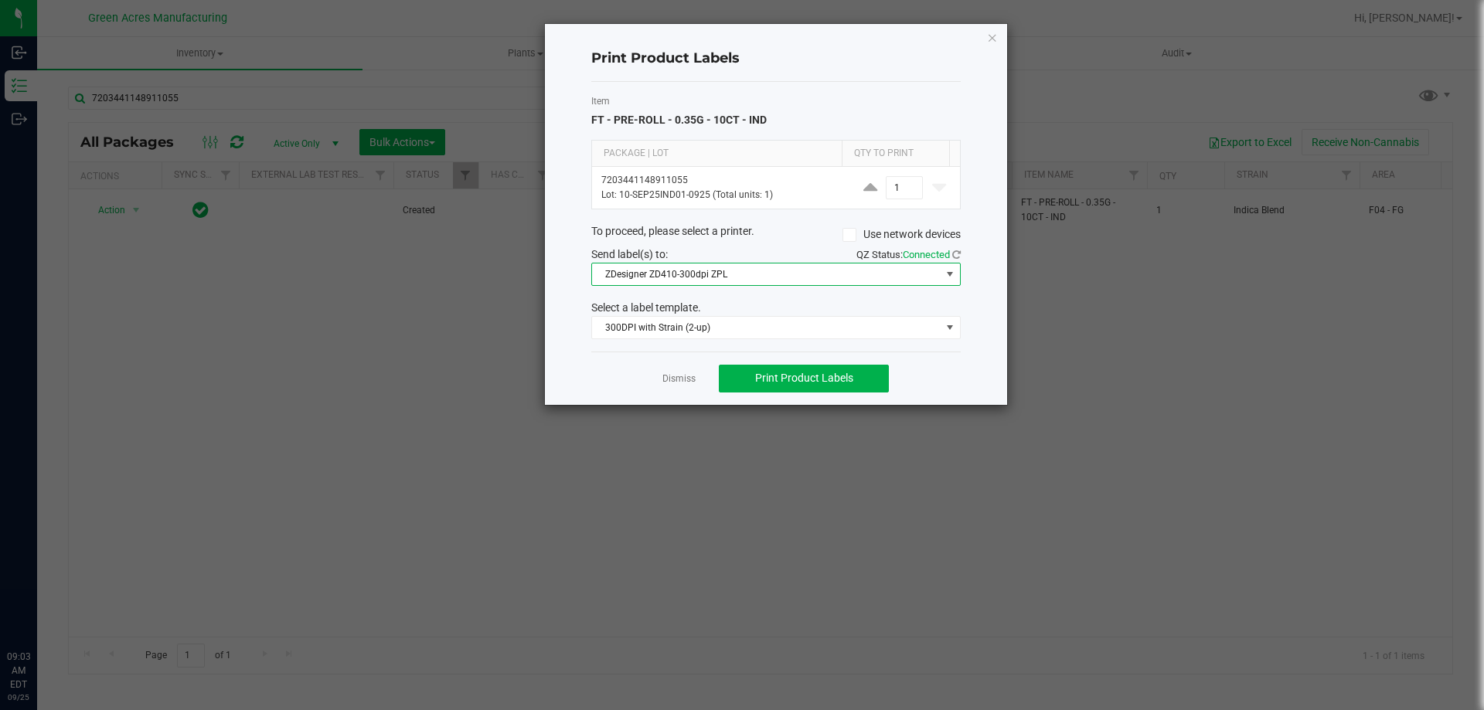
click at [805, 268] on span "ZDesigner ZD410-300dpi ZPL" at bounding box center [766, 275] width 349 height 22
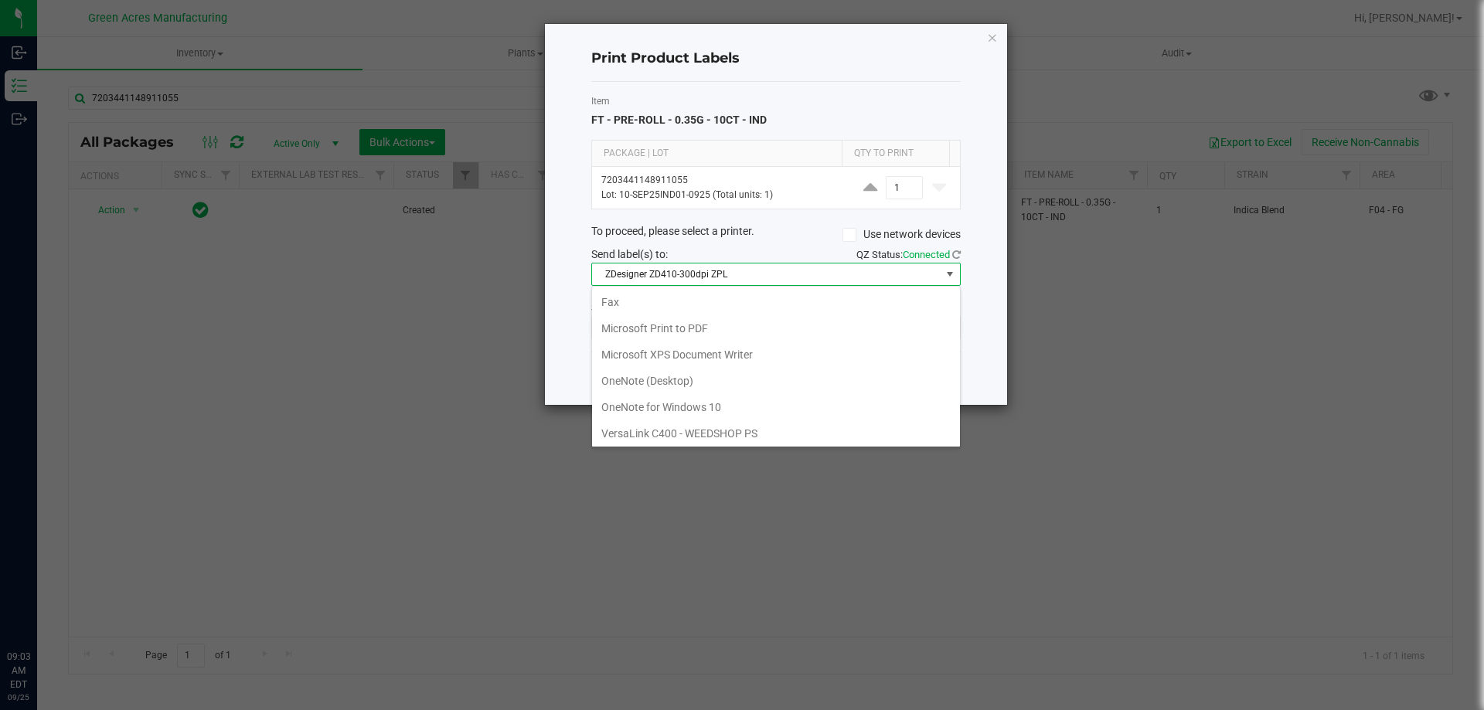
scroll to position [23, 369]
click at [759, 247] on div "Send label(s) to:" at bounding box center [678, 255] width 196 height 16
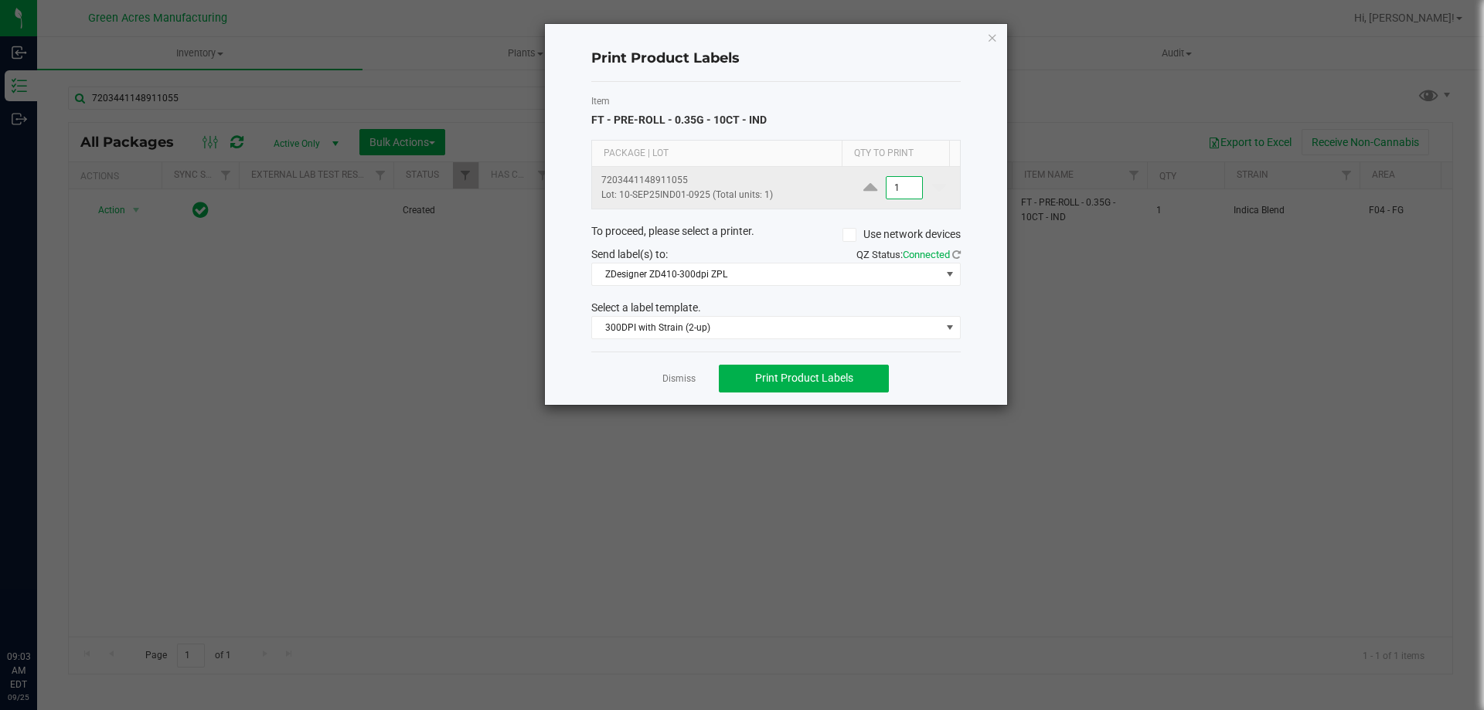
click at [895, 188] on input "1" at bounding box center [904, 188] width 36 height 22
type input "2"
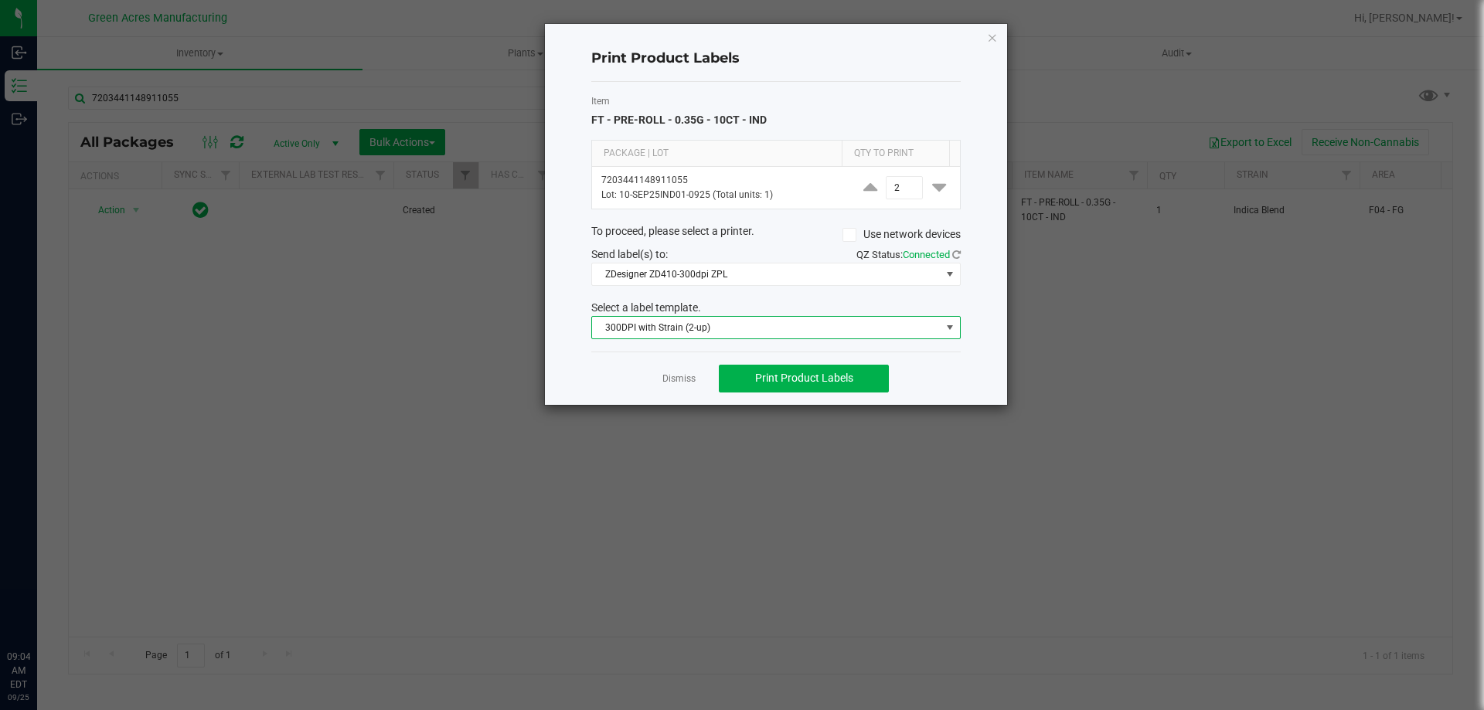
click at [689, 325] on span "300DPI with Strain (2-up)" at bounding box center [766, 328] width 349 height 22
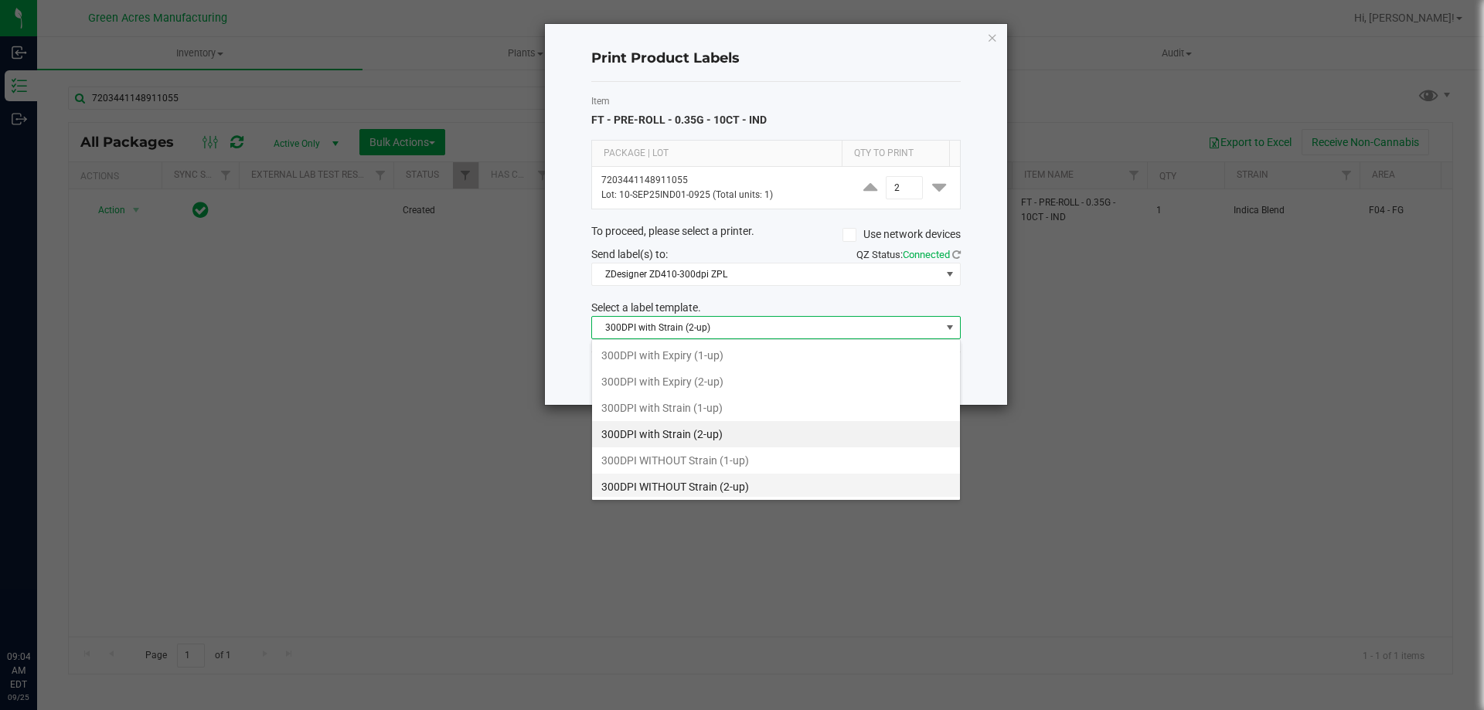
click at [728, 489] on li "300DPI WITHOUT Strain (2-up)" at bounding box center [776, 487] width 368 height 26
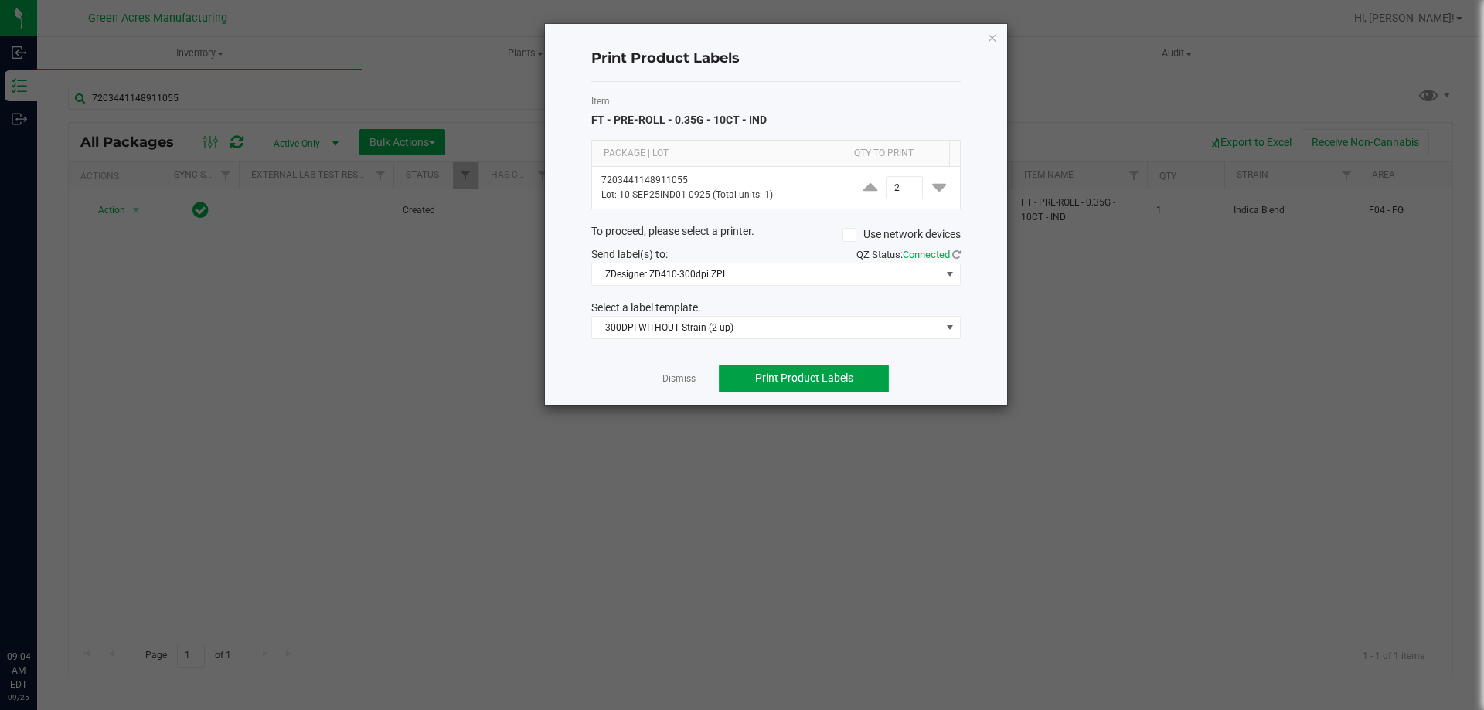
click at [843, 375] on span "Print Product Labels" at bounding box center [804, 378] width 98 height 12
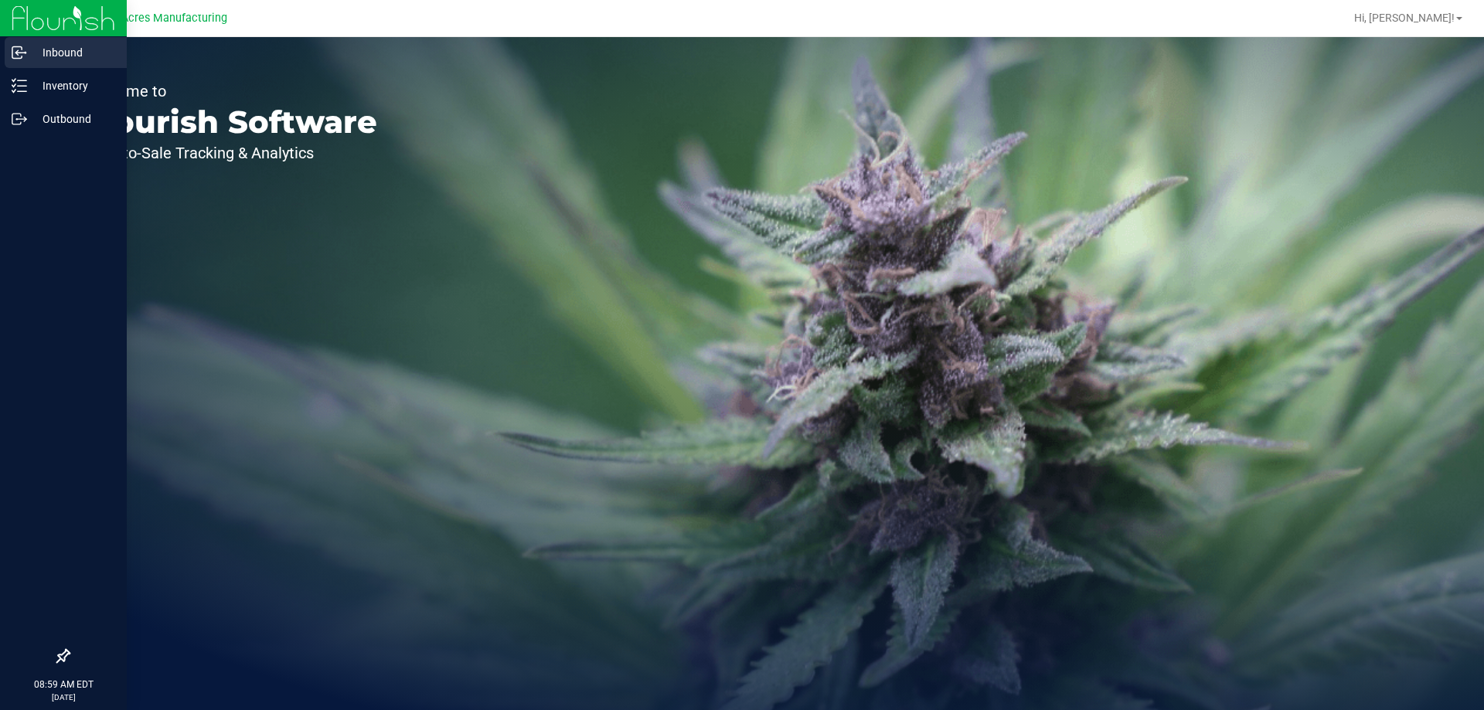
click at [32, 66] on div "Inbound" at bounding box center [66, 52] width 122 height 31
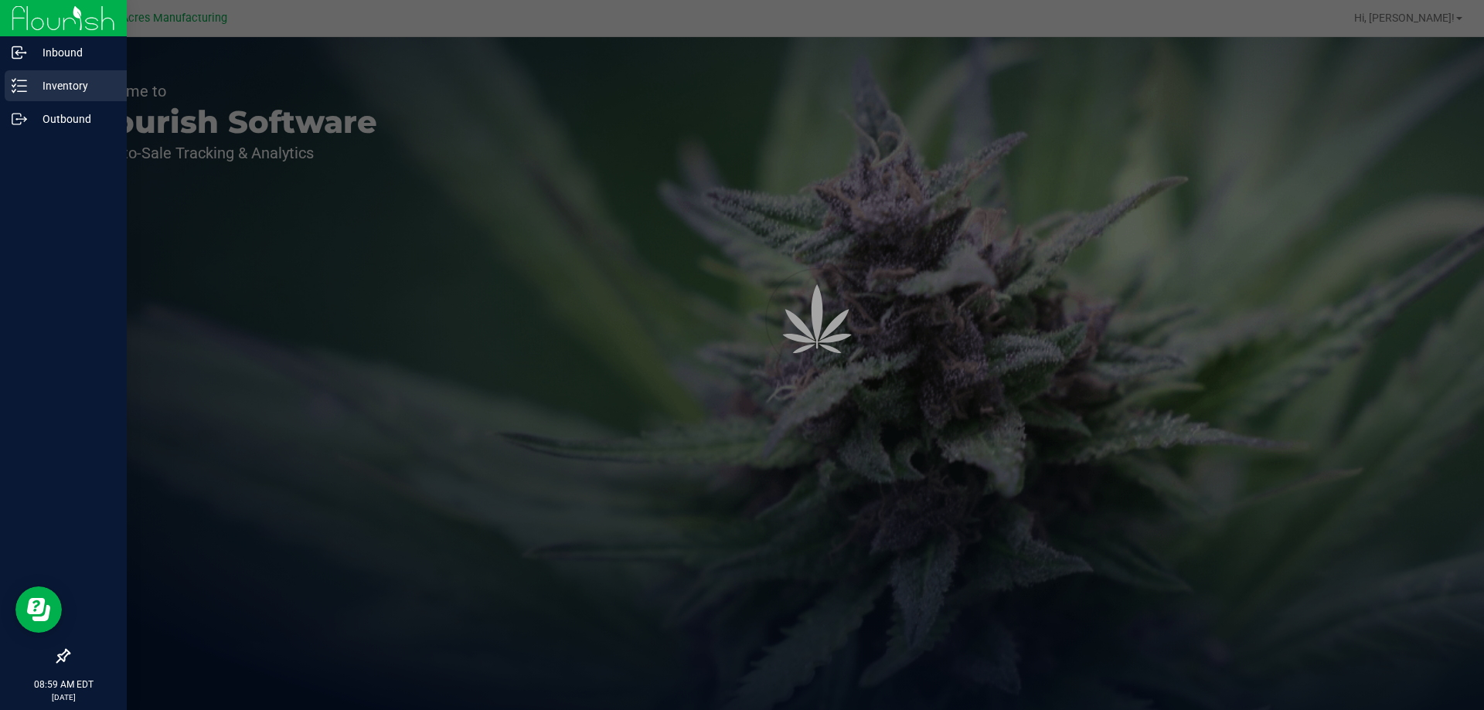
click at [53, 80] on p "Inventory" at bounding box center [73, 86] width 93 height 19
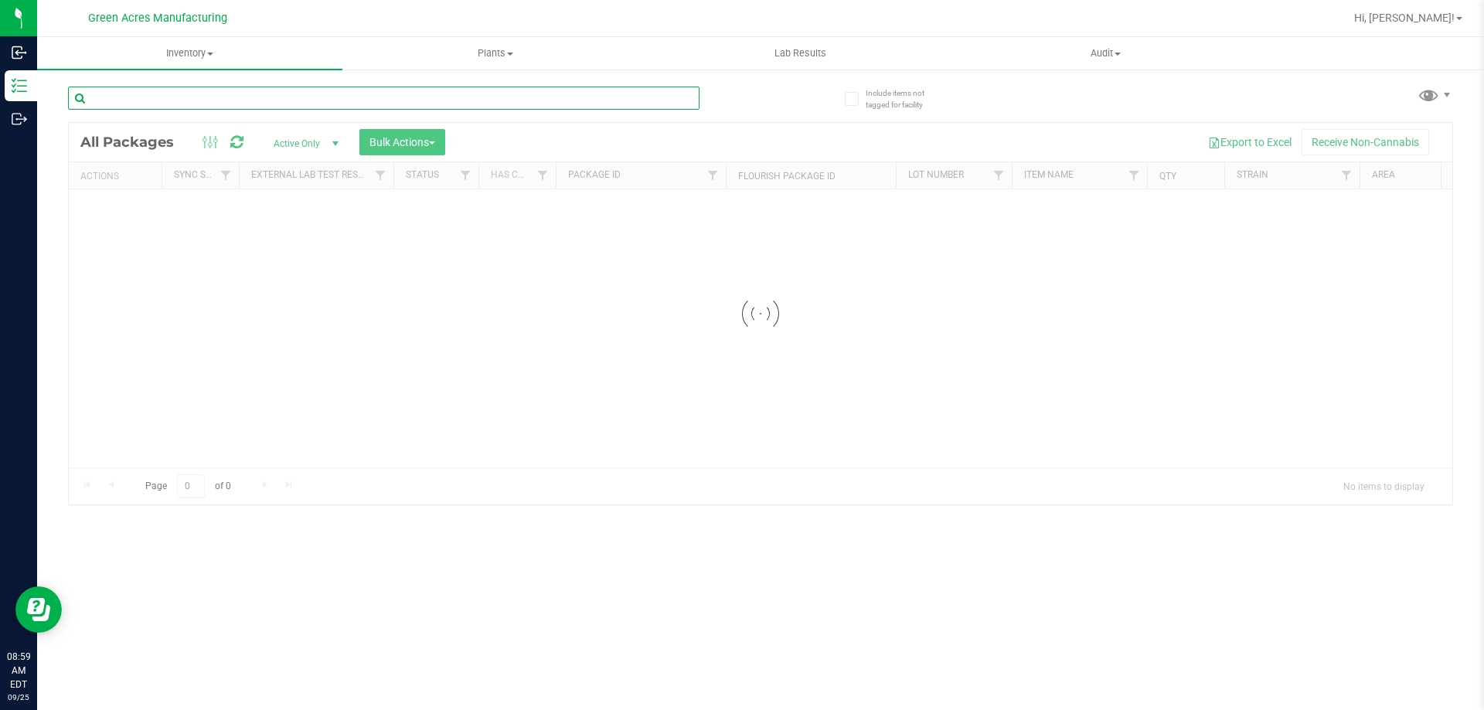
click at [192, 94] on input "text" at bounding box center [383, 98] width 631 height 23
type input "1048374266425096"
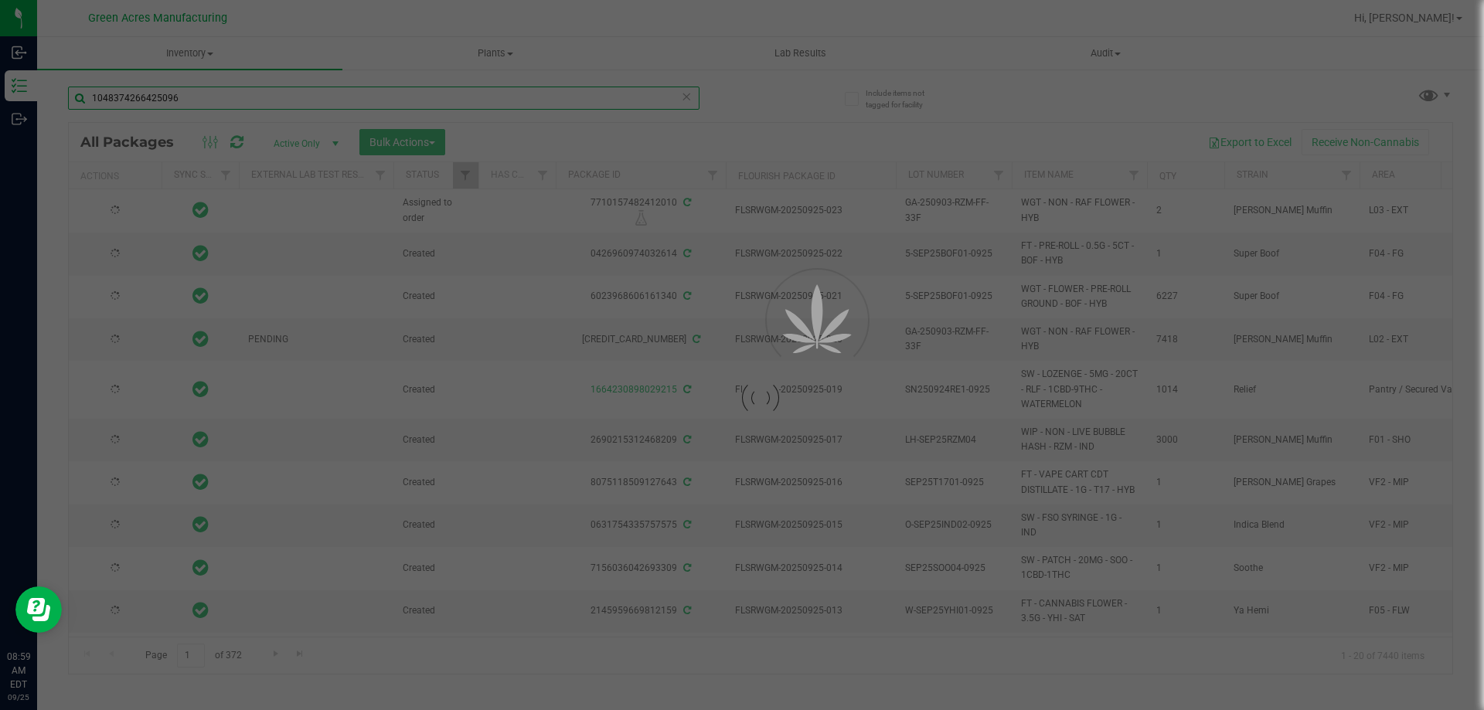
type input "[DATE]"
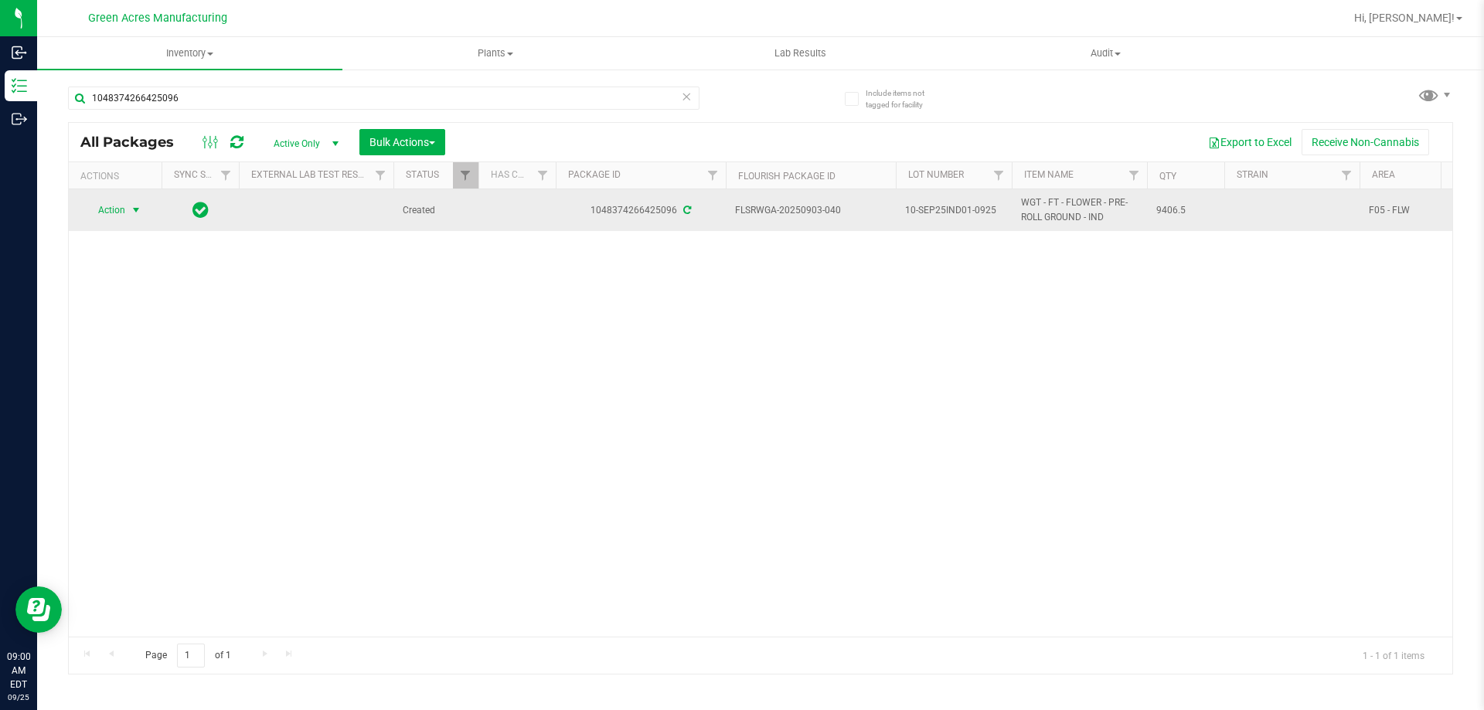
click at [139, 208] on span "select" at bounding box center [136, 210] width 12 height 12
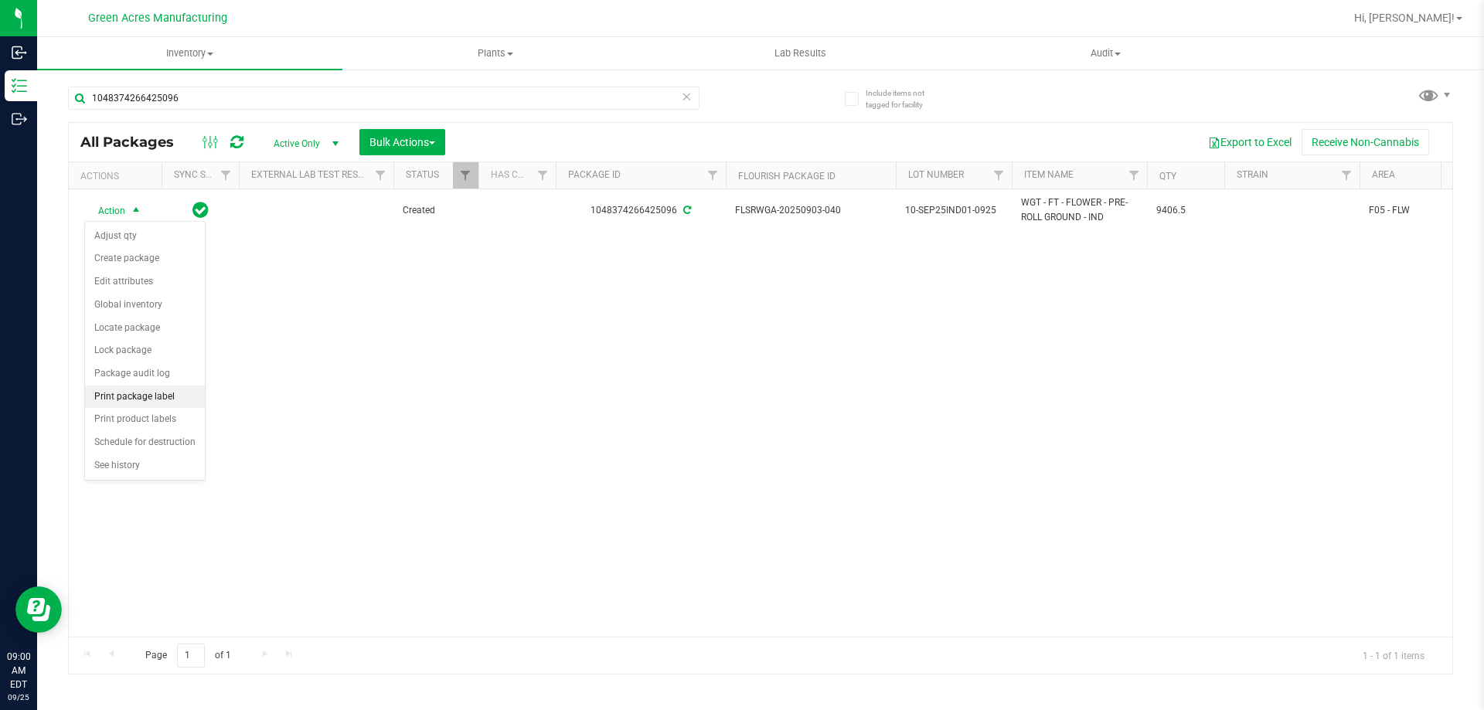
click at [179, 393] on li "Print package label" at bounding box center [145, 397] width 120 height 23
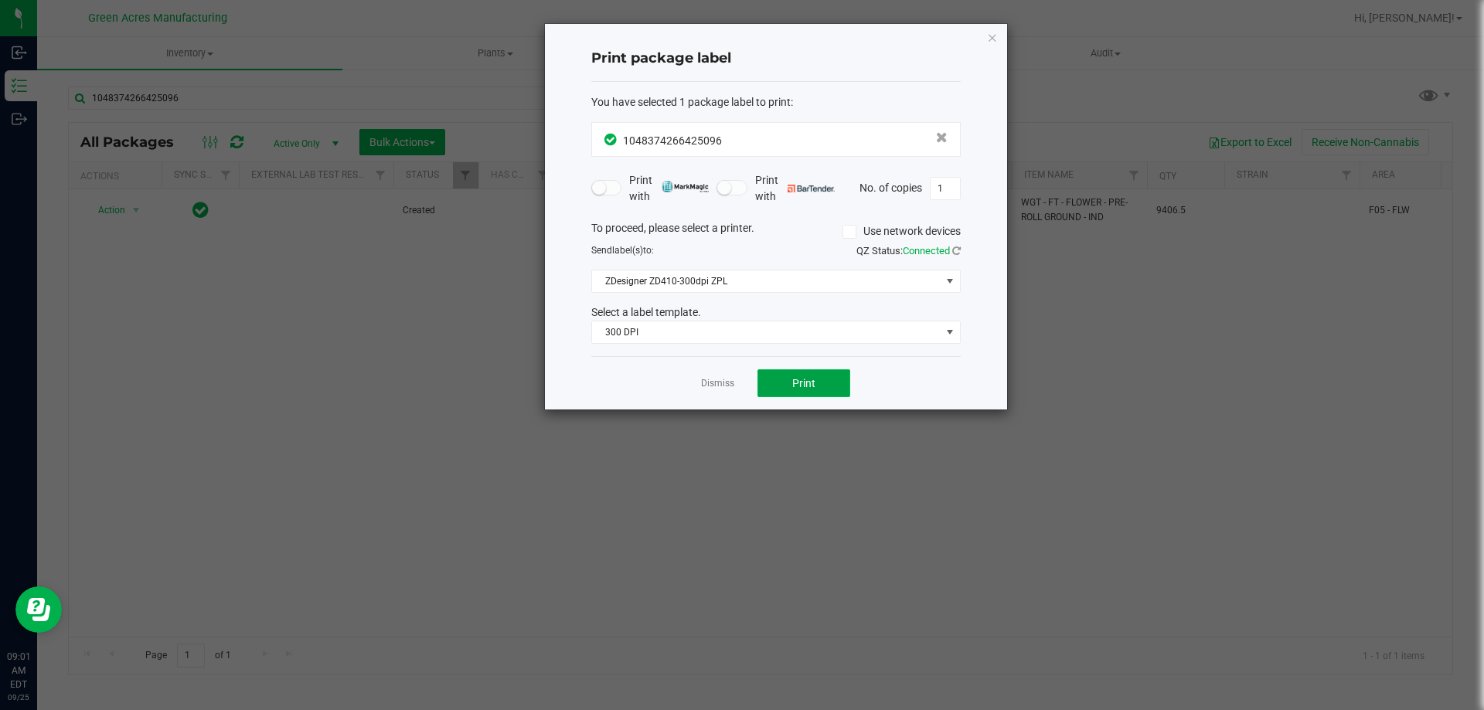
click at [768, 375] on button "Print" at bounding box center [803, 383] width 93 height 28
click at [777, 383] on button "Print" at bounding box center [803, 383] width 93 height 28
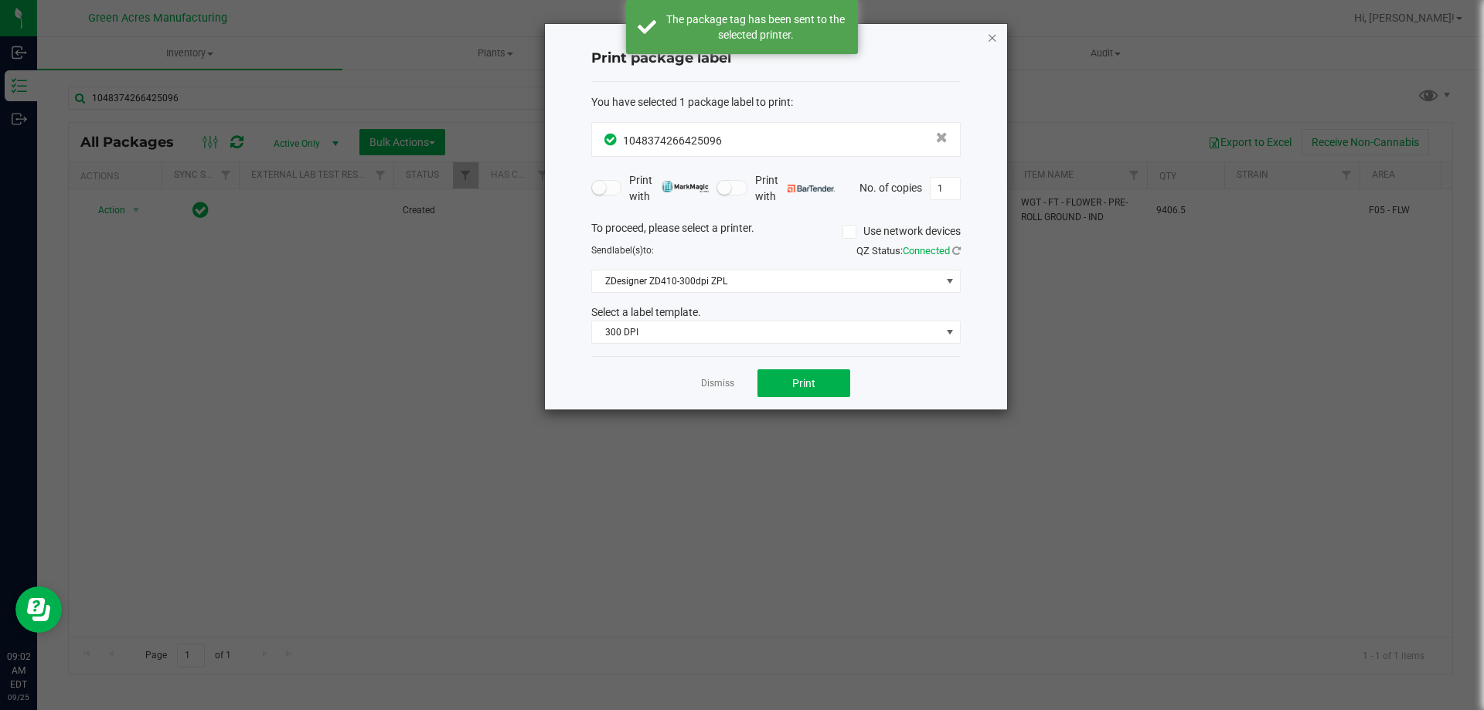
click at [988, 42] on icon "button" at bounding box center [992, 37] width 11 height 19
